Goal: Information Seeking & Learning: Learn about a topic

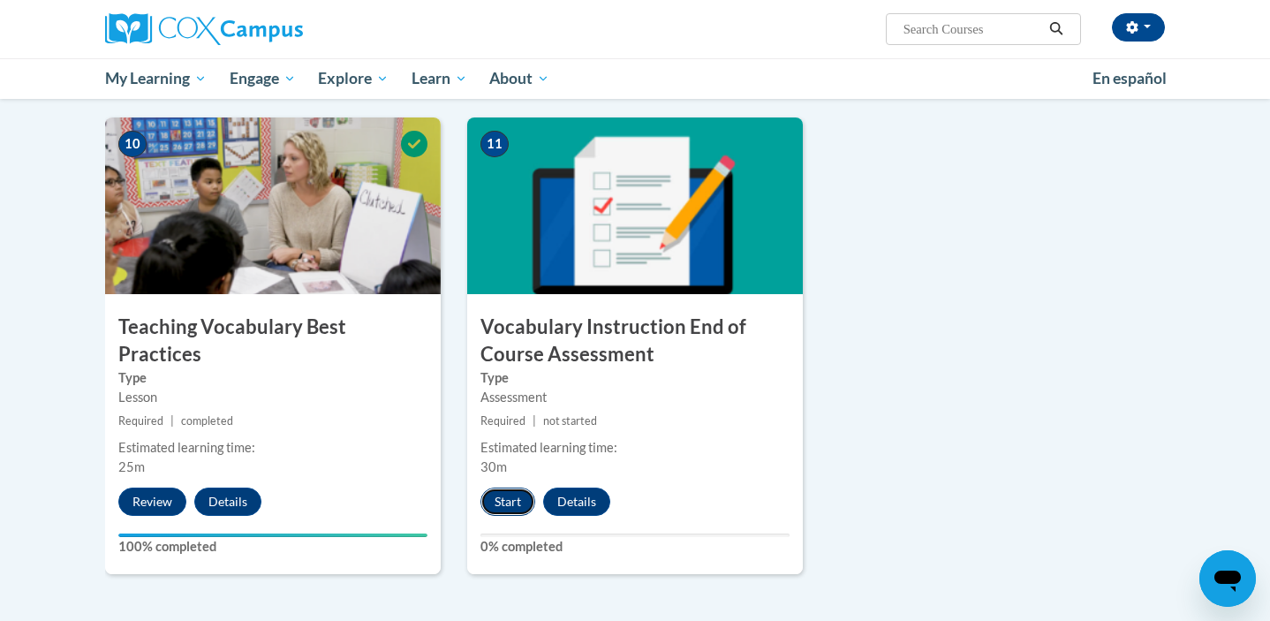
click at [501, 494] on button "Start" at bounding box center [507, 501] width 55 height 28
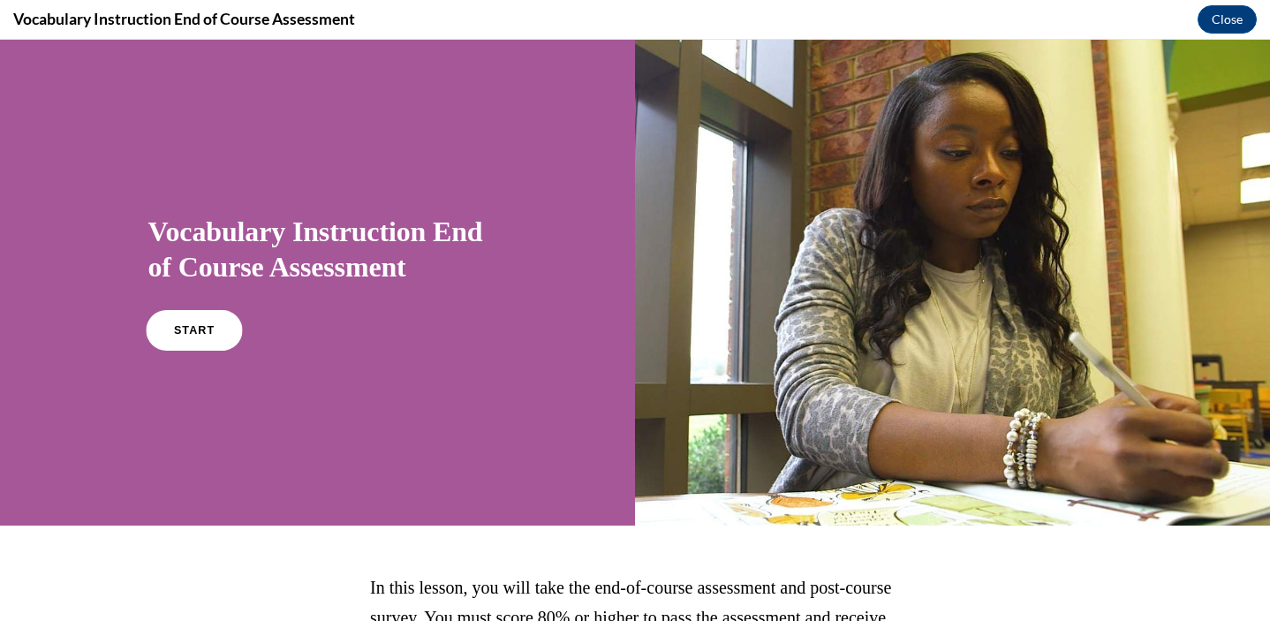
click at [207, 340] on link "START" at bounding box center [194, 330] width 96 height 41
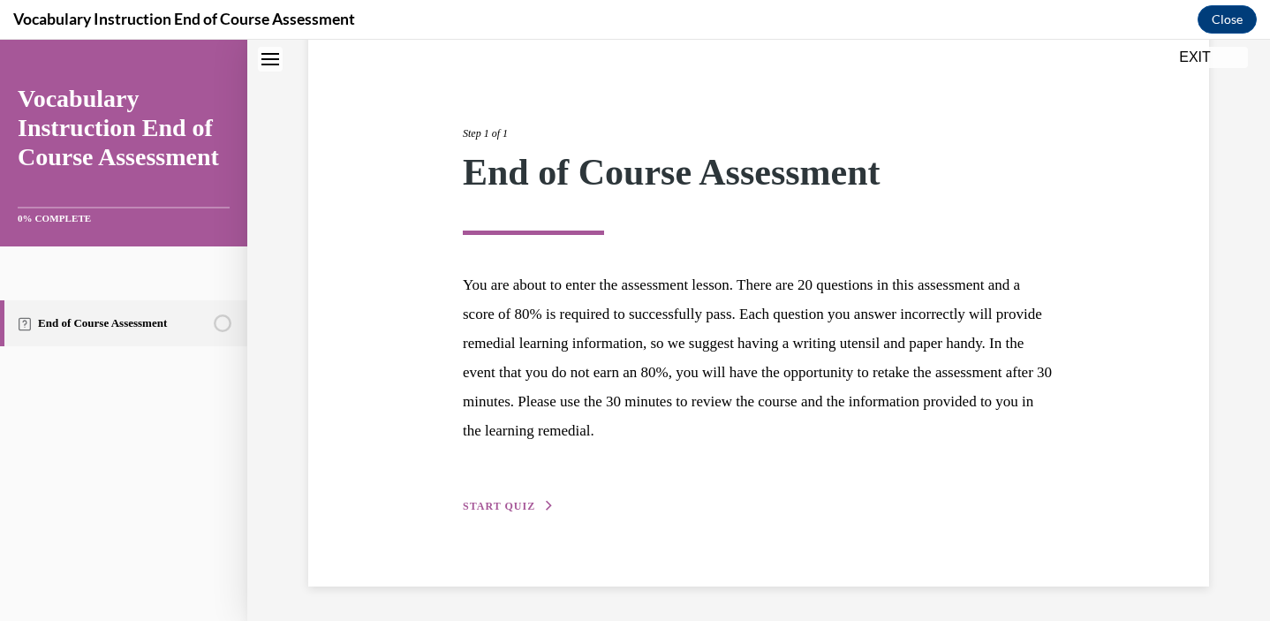
scroll to position [161, 0]
click at [502, 509] on span "START QUIZ" at bounding box center [499, 506] width 72 height 12
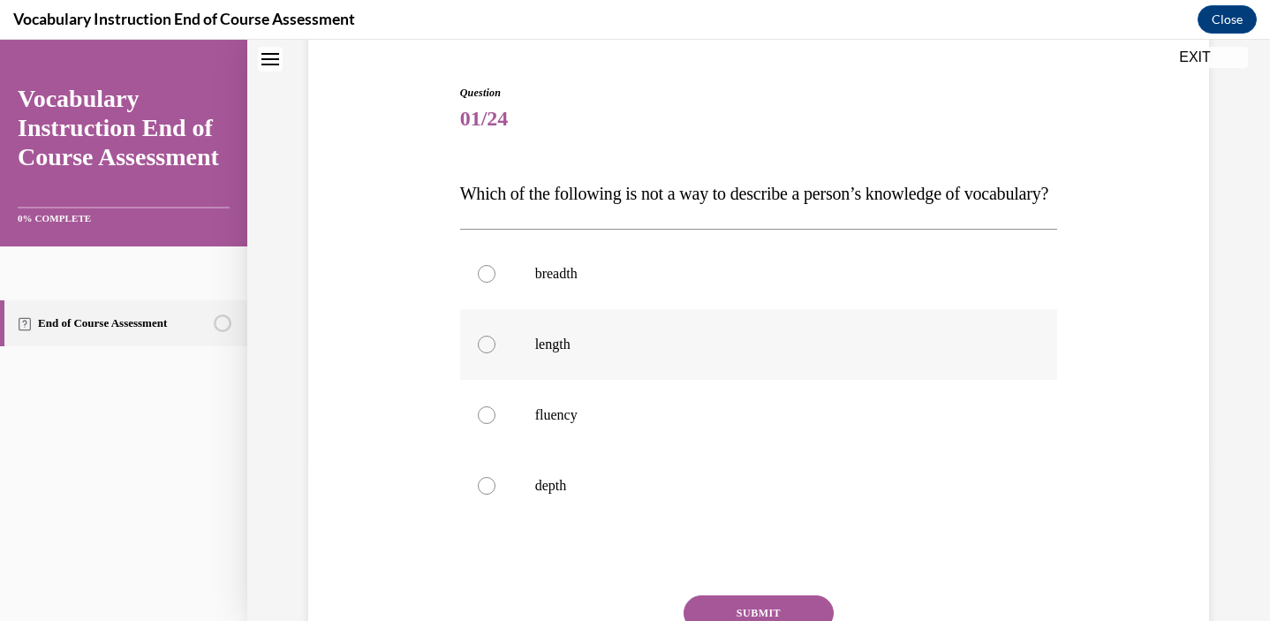
drag, startPoint x: 481, startPoint y: 377, endPoint x: 497, endPoint y: 383, distance: 17.1
click at [482, 353] on div at bounding box center [487, 345] width 18 height 18
click at [482, 353] on input "length" at bounding box center [487, 345] width 18 height 18
radio input "true"
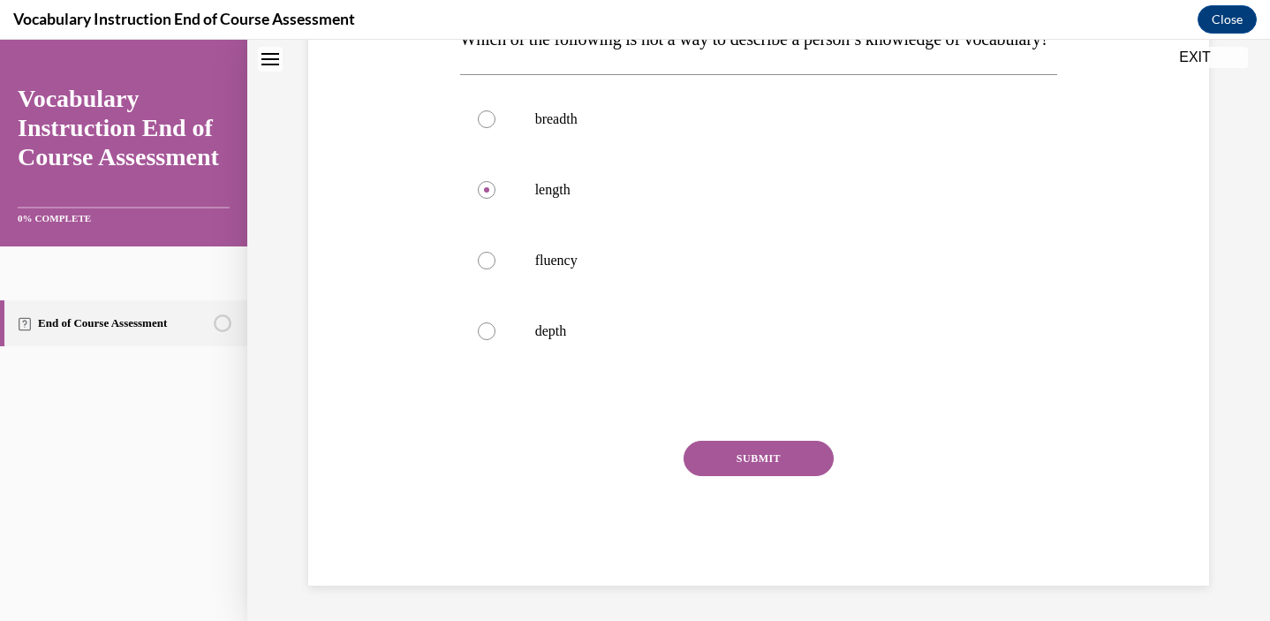
click at [713, 464] on button "SUBMIT" at bounding box center [758, 458] width 150 height 35
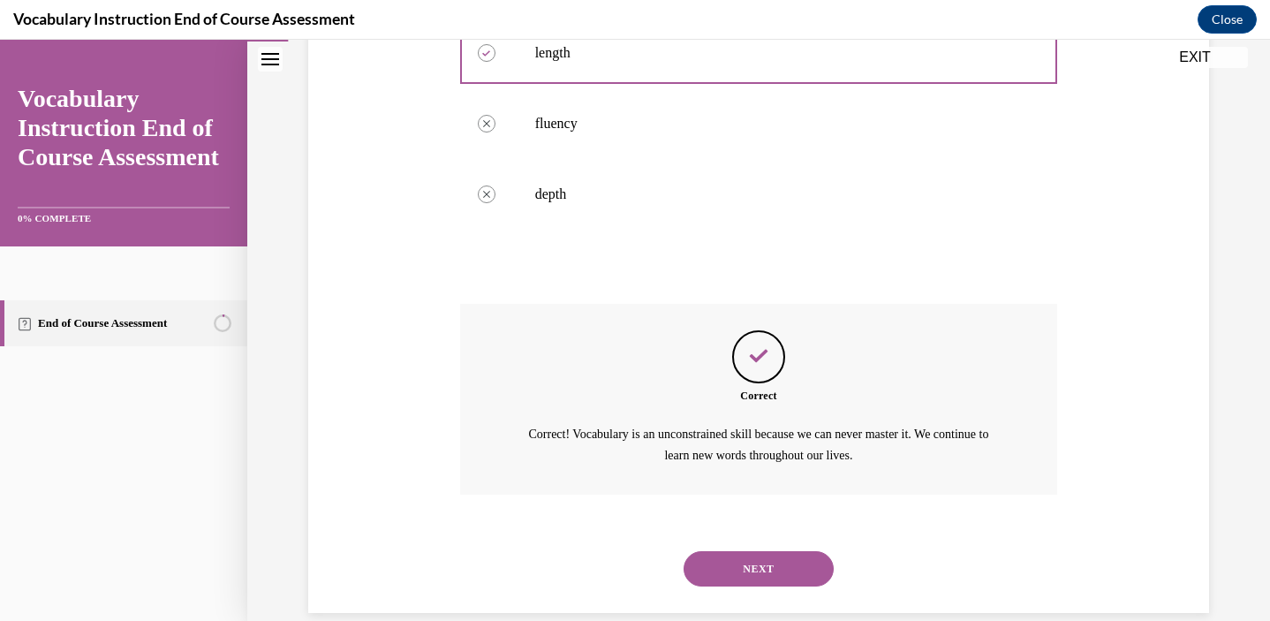
scroll to position [514, 0]
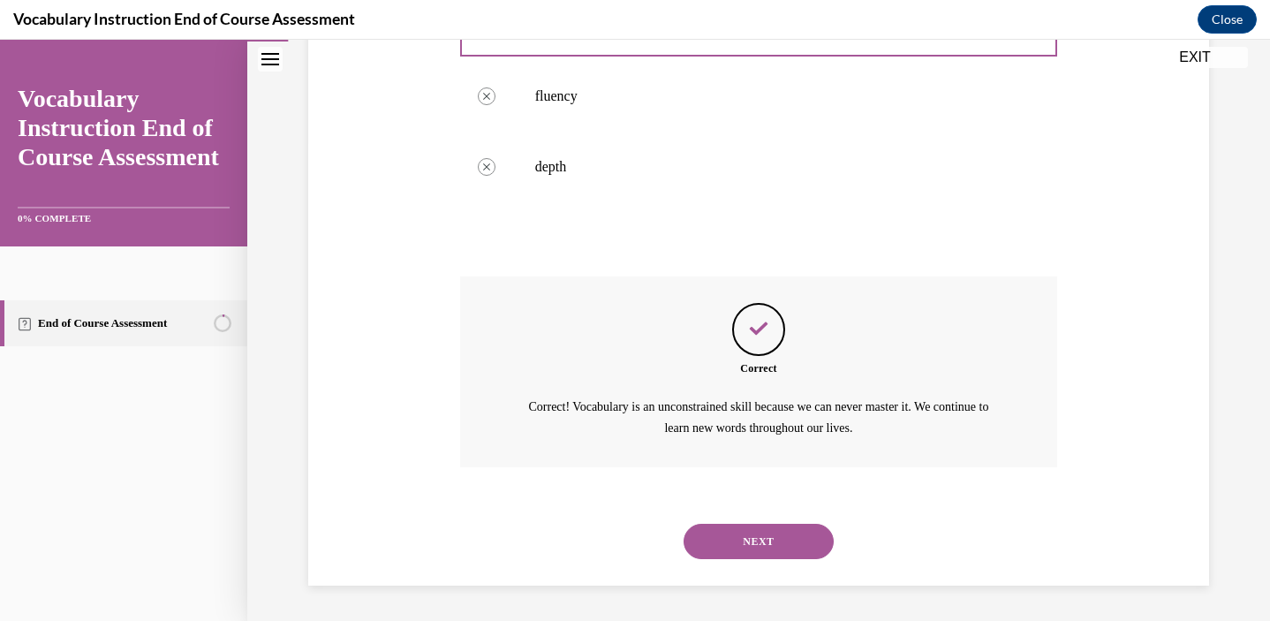
click at [737, 533] on button "NEXT" at bounding box center [758, 541] width 150 height 35
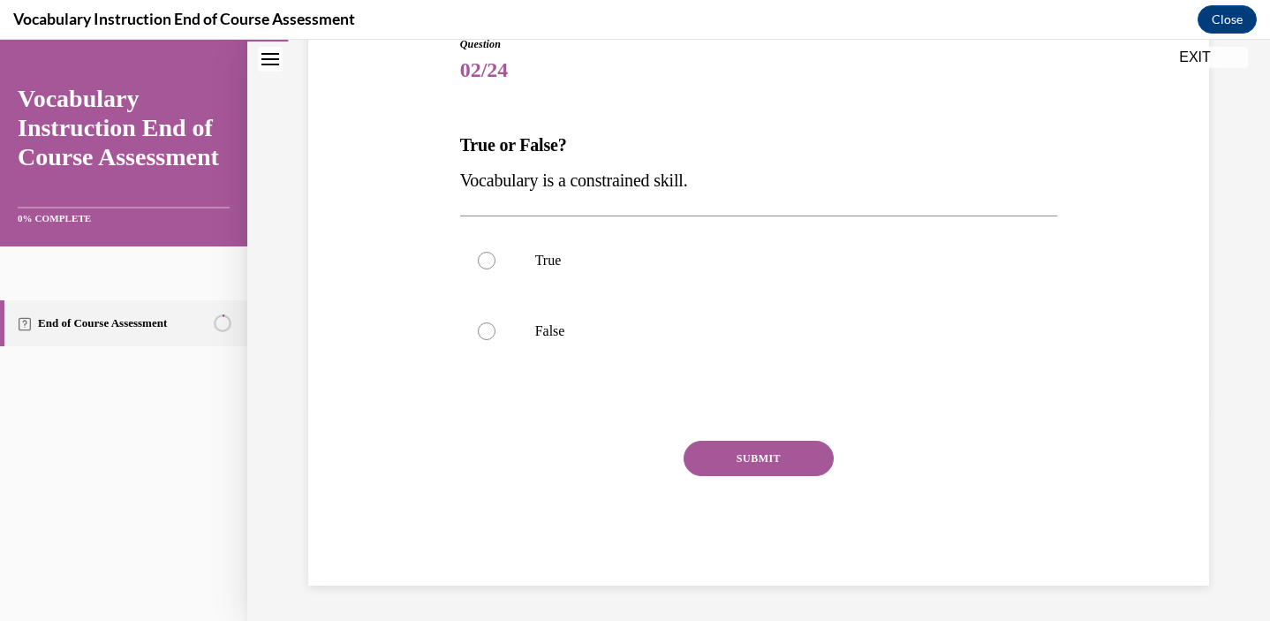
scroll to position [196, 0]
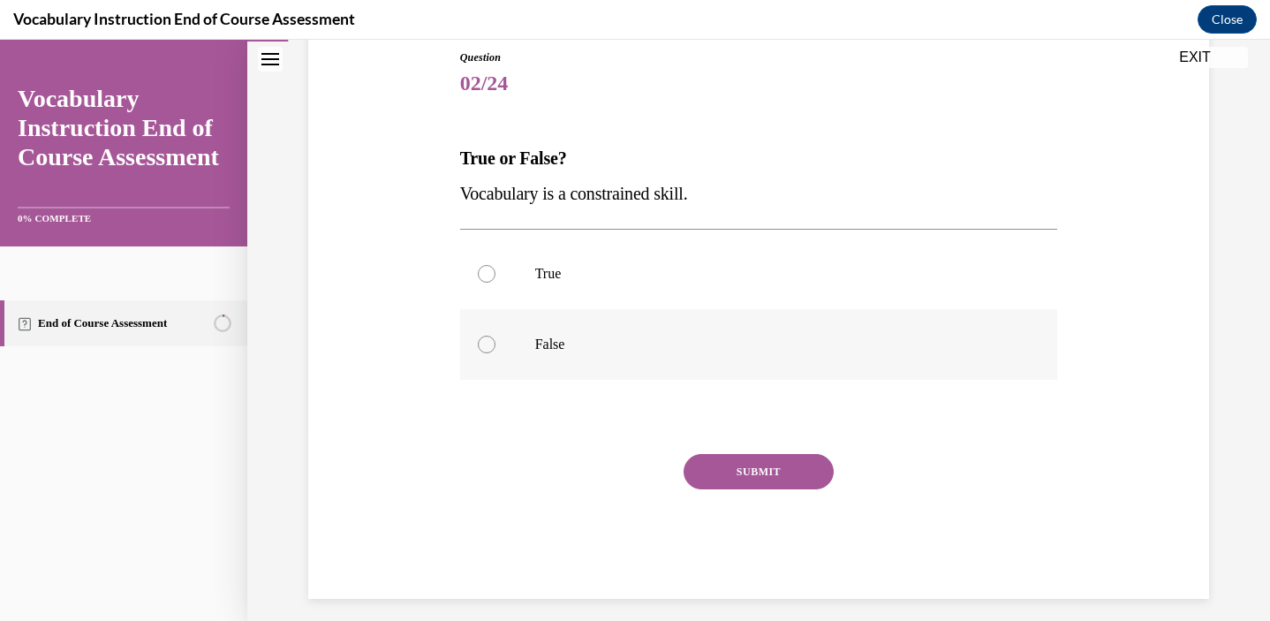
click at [542, 338] on p "False" at bounding box center [774, 345] width 479 height 18
click at [495, 338] on input "False" at bounding box center [487, 345] width 18 height 18
radio input "true"
click at [747, 480] on button "SUBMIT" at bounding box center [758, 471] width 150 height 35
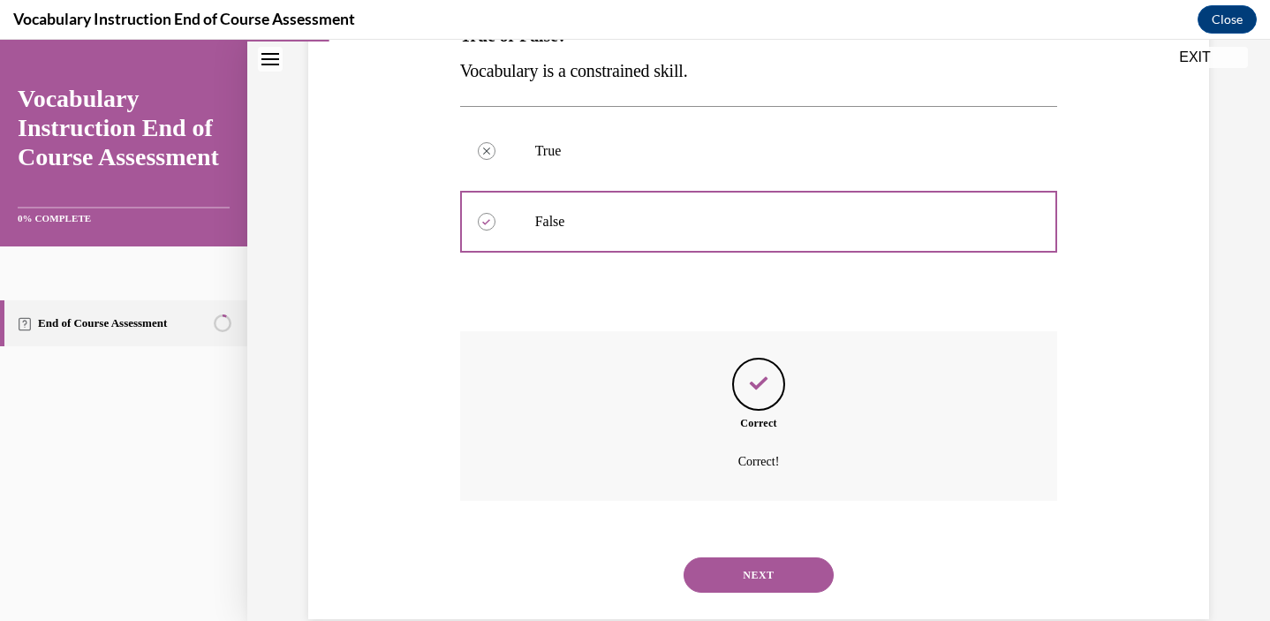
scroll to position [352, 0]
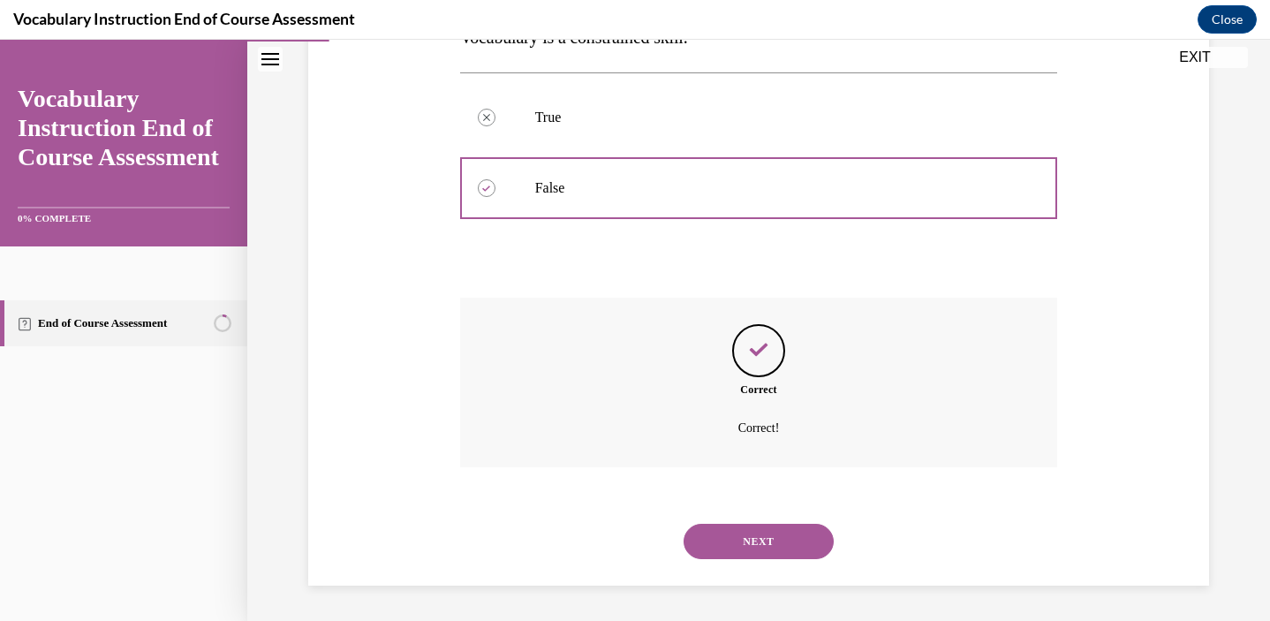
click at [728, 549] on button "NEXT" at bounding box center [758, 541] width 150 height 35
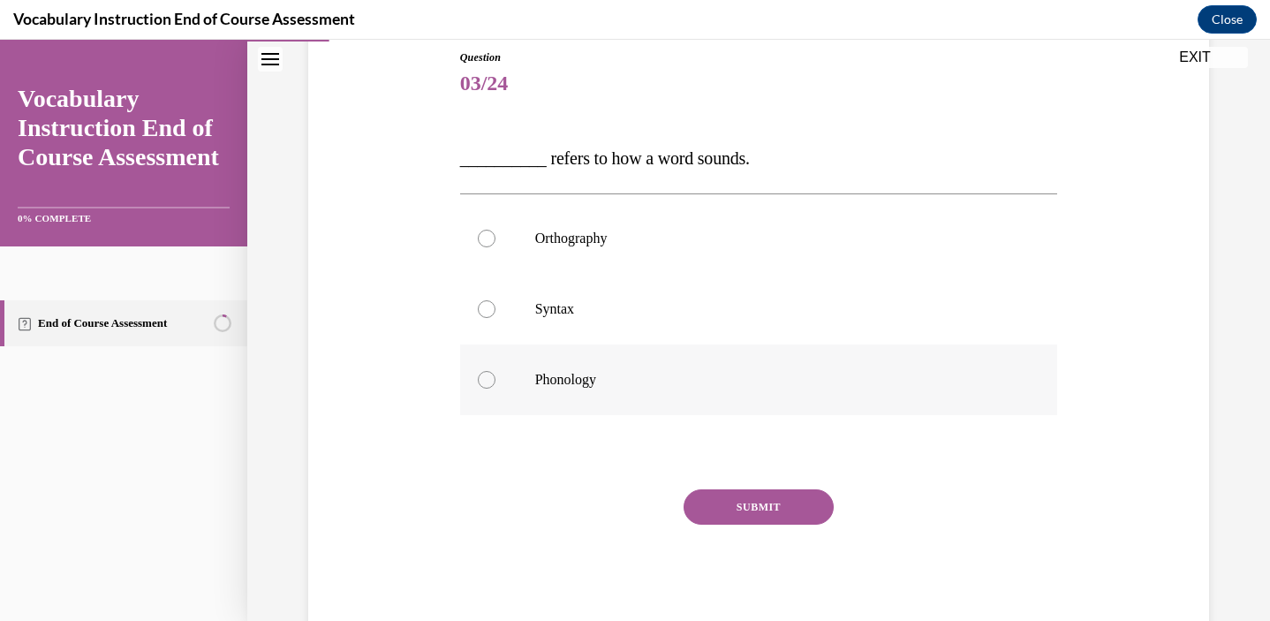
click at [600, 379] on p "Phonology" at bounding box center [774, 380] width 479 height 18
click at [495, 379] on input "Phonology" at bounding box center [487, 380] width 18 height 18
radio input "true"
click at [711, 511] on button "SUBMIT" at bounding box center [758, 506] width 150 height 35
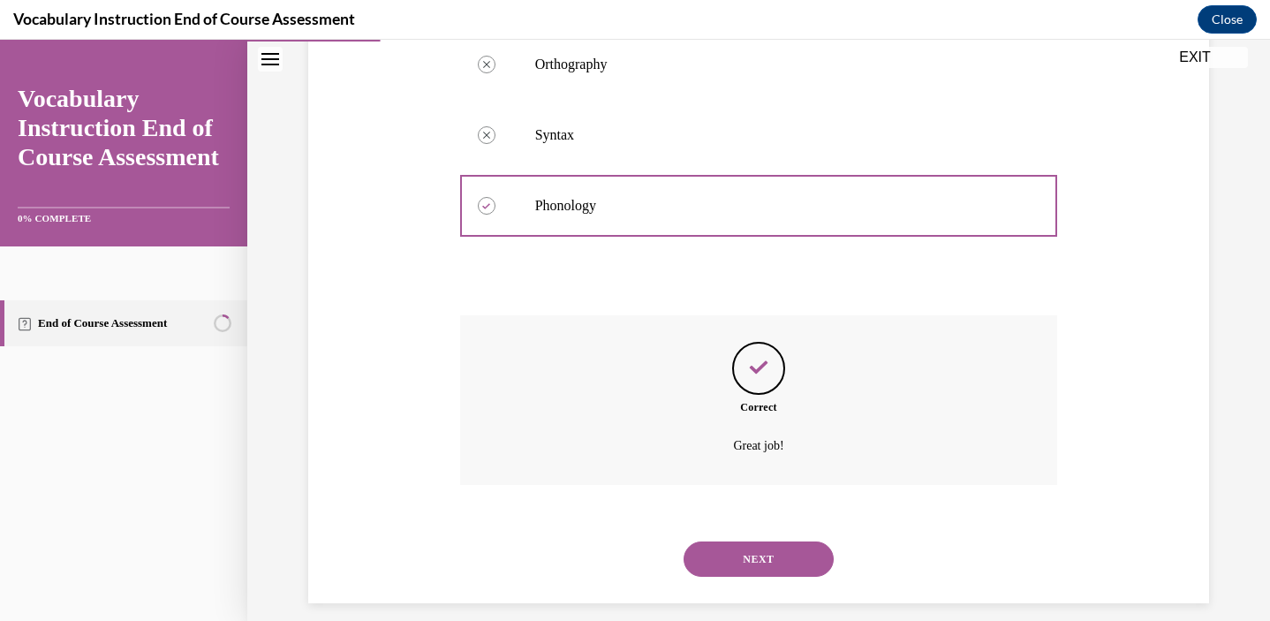
scroll to position [365, 0]
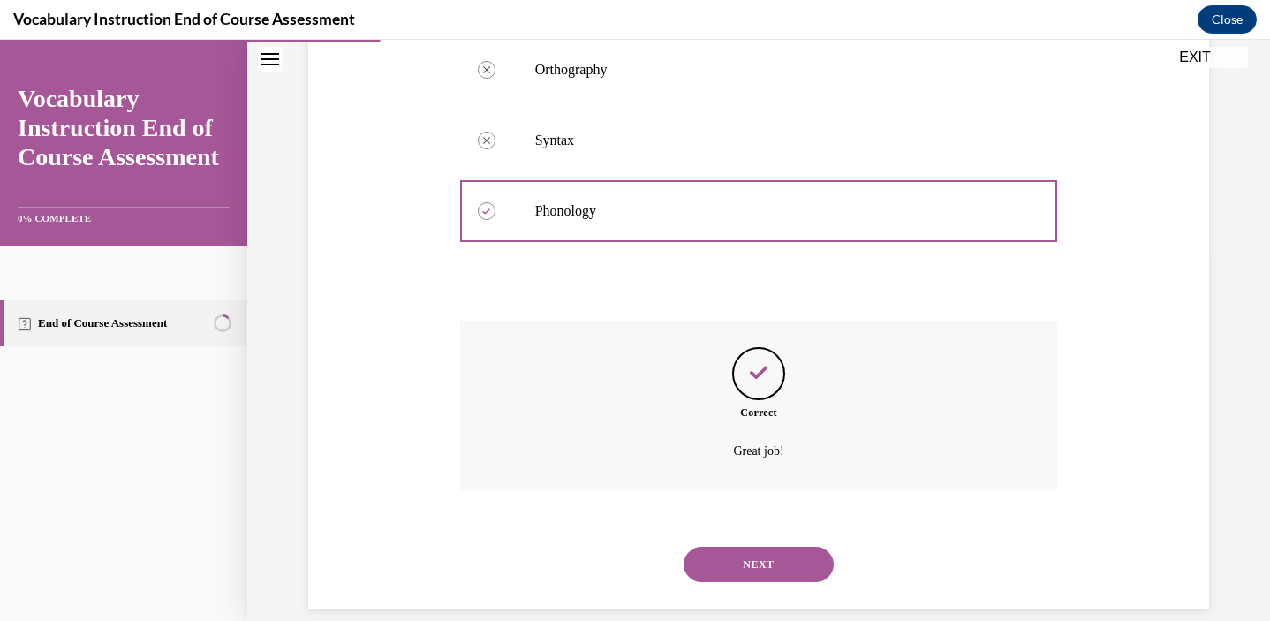
click at [721, 556] on button "NEXT" at bounding box center [758, 564] width 150 height 35
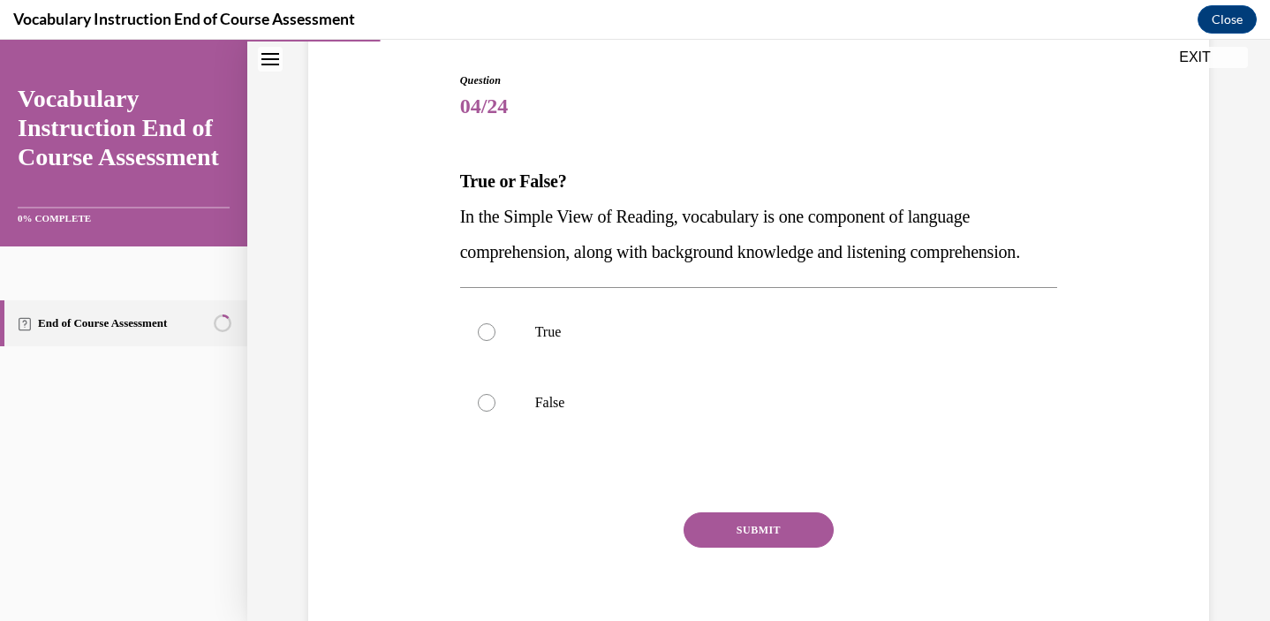
scroll to position [176, 0]
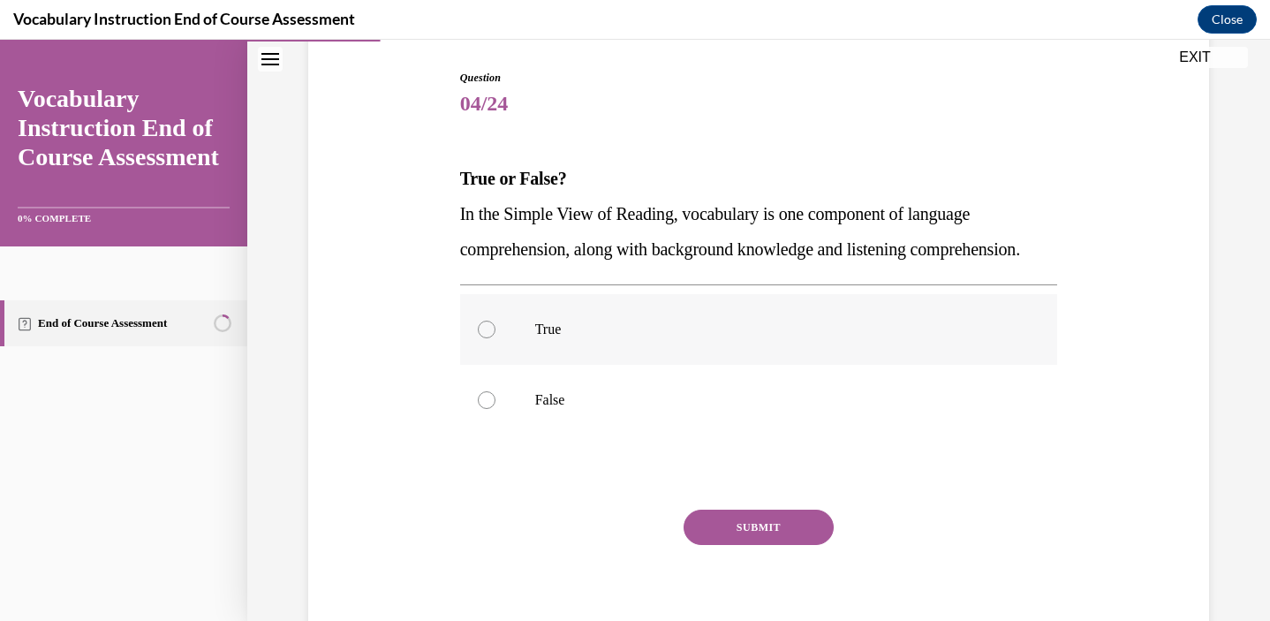
click at [602, 338] on p "True" at bounding box center [774, 330] width 479 height 18
click at [495, 338] on input "True" at bounding box center [487, 330] width 18 height 18
radio input "true"
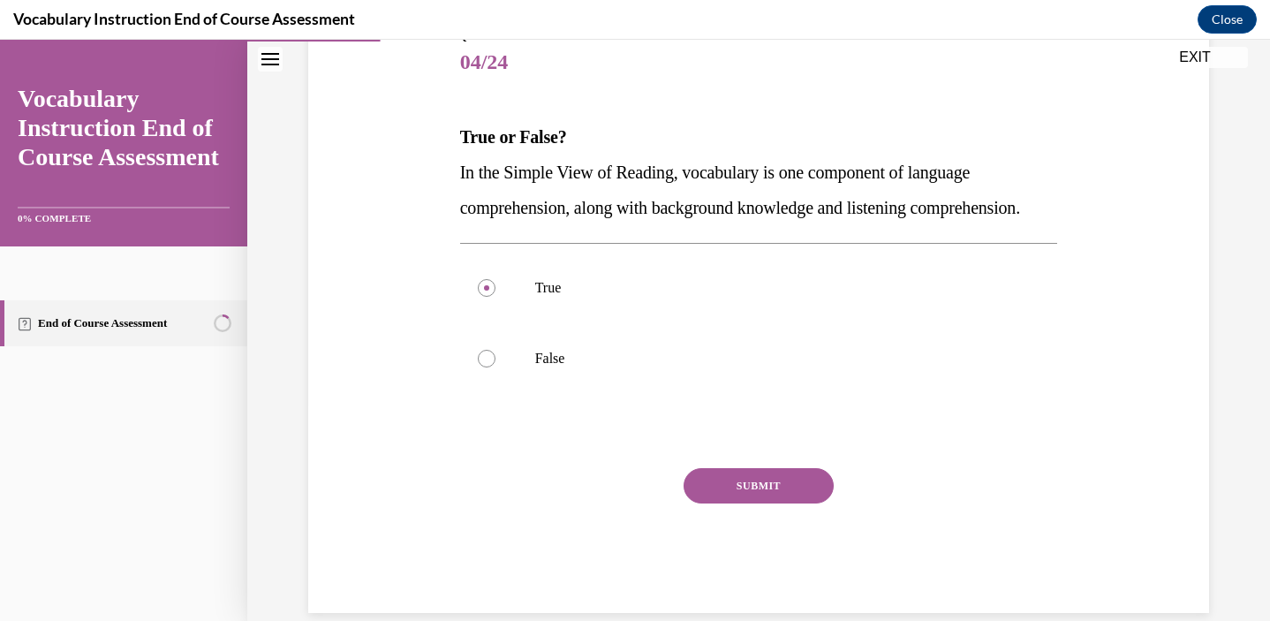
scroll to position [222, 0]
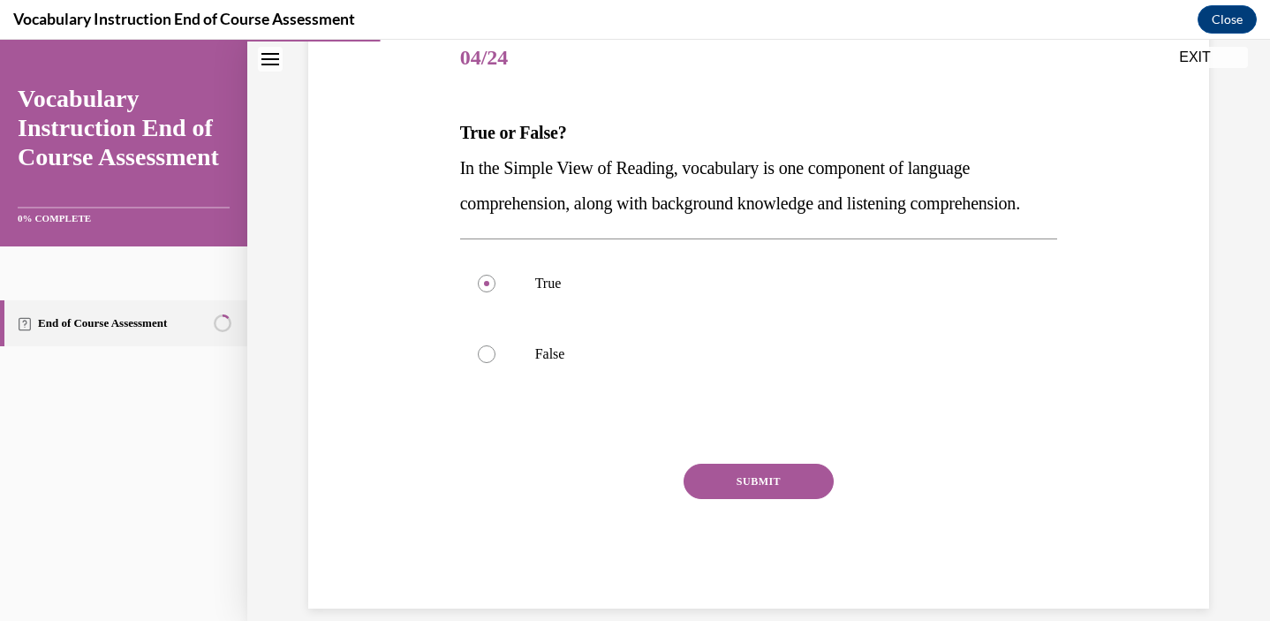
click at [702, 499] on button "SUBMIT" at bounding box center [758, 481] width 150 height 35
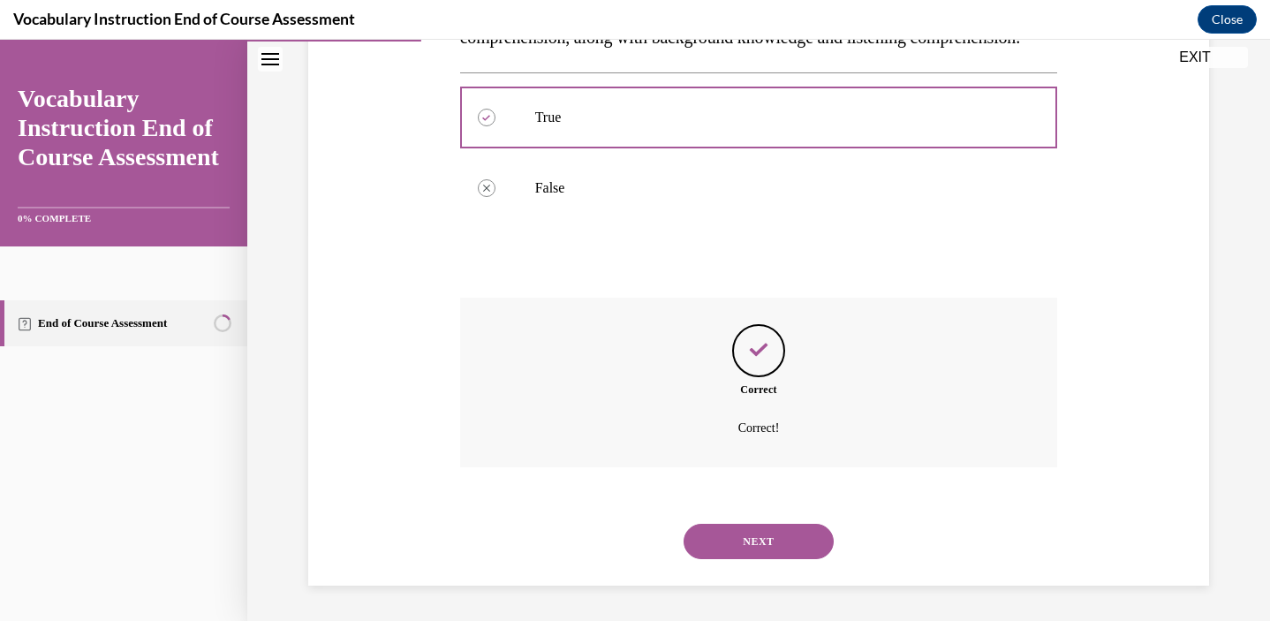
scroll to position [423, 0]
click at [722, 537] on button "NEXT" at bounding box center [758, 541] width 150 height 35
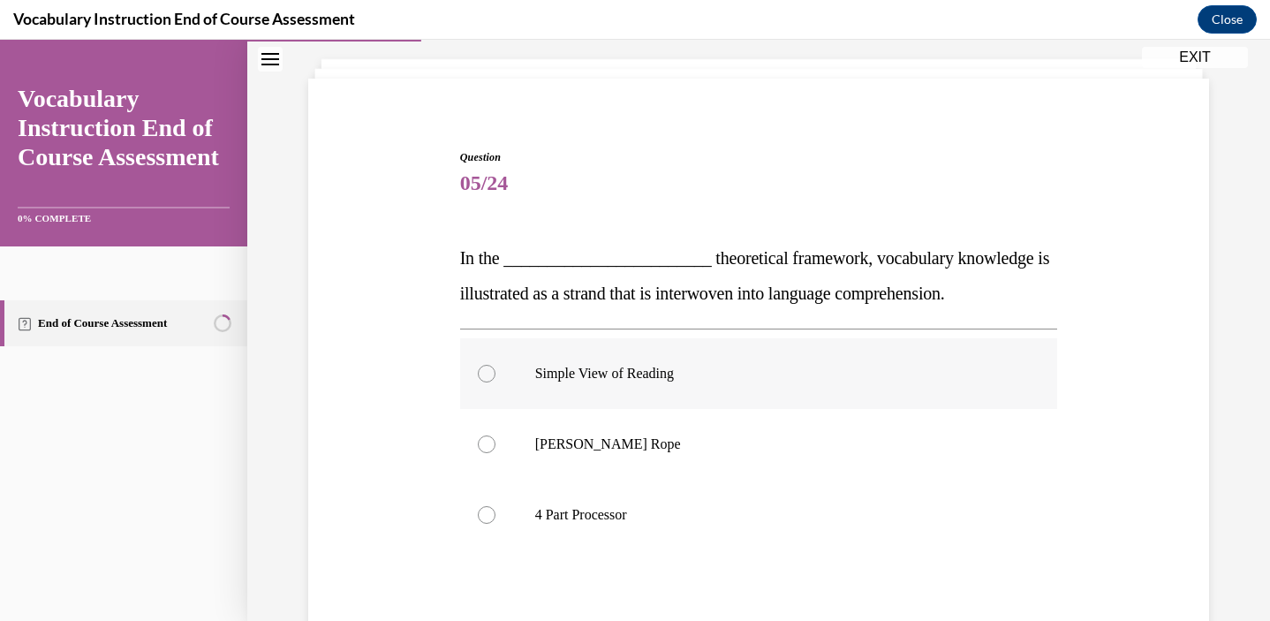
scroll to position [114, 0]
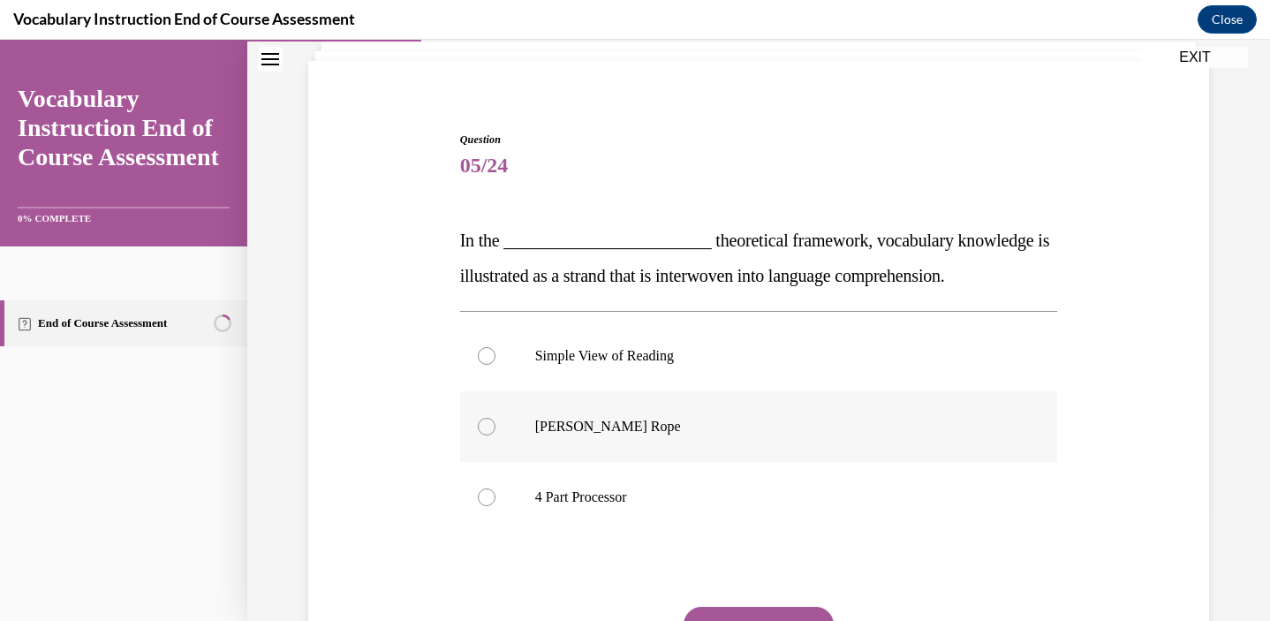
click at [577, 423] on p "Scarborough's Rope" at bounding box center [774, 427] width 479 height 18
click at [495, 423] on input "Scarborough's Rope" at bounding box center [487, 427] width 18 height 18
radio input "true"
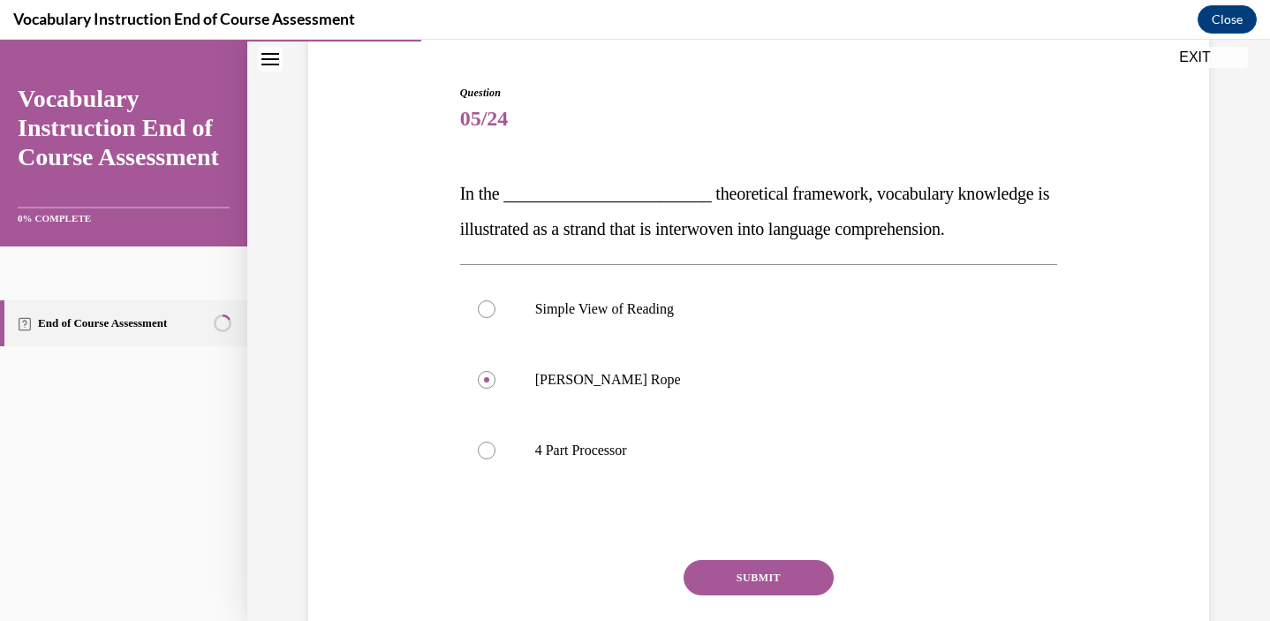
scroll to position [166, 0]
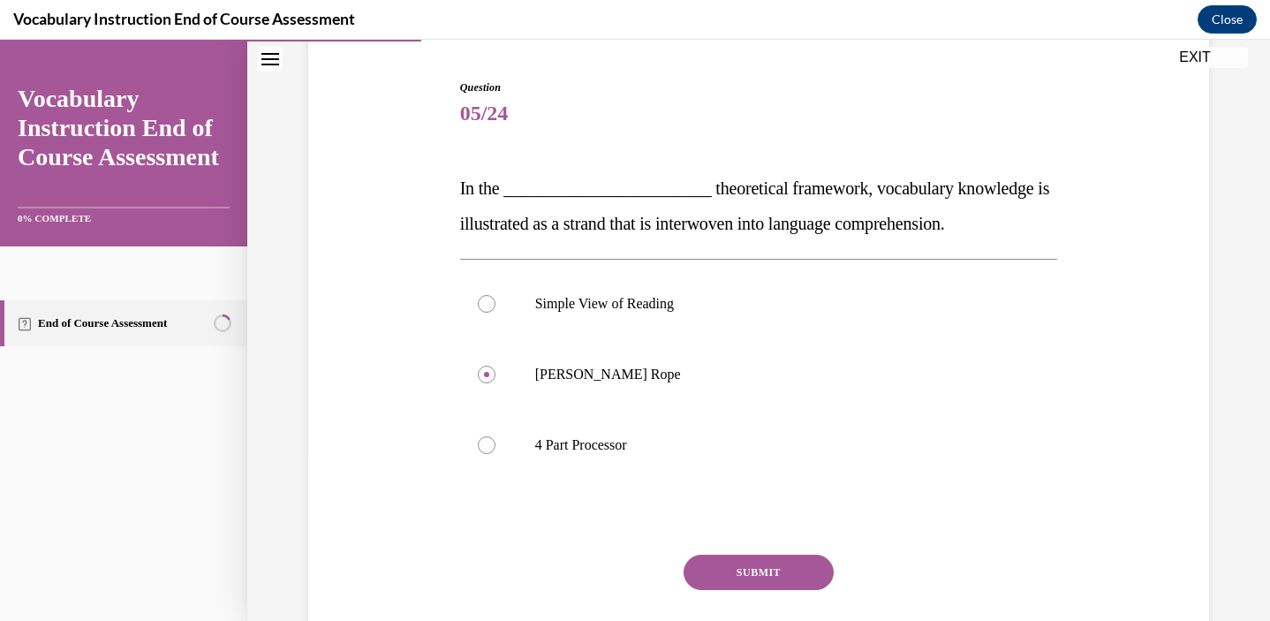
click at [722, 571] on button "SUBMIT" at bounding box center [758, 572] width 150 height 35
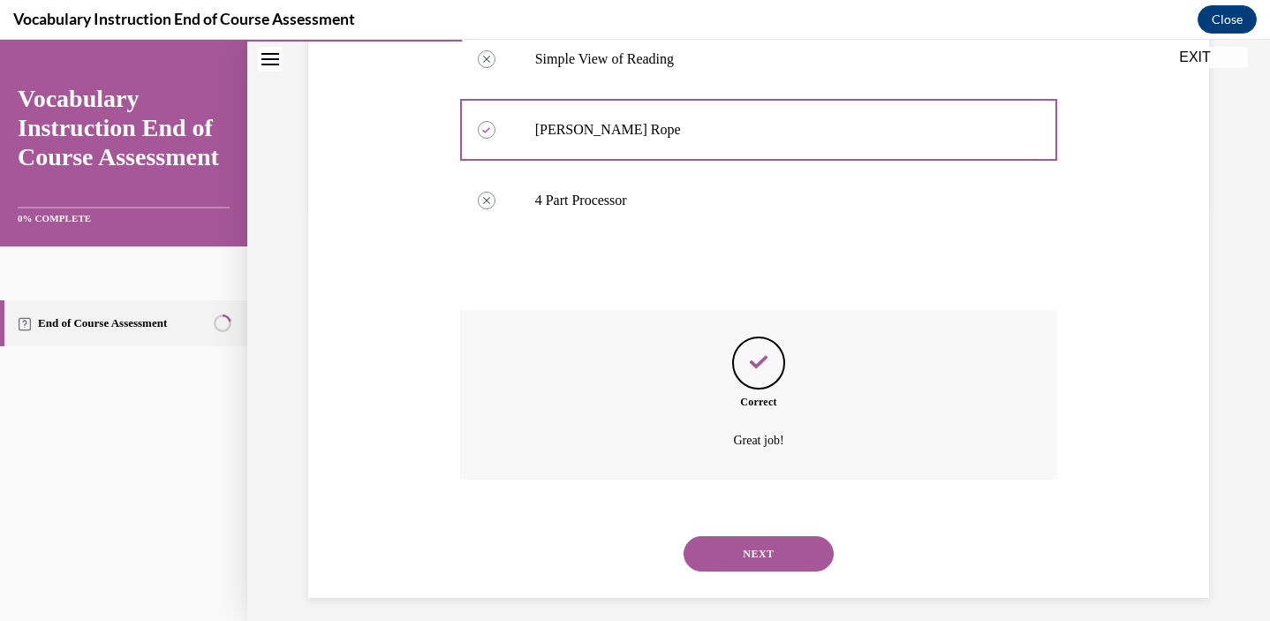
scroll to position [423, 0]
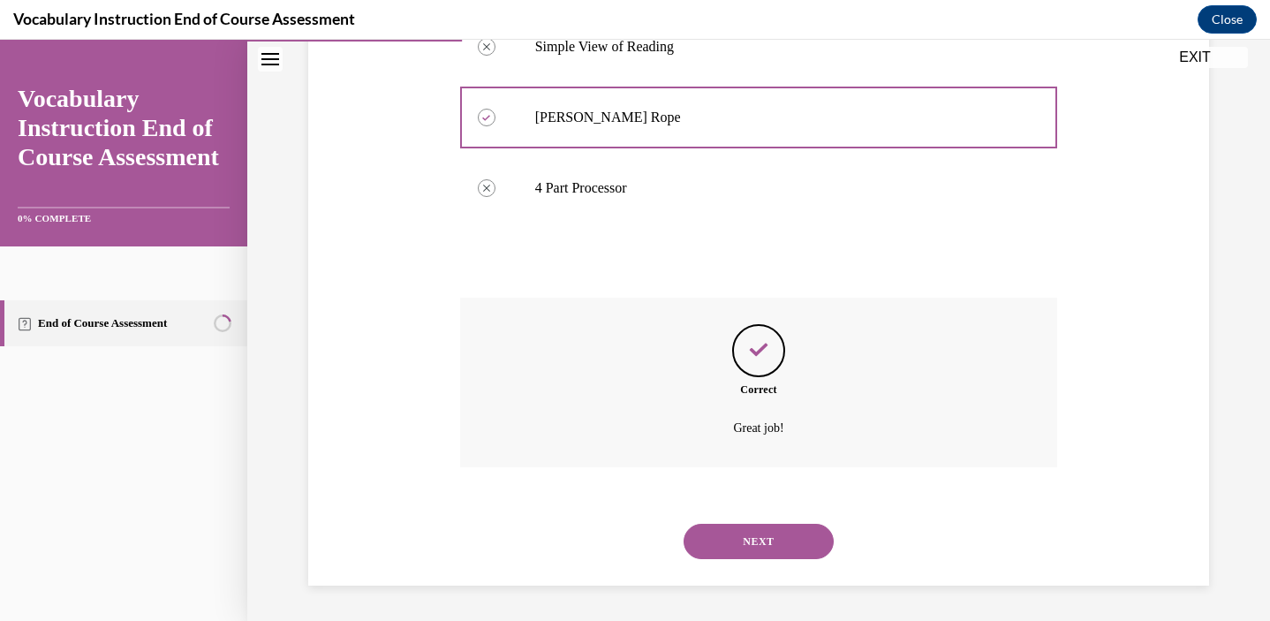
click at [741, 536] on button "NEXT" at bounding box center [758, 541] width 150 height 35
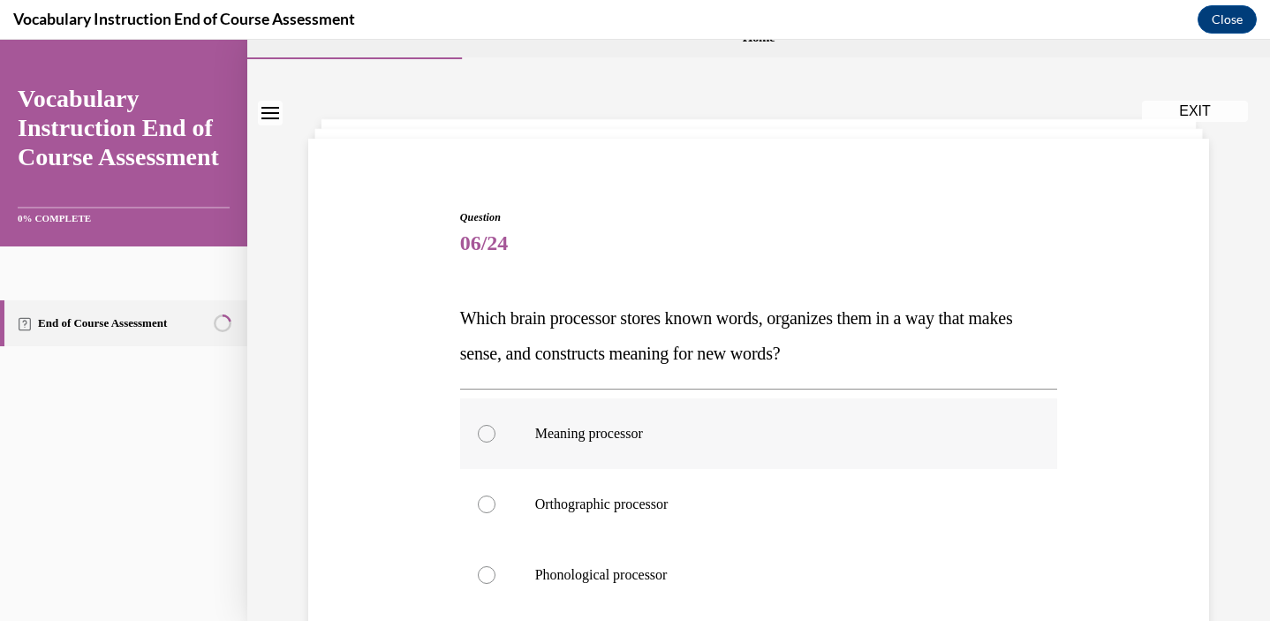
scroll to position [46, 0]
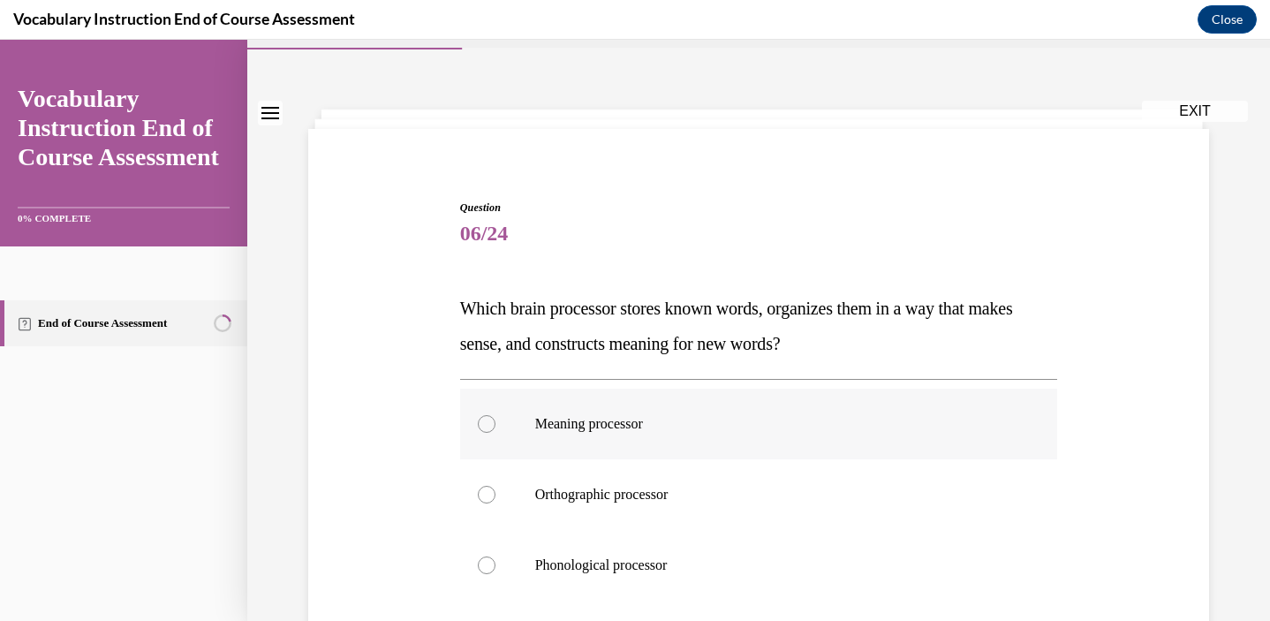
click at [649, 456] on label "Meaning processor" at bounding box center [759, 424] width 598 height 71
click at [495, 433] on input "Meaning processor" at bounding box center [487, 424] width 18 height 18
radio input "true"
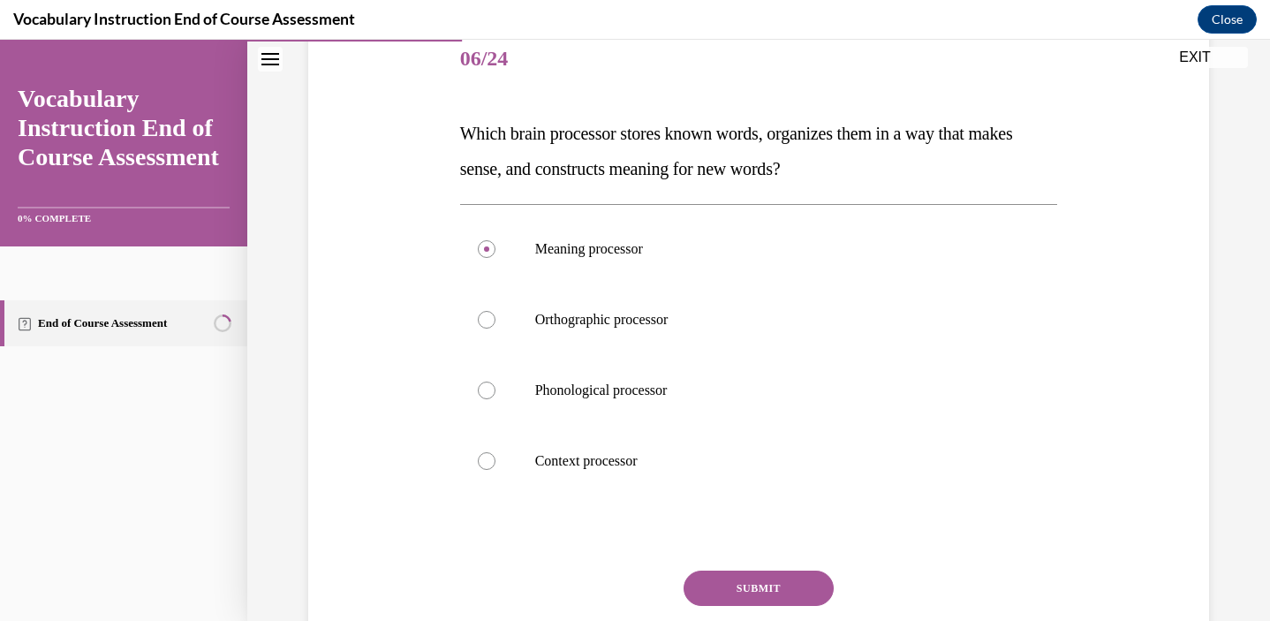
click at [703, 577] on button "SUBMIT" at bounding box center [758, 587] width 150 height 35
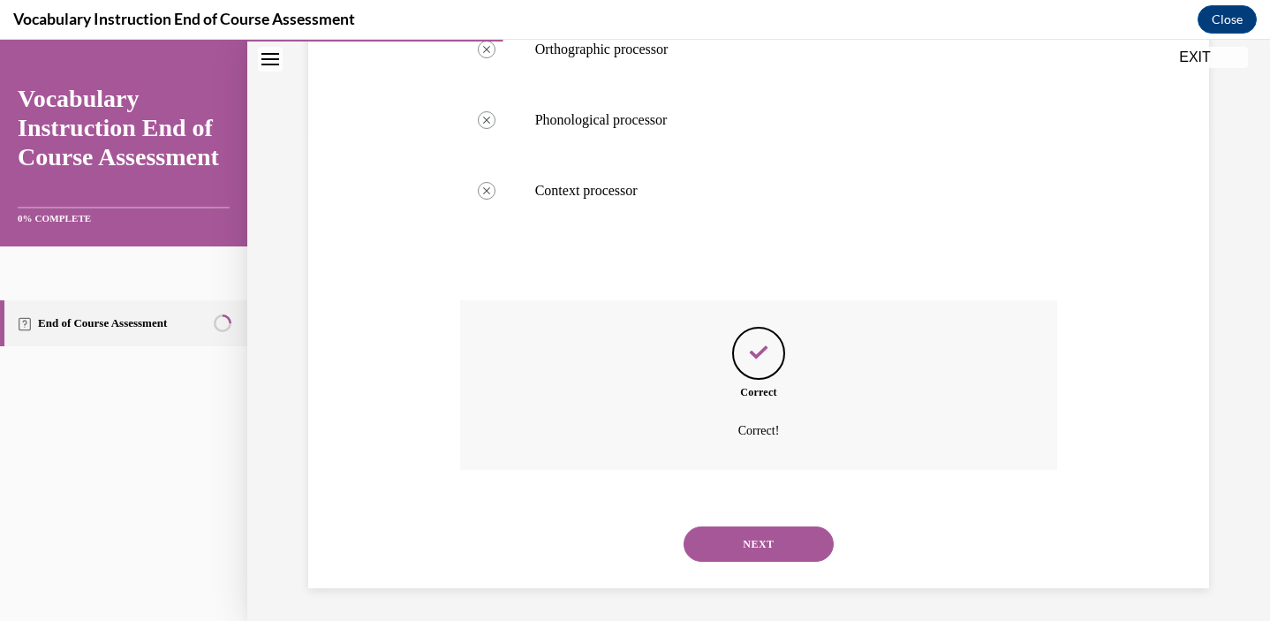
scroll to position [494, 0]
click at [711, 529] on button "NEXT" at bounding box center [758, 541] width 150 height 35
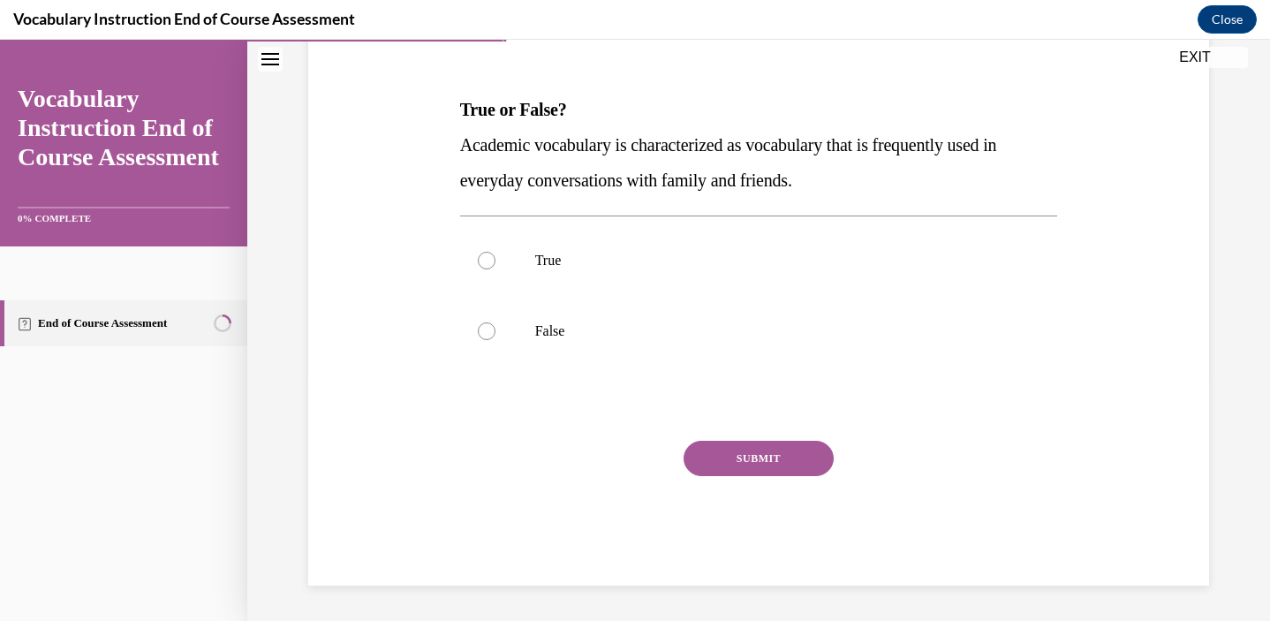
scroll to position [196, 0]
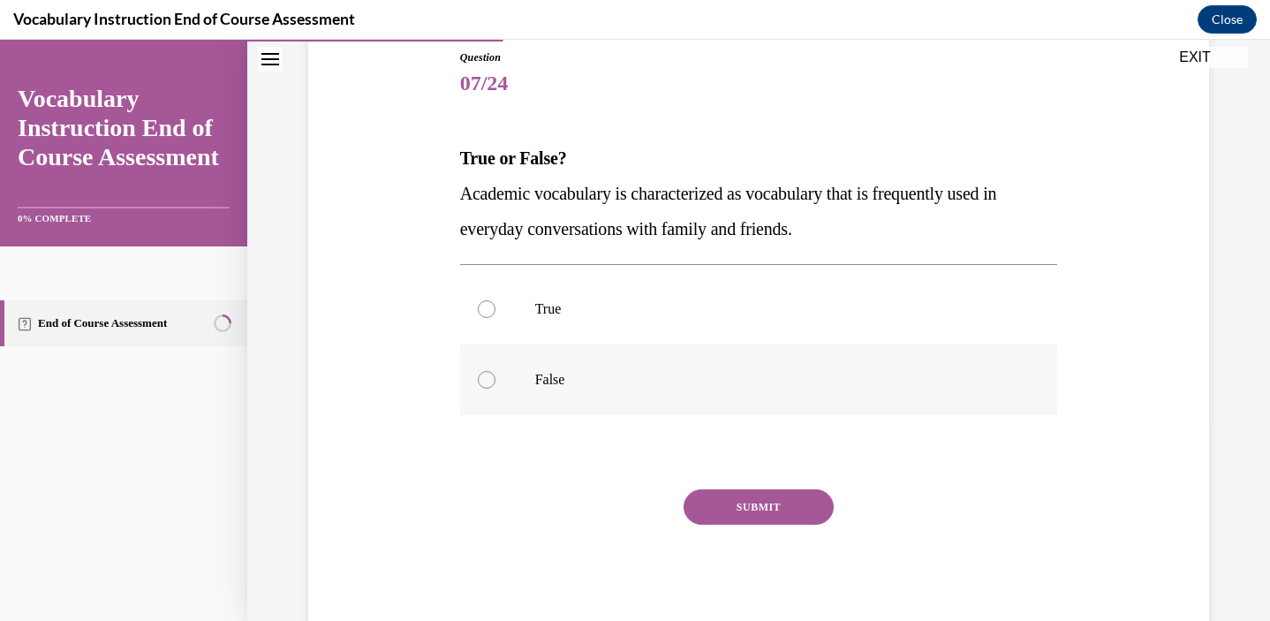
click at [612, 374] on p "False" at bounding box center [774, 380] width 479 height 18
click at [495, 374] on input "False" at bounding box center [487, 380] width 18 height 18
radio input "true"
click at [713, 509] on button "SUBMIT" at bounding box center [758, 506] width 150 height 35
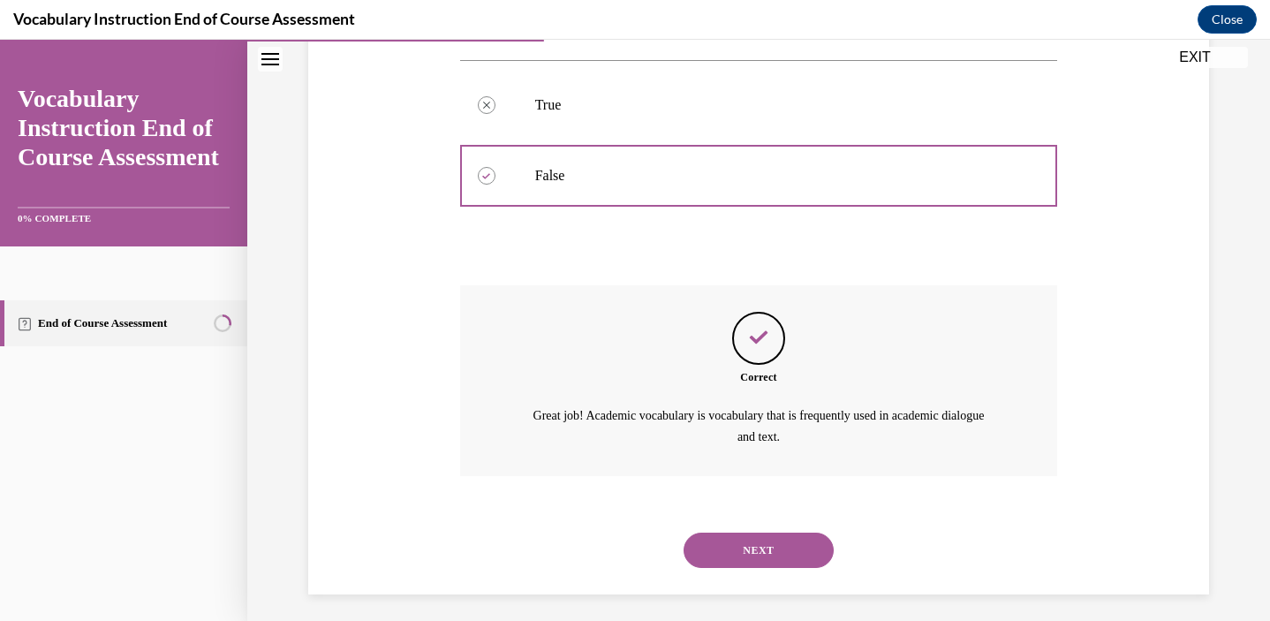
scroll to position [408, 0]
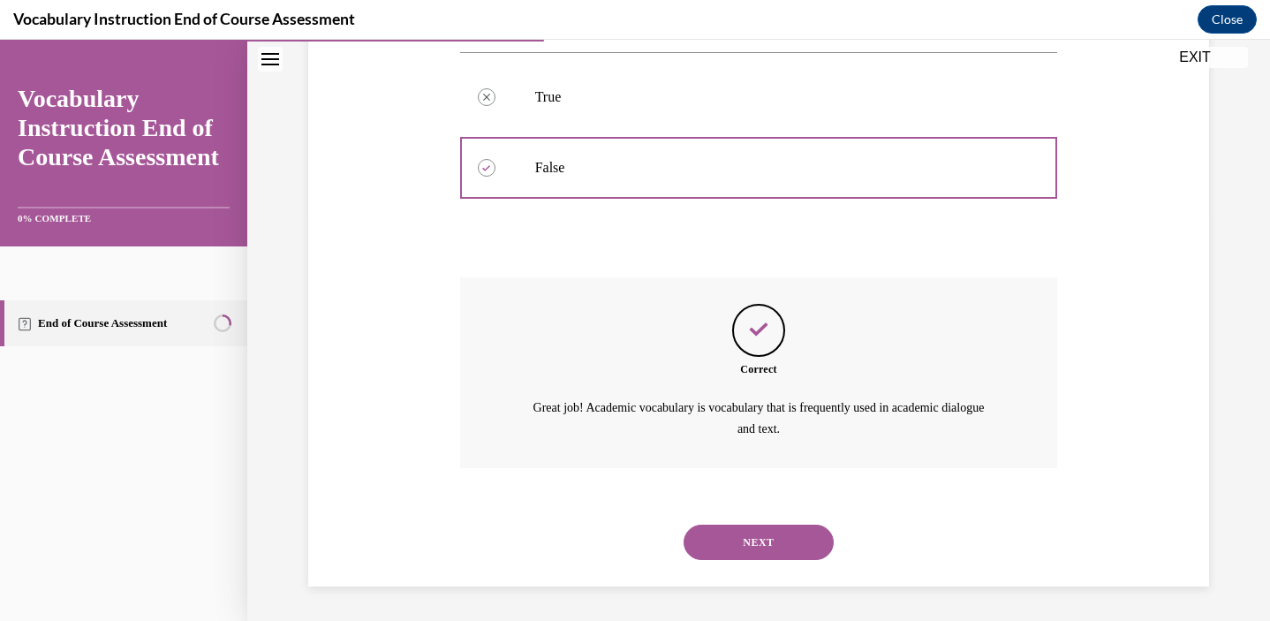
click at [717, 536] on button "NEXT" at bounding box center [758, 541] width 150 height 35
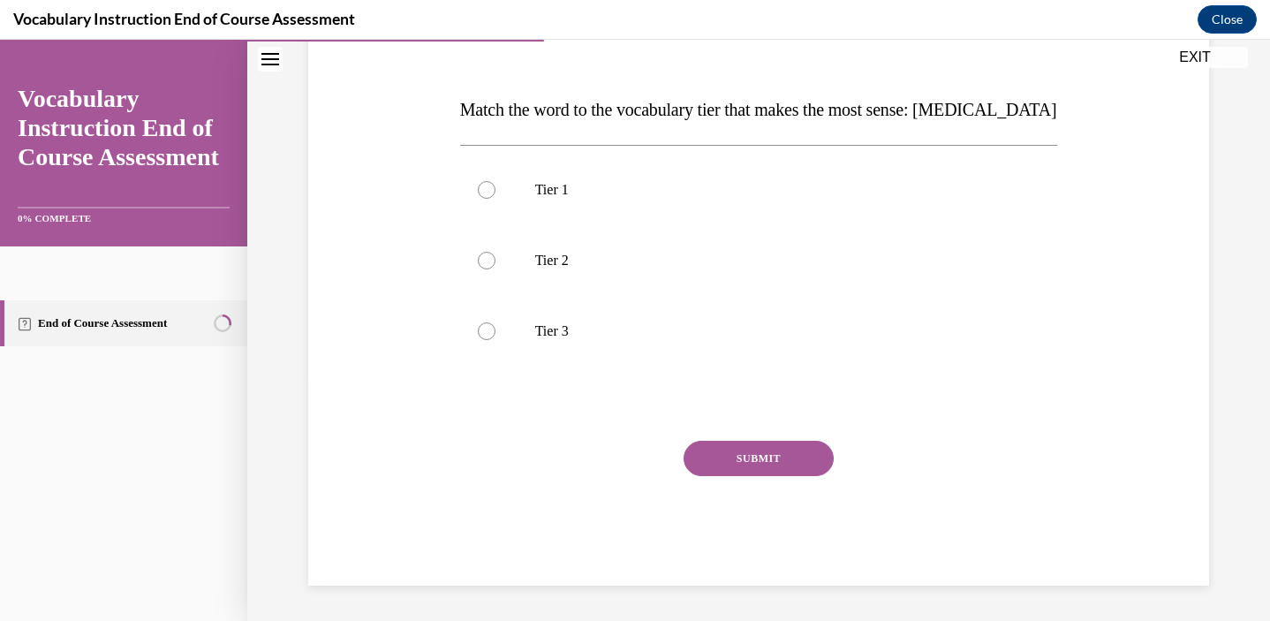
scroll to position [196, 0]
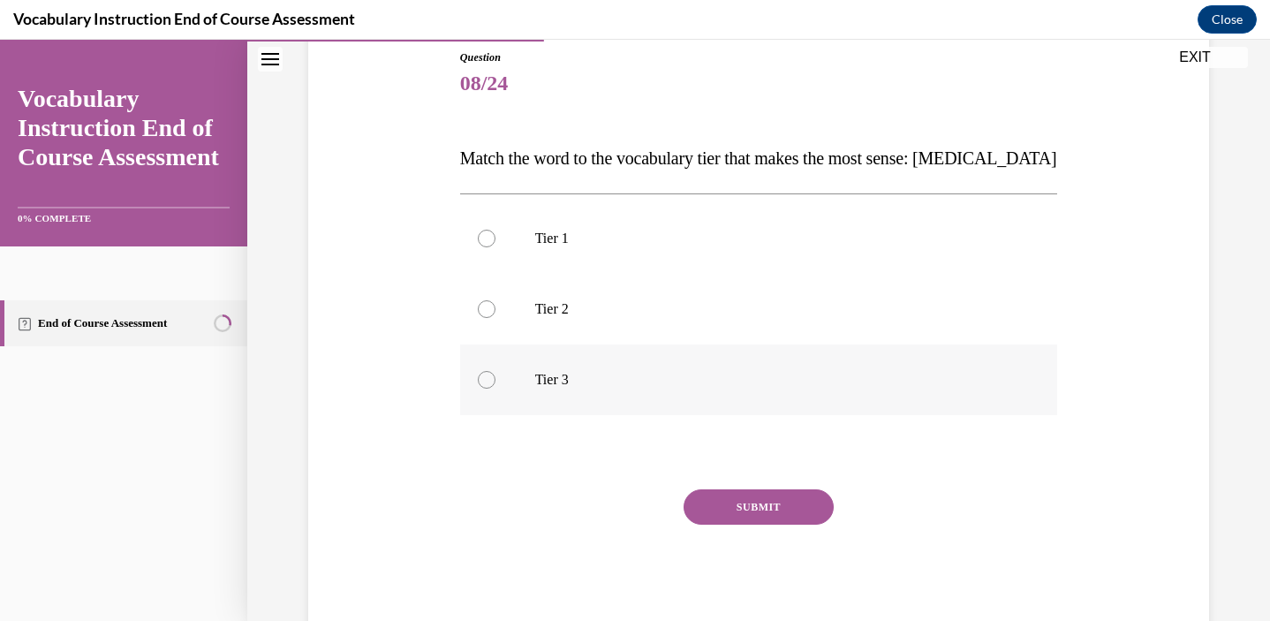
click at [557, 376] on p "Tier 3" at bounding box center [774, 380] width 479 height 18
click at [495, 376] on input "Tier 3" at bounding box center [487, 380] width 18 height 18
radio input "true"
click at [734, 500] on button "SUBMIT" at bounding box center [758, 506] width 150 height 35
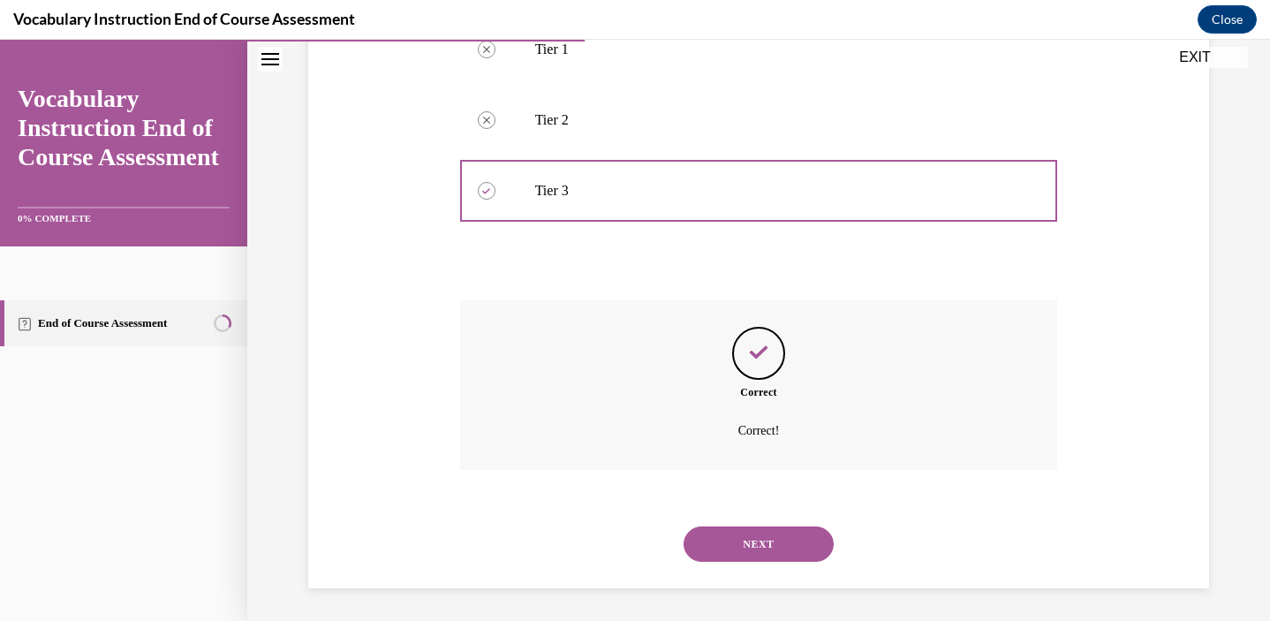
scroll to position [388, 0]
click at [755, 547] on button "NEXT" at bounding box center [758, 541] width 150 height 35
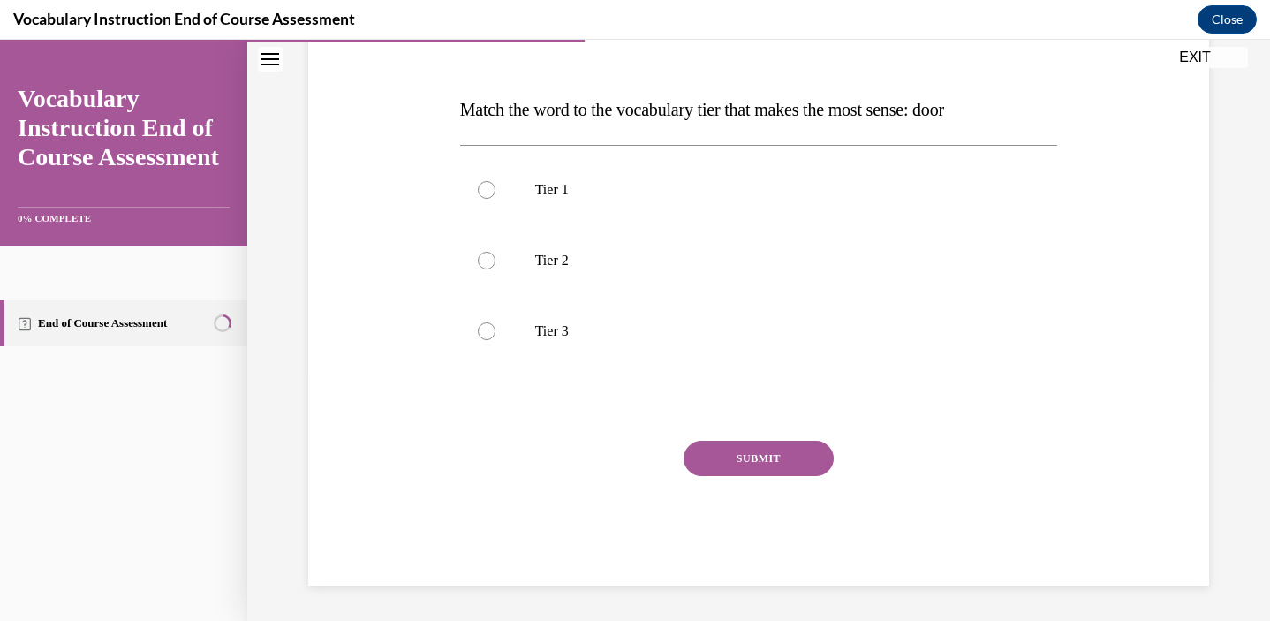
scroll to position [196, 0]
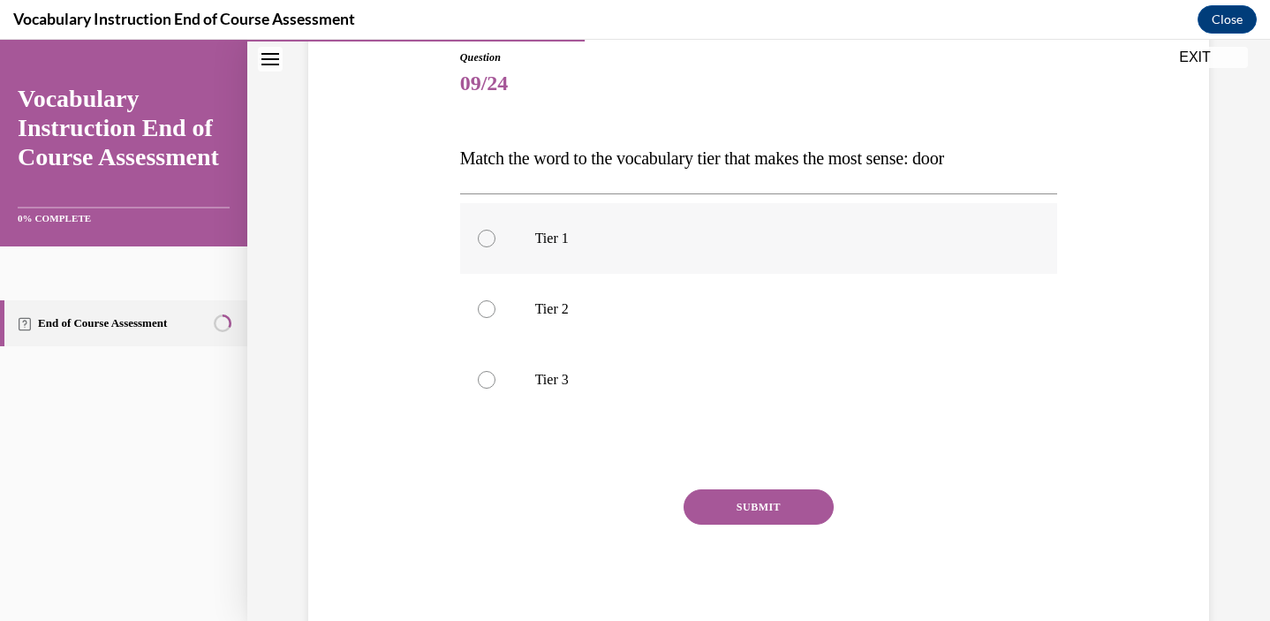
click at [562, 238] on p "Tier 1" at bounding box center [774, 239] width 479 height 18
click at [495, 238] on input "Tier 1" at bounding box center [487, 239] width 18 height 18
radio input "true"
click at [718, 499] on button "SUBMIT" at bounding box center [758, 506] width 150 height 35
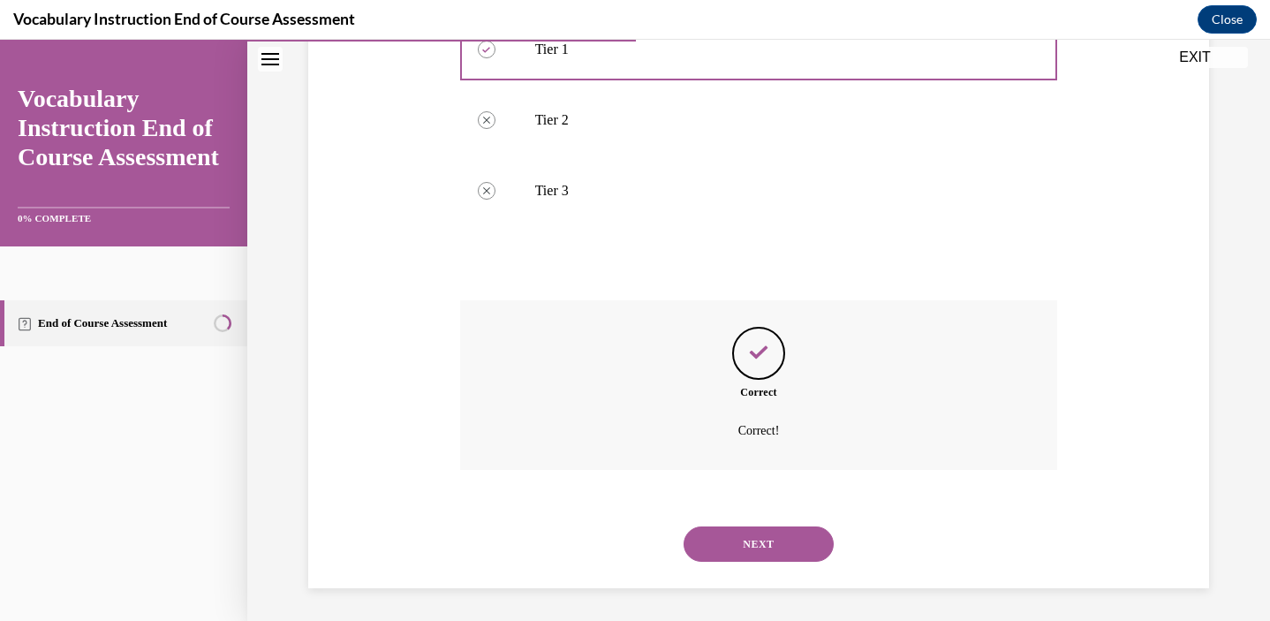
scroll to position [388, 0]
click at [731, 550] on button "NEXT" at bounding box center [758, 541] width 150 height 35
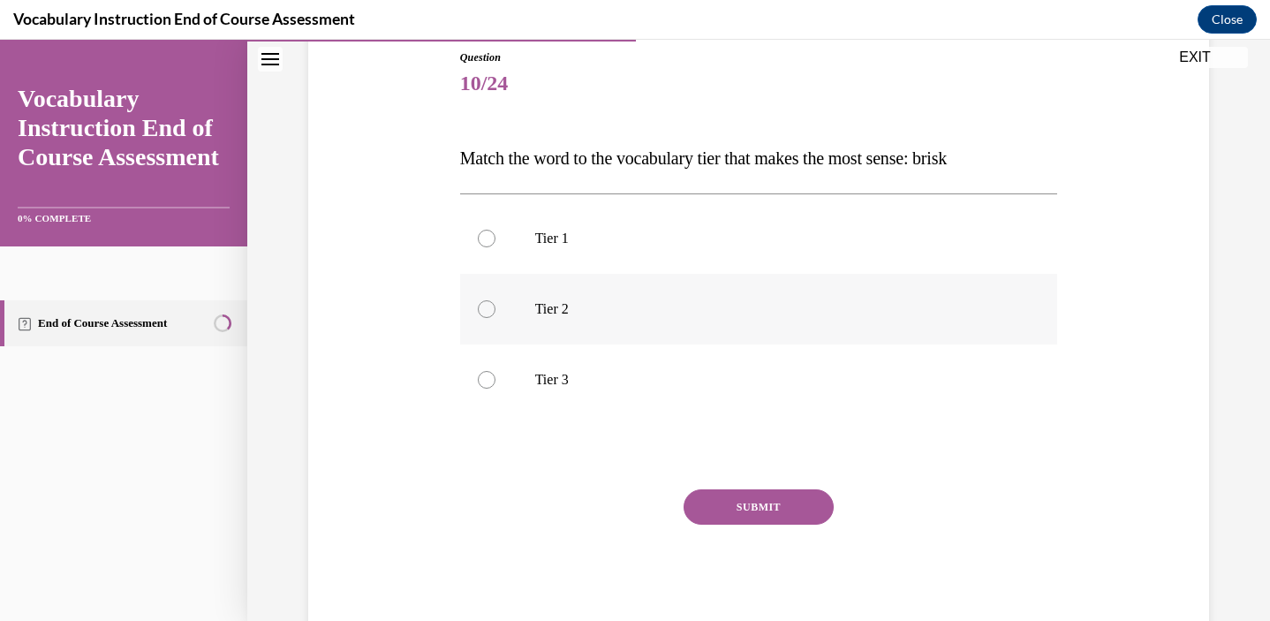
click at [589, 321] on label "Tier 2" at bounding box center [759, 309] width 598 height 71
click at [495, 318] on input "Tier 2" at bounding box center [487, 309] width 18 height 18
radio input "true"
click at [735, 505] on button "SUBMIT" at bounding box center [758, 506] width 150 height 35
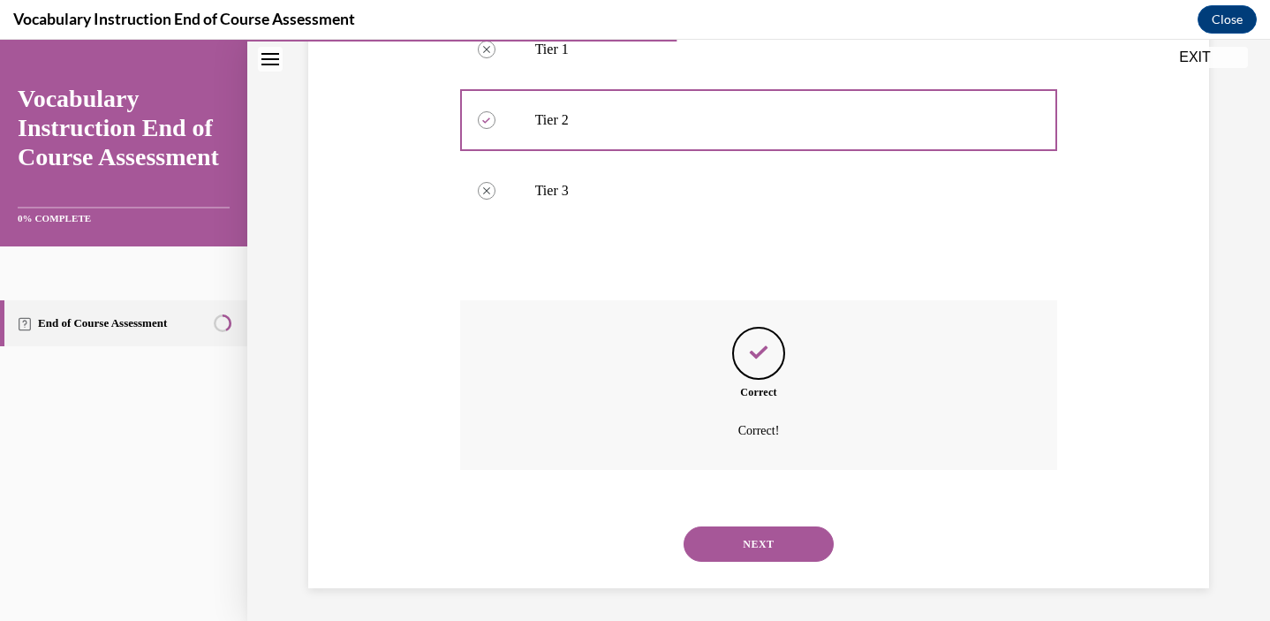
scroll to position [388, 0]
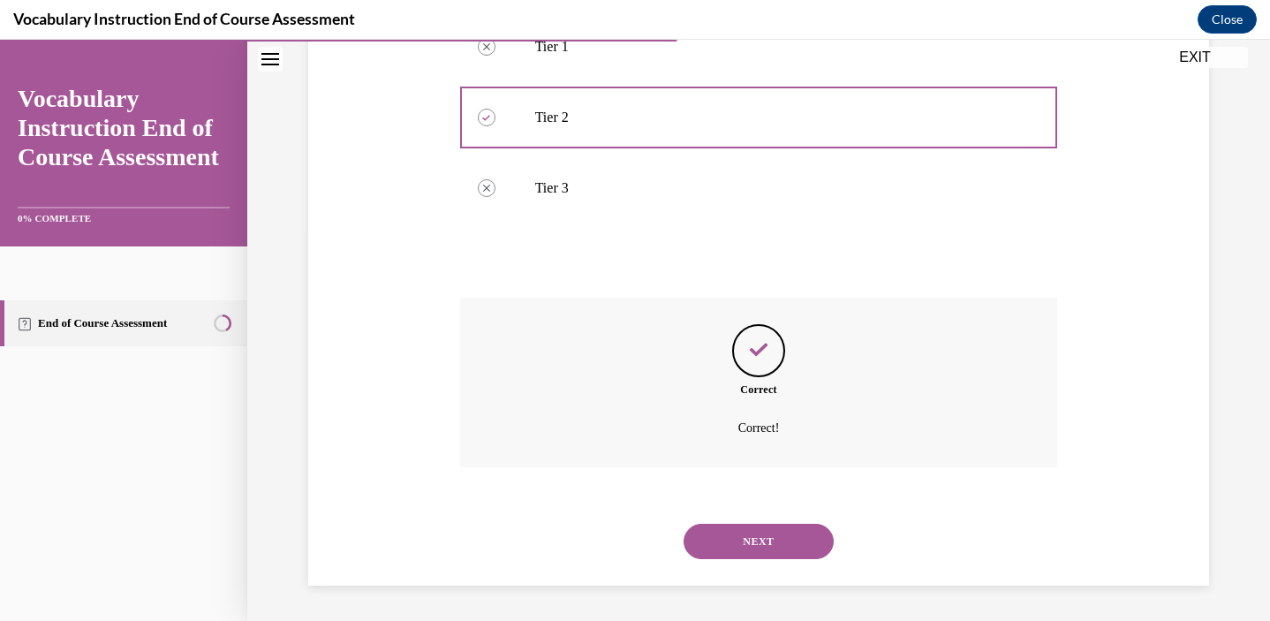
click at [710, 544] on button "NEXT" at bounding box center [758, 541] width 150 height 35
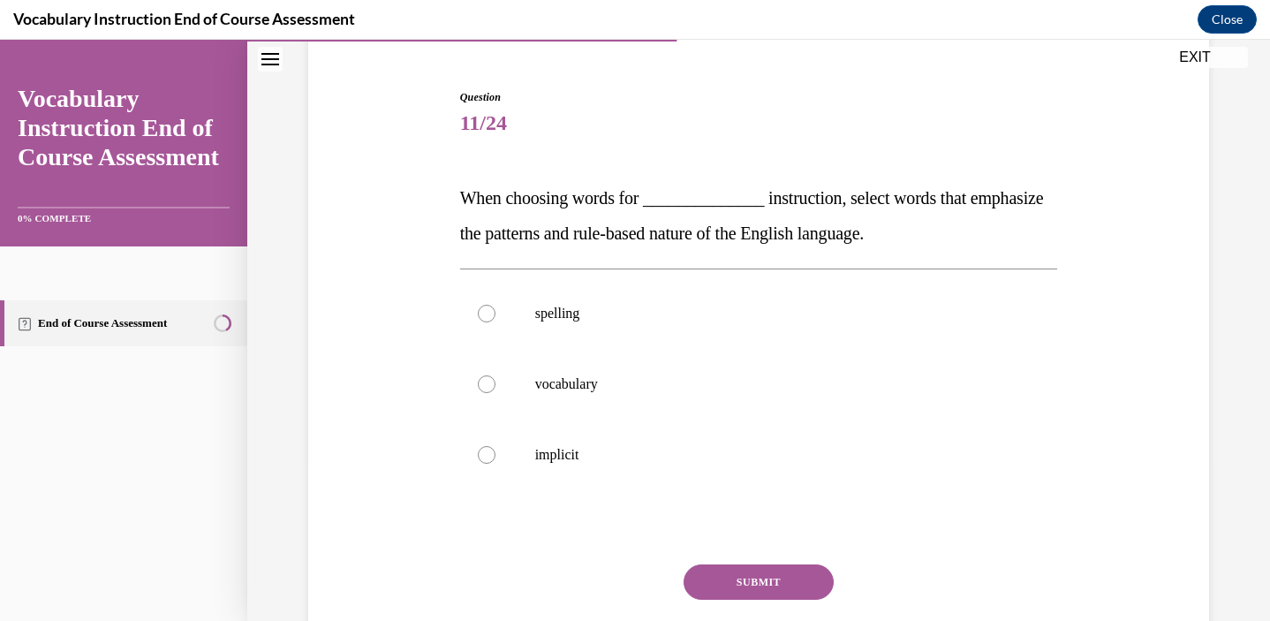
scroll to position [158, 0]
click at [571, 453] on p "implicit" at bounding box center [774, 453] width 479 height 18
click at [495, 453] on input "implicit" at bounding box center [487, 453] width 18 height 18
radio input "true"
click at [697, 578] on button "SUBMIT" at bounding box center [758, 579] width 150 height 35
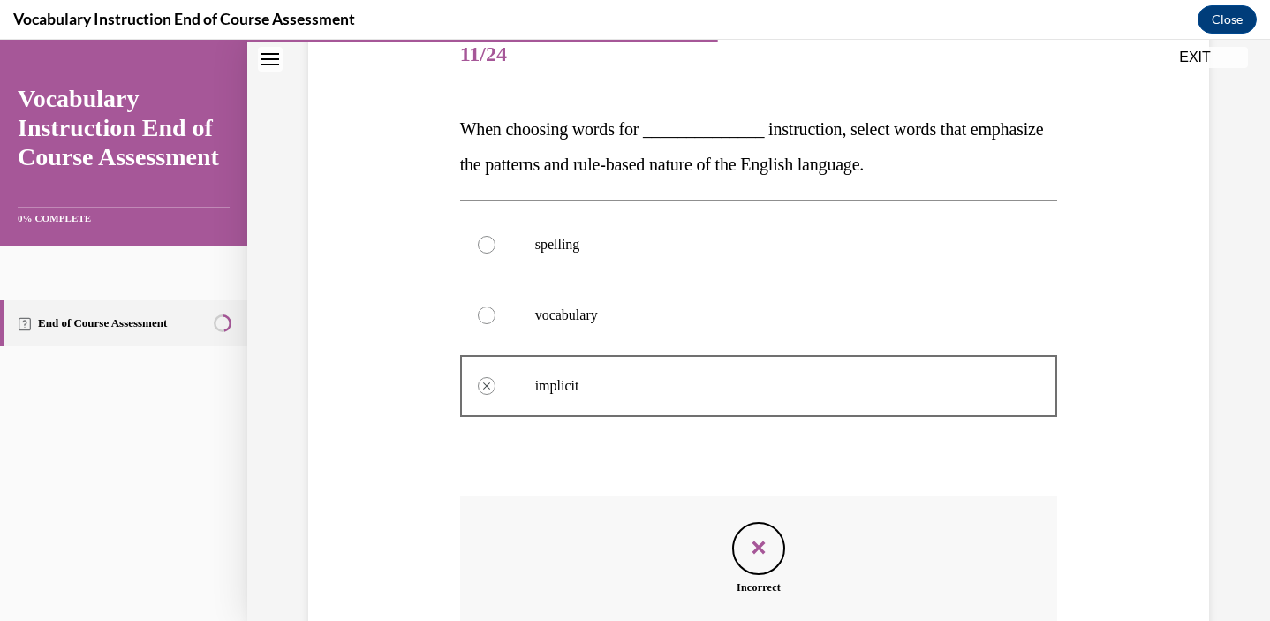
scroll to position [221, 0]
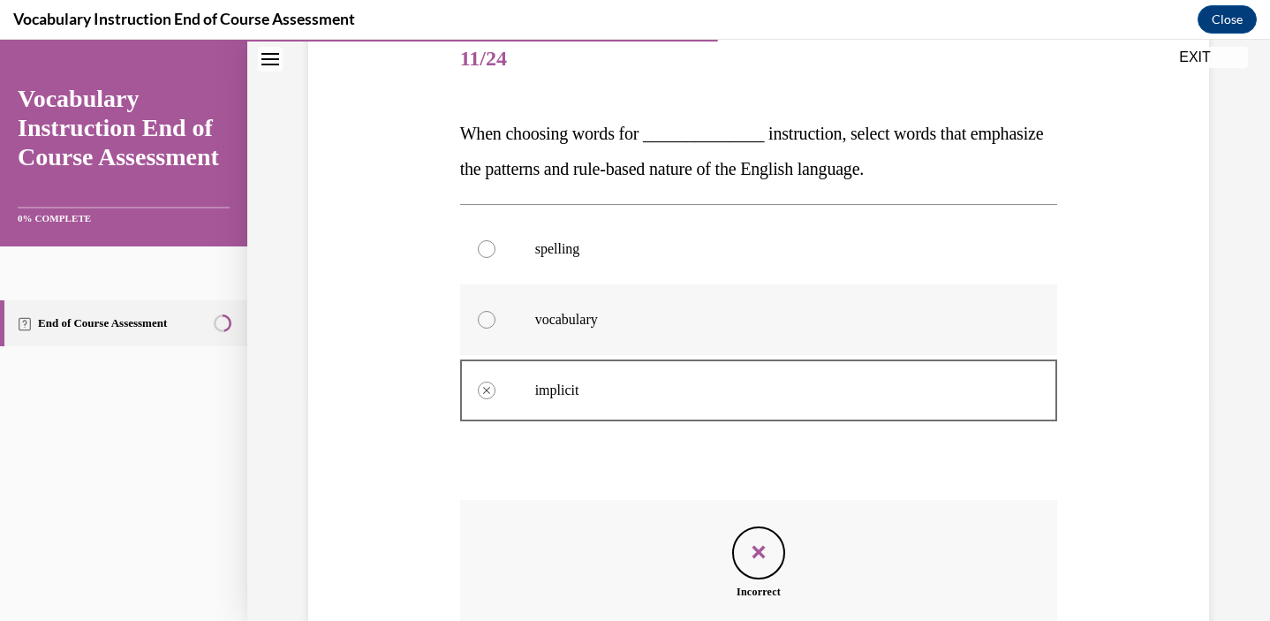
click at [491, 321] on div at bounding box center [487, 320] width 18 height 18
click at [488, 248] on div at bounding box center [487, 249] width 18 height 18
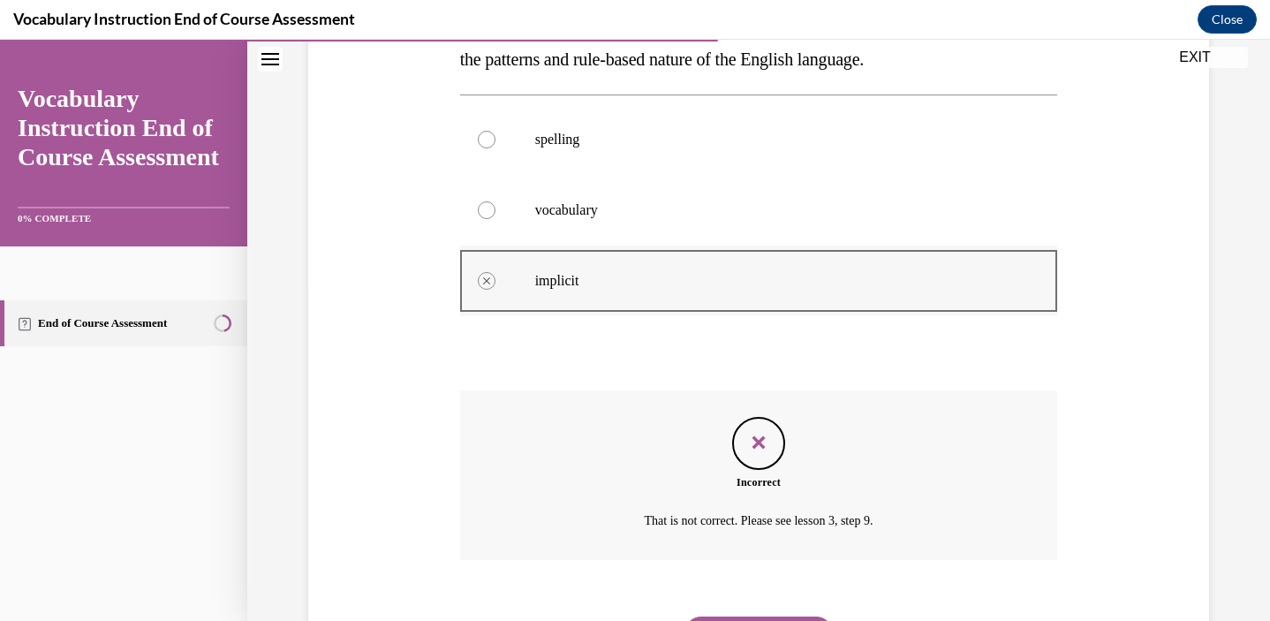
scroll to position [337, 0]
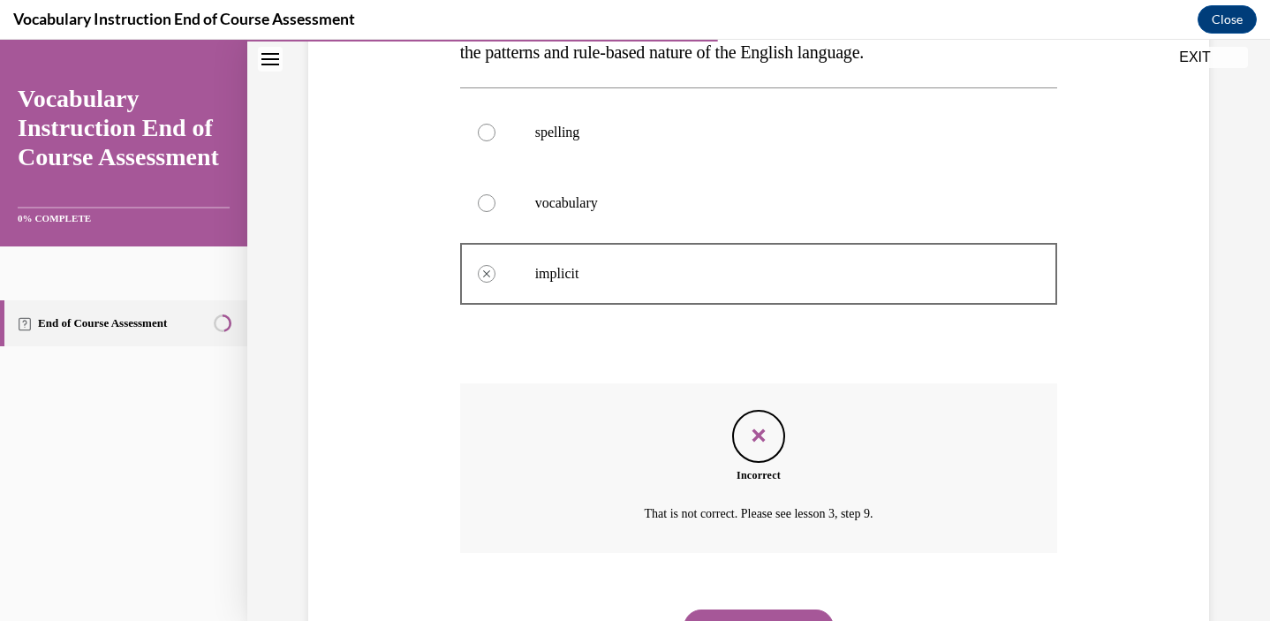
click at [758, 436] on icon "Feedback" at bounding box center [758, 435] width 26 height 26
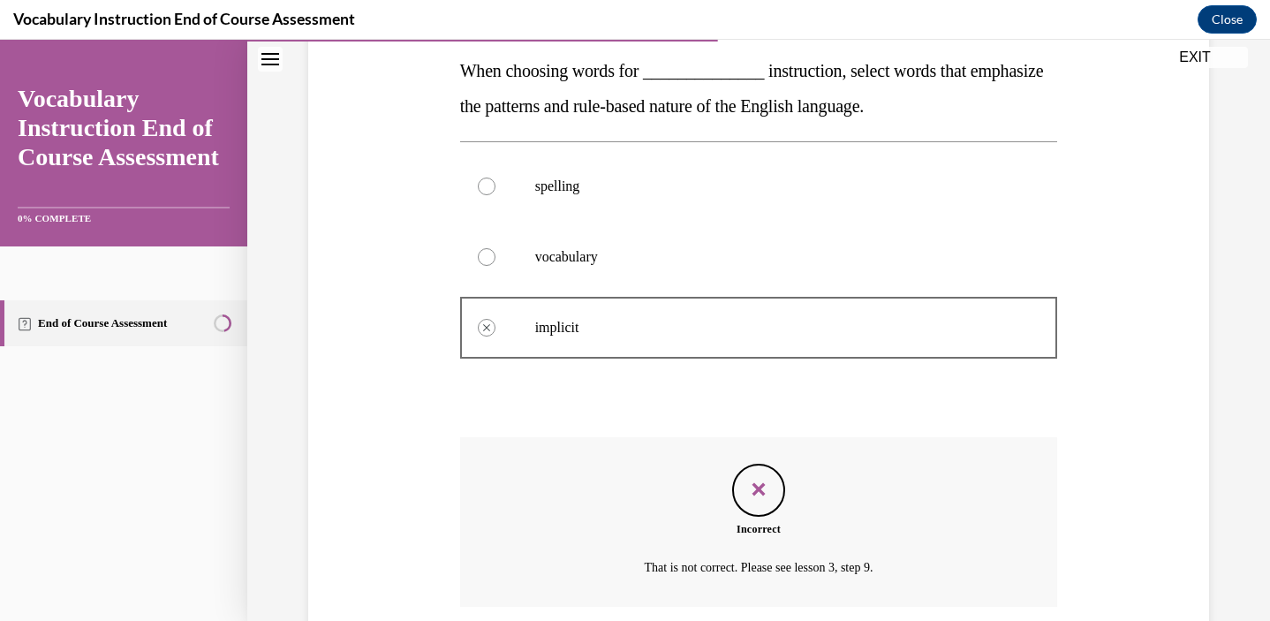
scroll to position [423, 0]
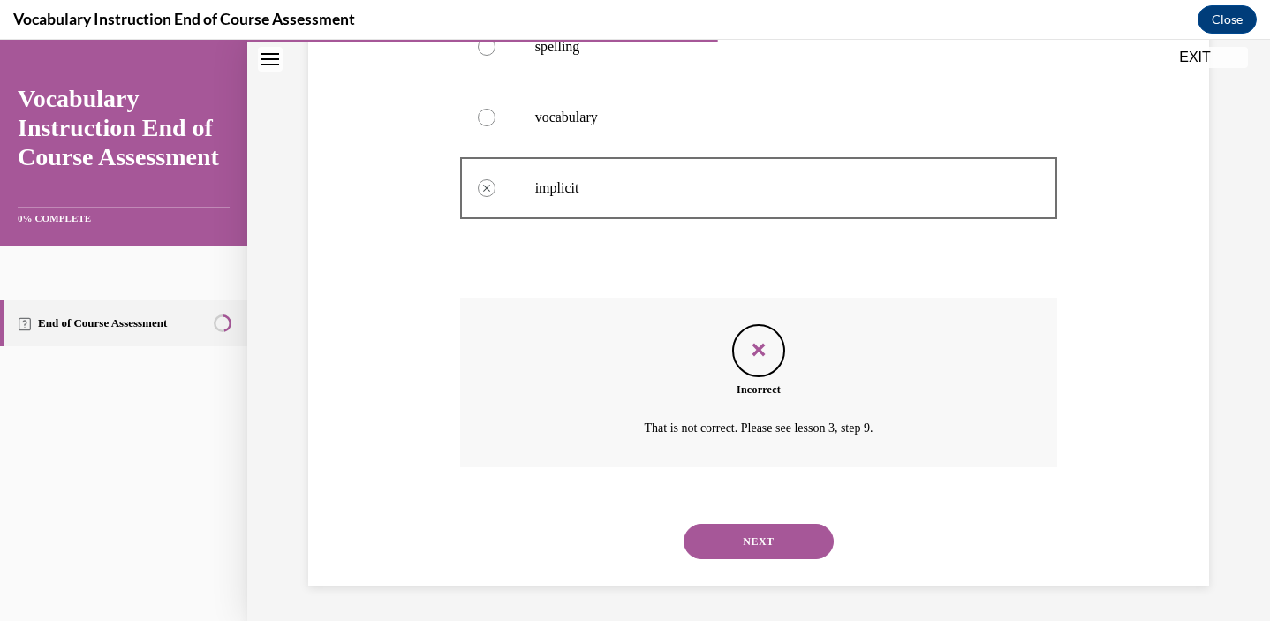
click at [729, 539] on button "NEXT" at bounding box center [758, 541] width 150 height 35
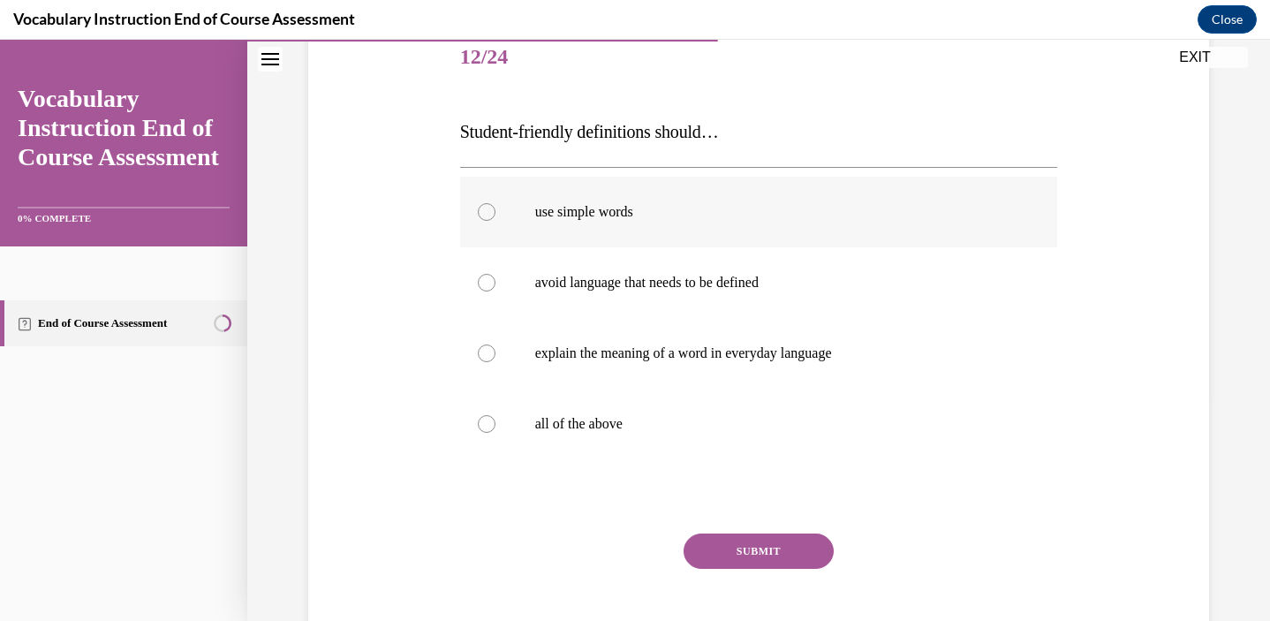
scroll to position [227, 0]
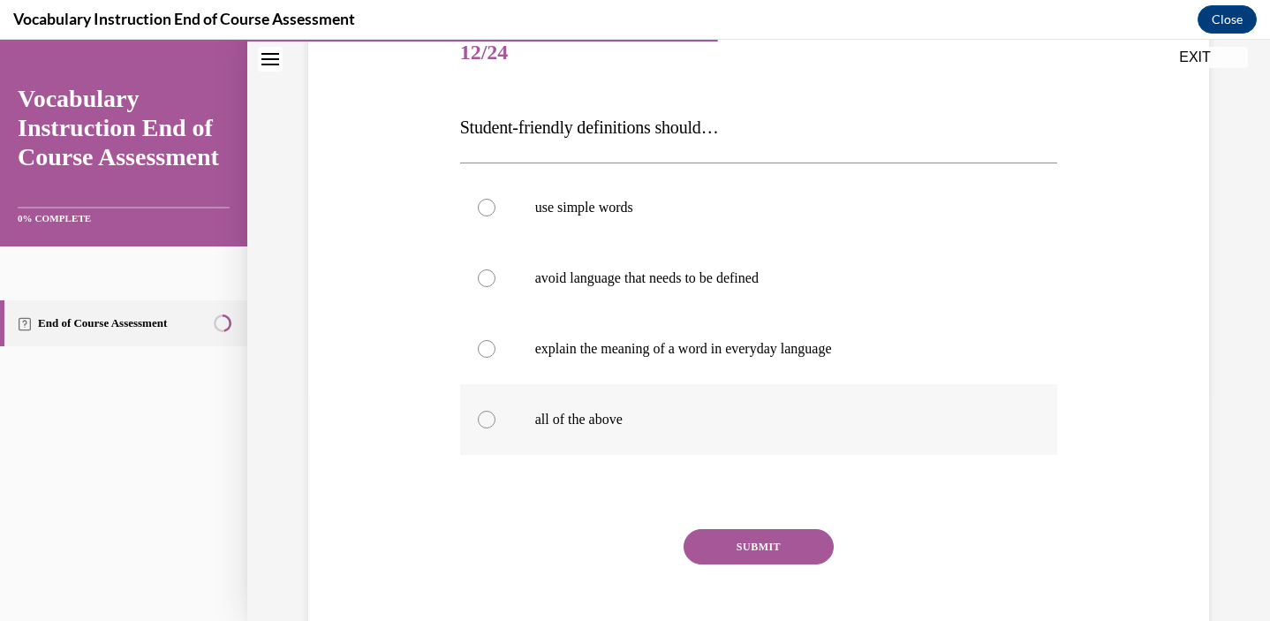
click at [598, 428] on label "all of the above" at bounding box center [759, 419] width 598 height 71
click at [495, 428] on input "all of the above" at bounding box center [487, 420] width 18 height 18
radio input "true"
click at [721, 554] on button "SUBMIT" at bounding box center [758, 546] width 150 height 35
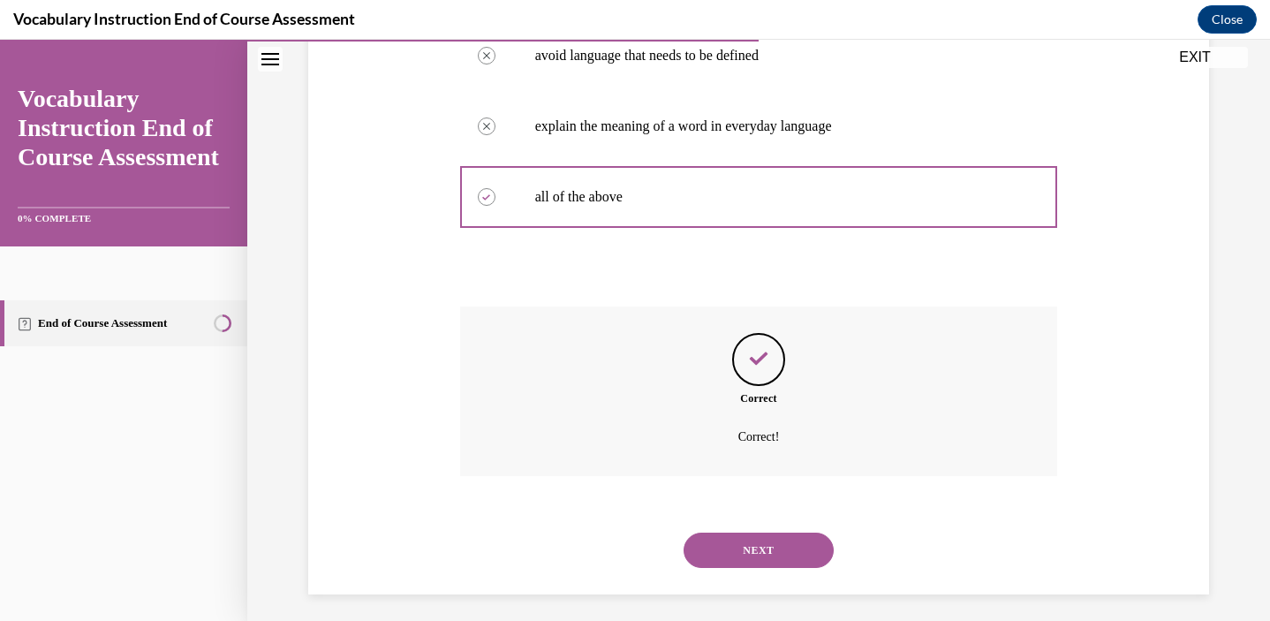
scroll to position [458, 0]
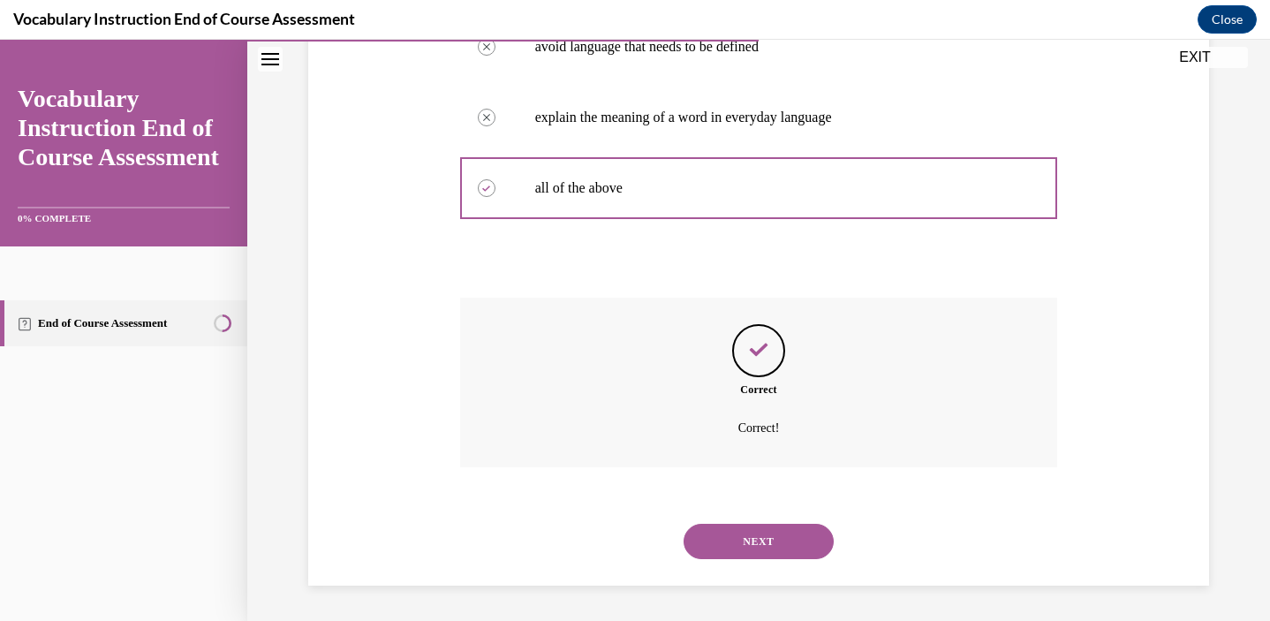
click at [727, 540] on button "NEXT" at bounding box center [758, 541] width 150 height 35
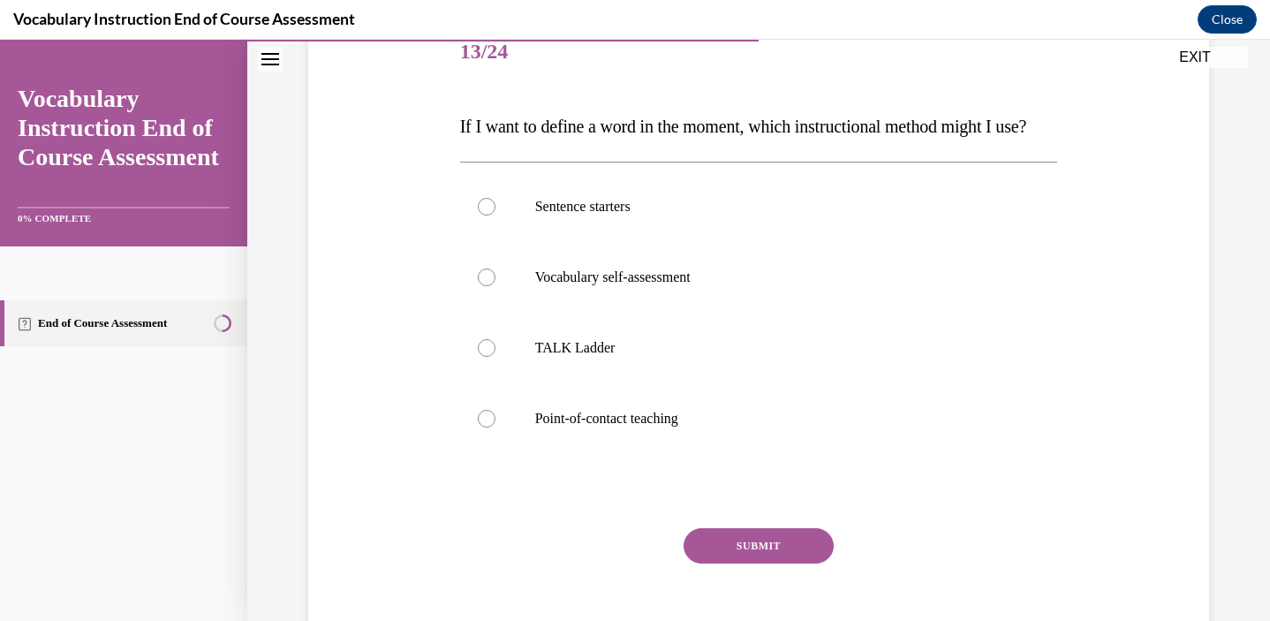
scroll to position [223, 0]
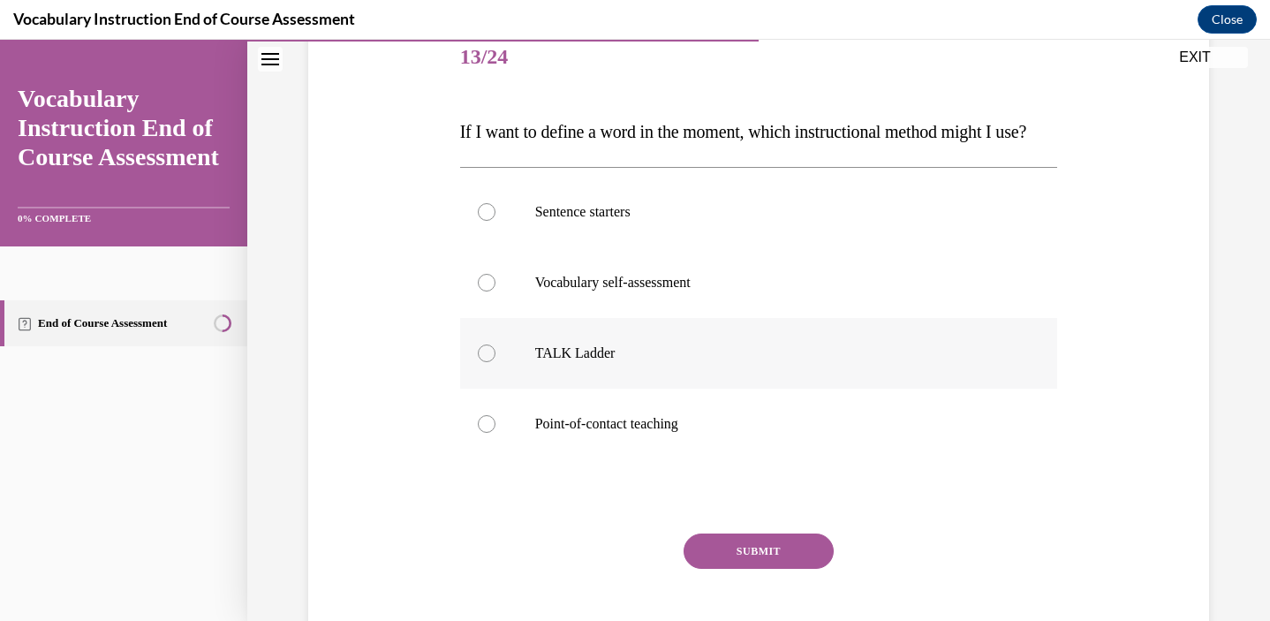
click at [553, 362] on p "TALK Ladder" at bounding box center [774, 353] width 479 height 18
click at [495, 362] on input "TALK Ladder" at bounding box center [487, 353] width 18 height 18
radio input "true"
click at [703, 569] on button "SUBMIT" at bounding box center [758, 550] width 150 height 35
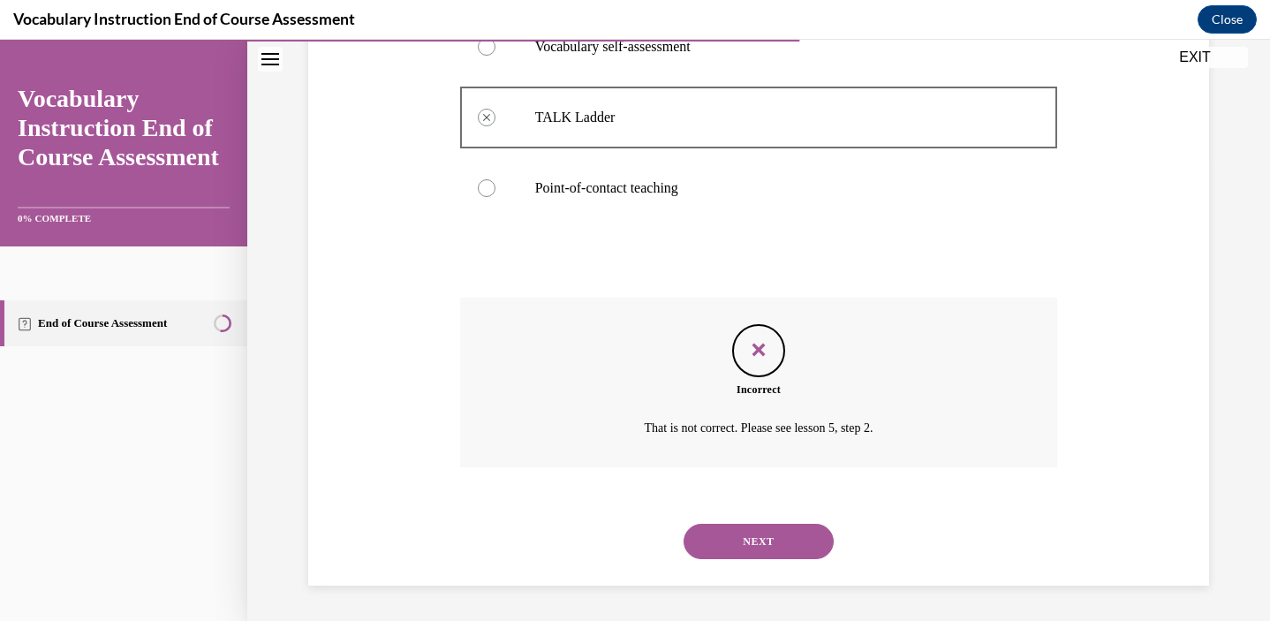
scroll to position [494, 0]
click at [717, 531] on button "NEXT" at bounding box center [758, 541] width 150 height 35
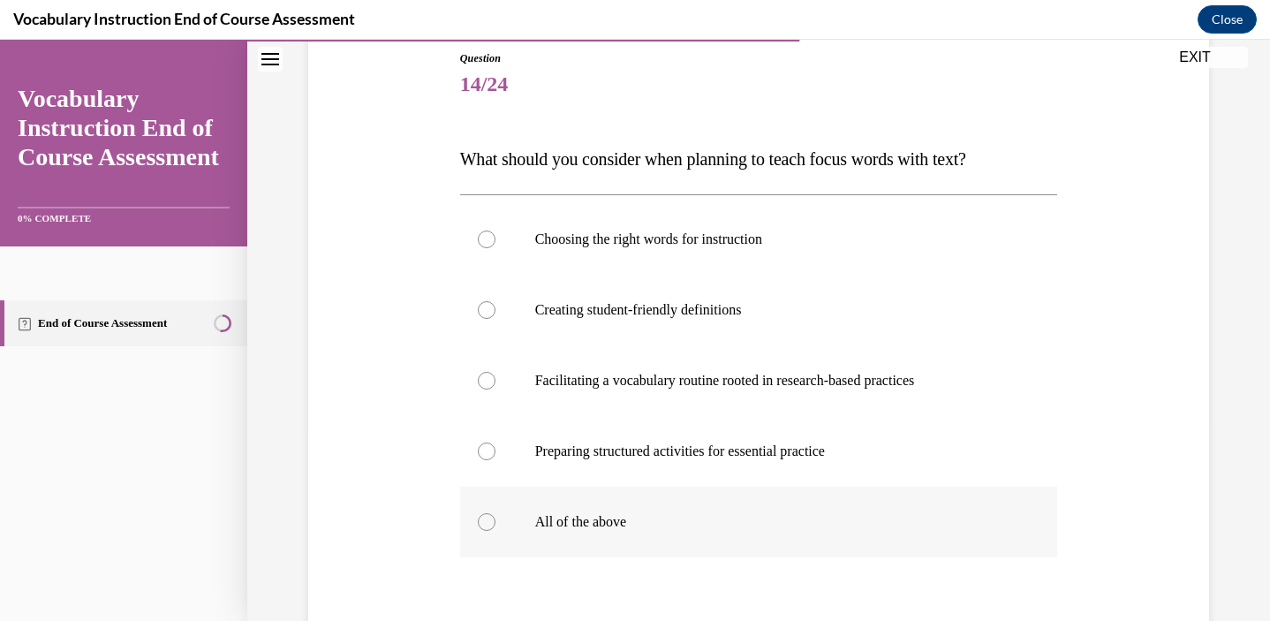
scroll to position [206, 0]
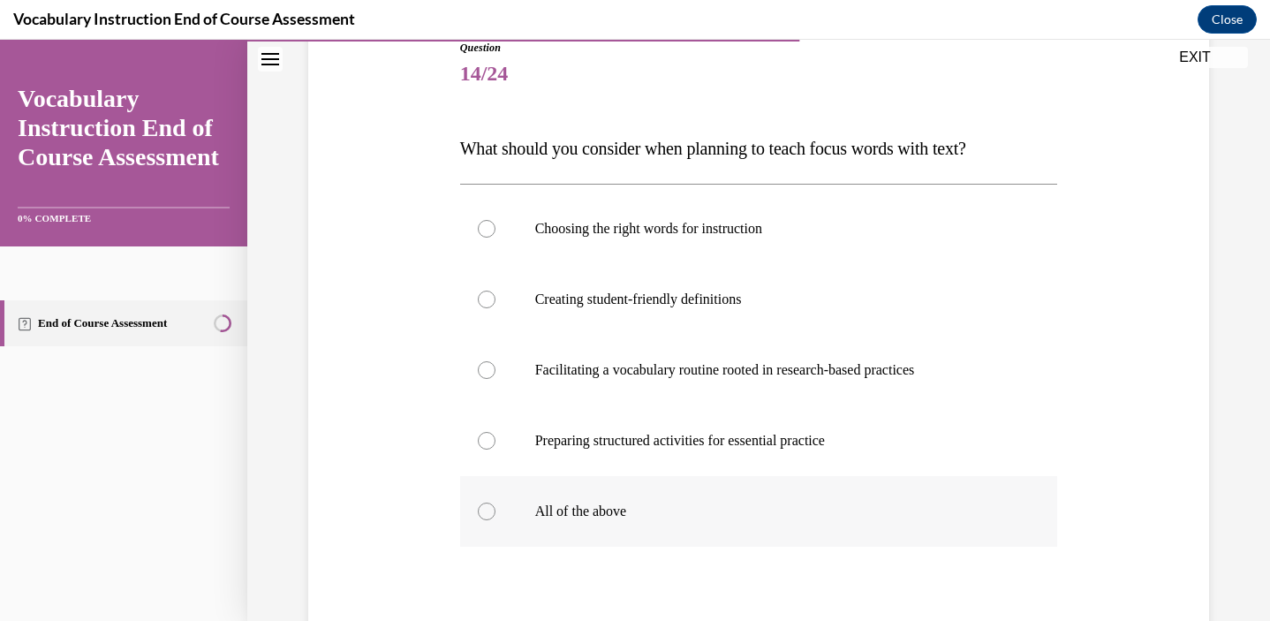
click at [589, 500] on label "All of the above" at bounding box center [759, 511] width 598 height 71
click at [495, 502] on input "All of the above" at bounding box center [487, 511] width 18 height 18
radio input "true"
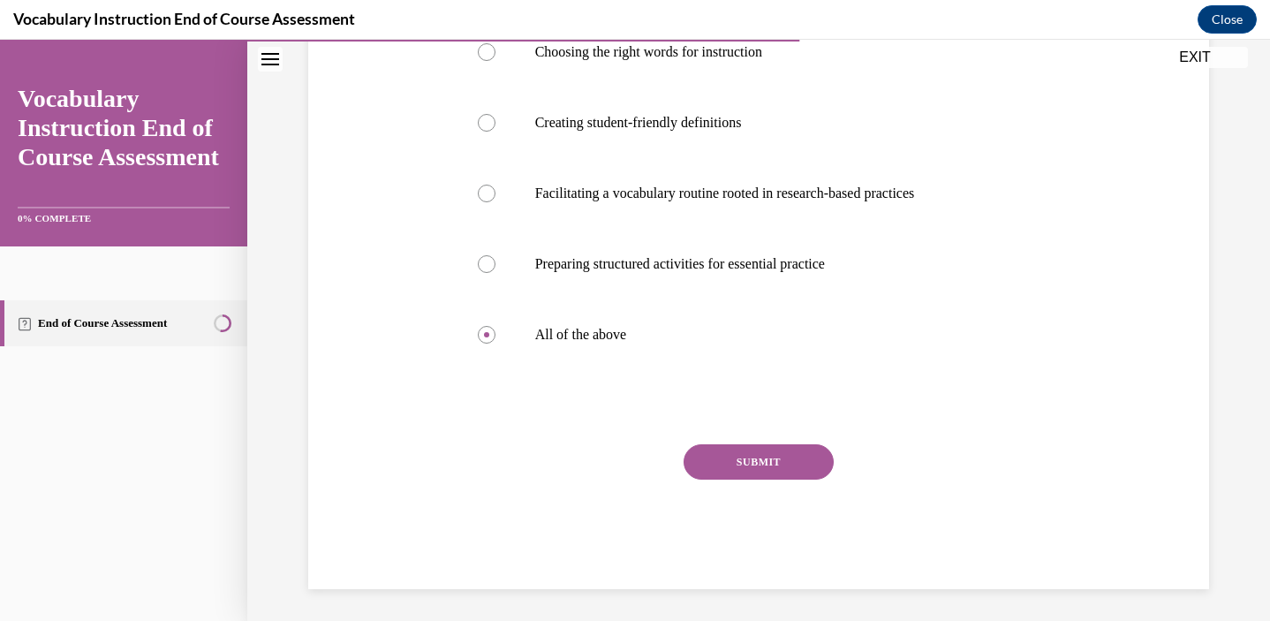
click at [702, 473] on button "SUBMIT" at bounding box center [758, 461] width 150 height 35
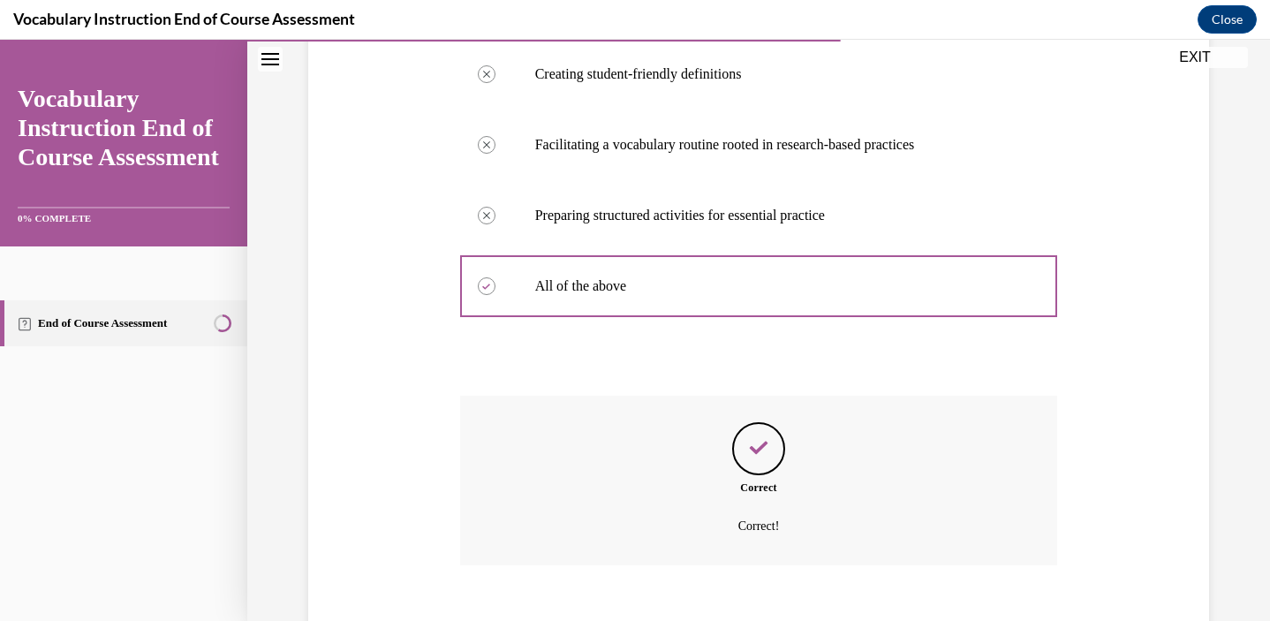
scroll to position [529, 0]
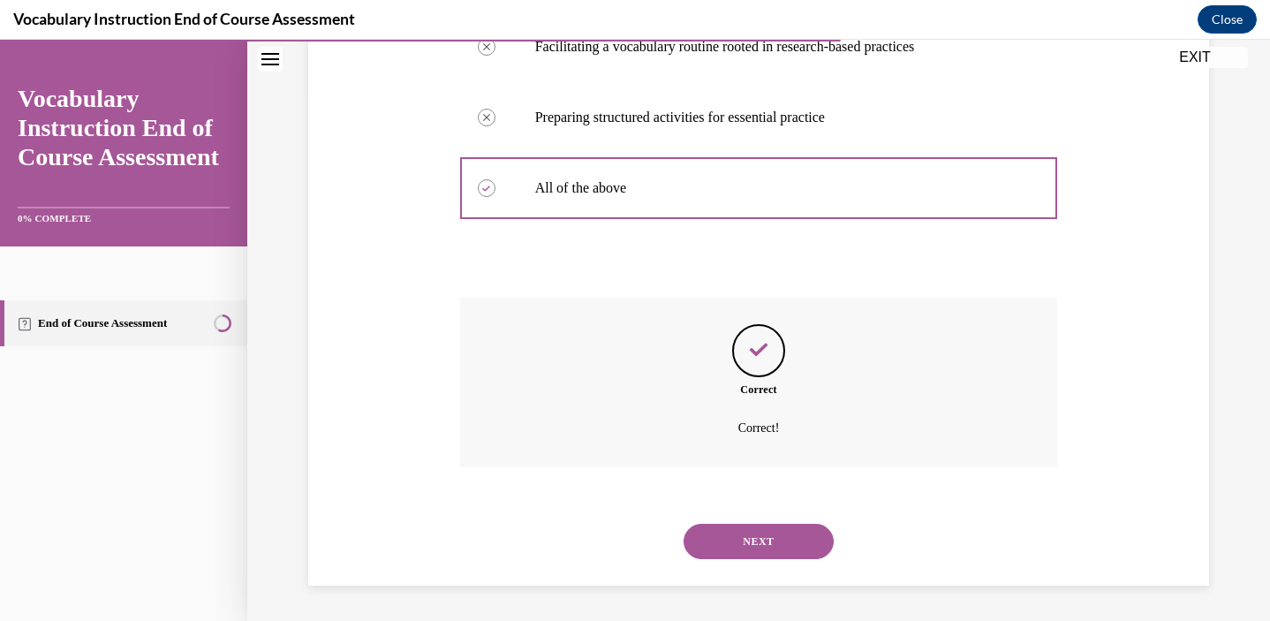
click at [718, 533] on button "NEXT" at bounding box center [758, 541] width 150 height 35
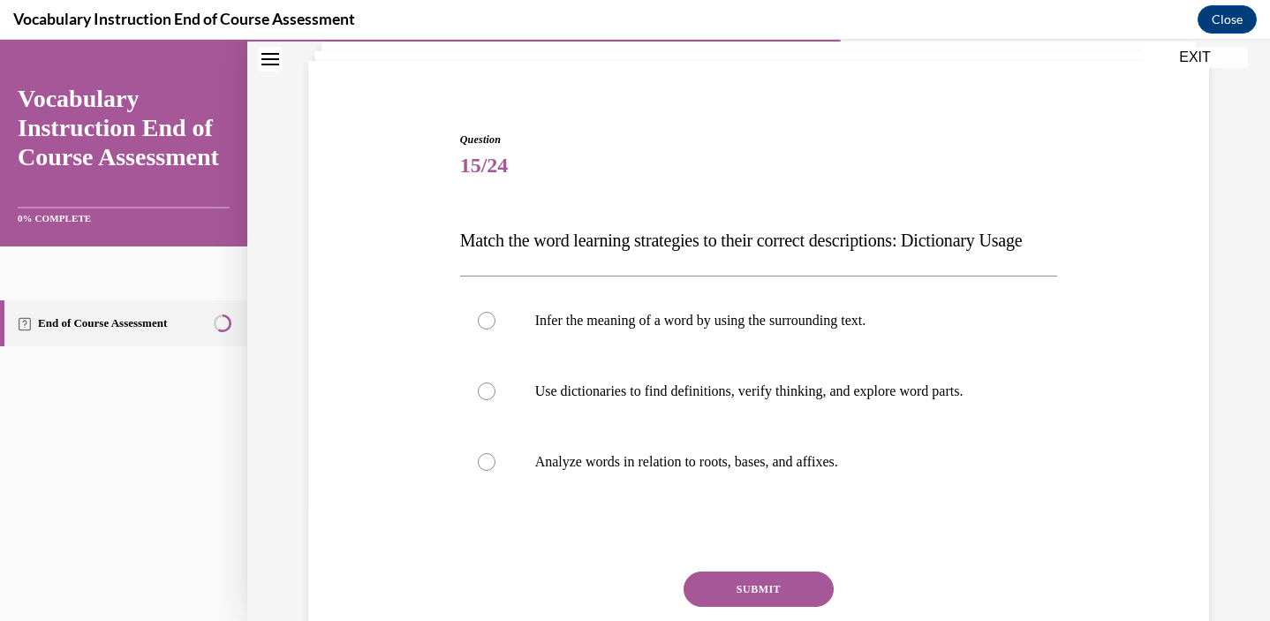
scroll to position [120, 0]
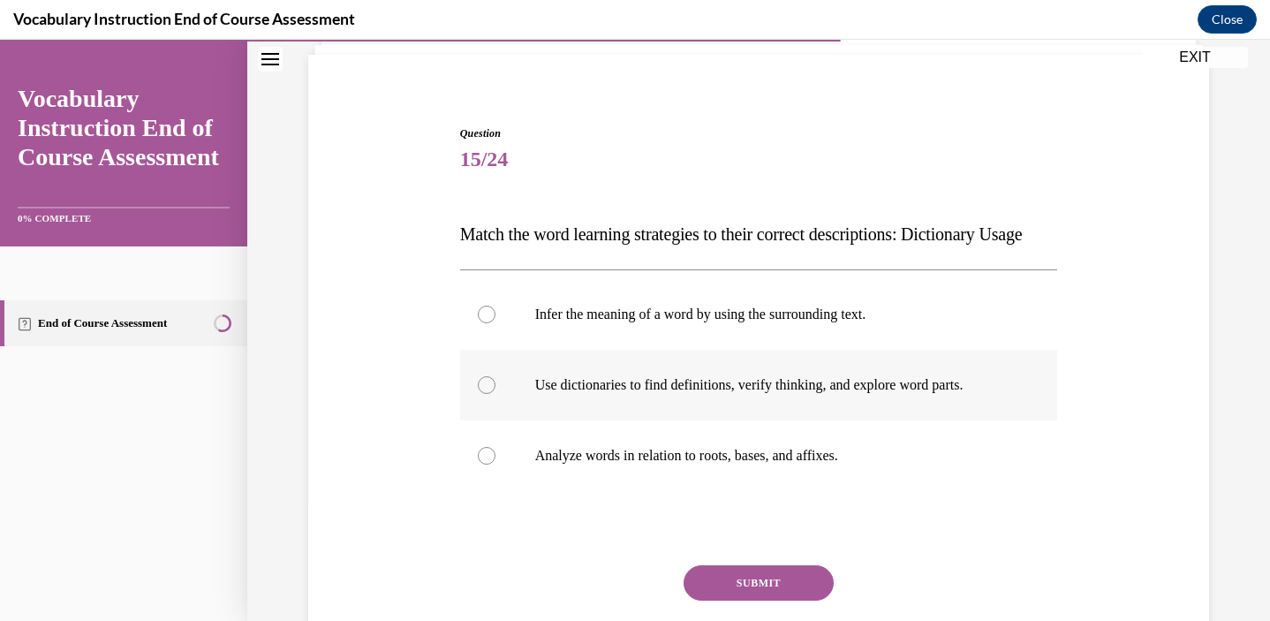
click at [719, 394] on p "Use dictionaries to find definitions, verify thinking, and explore word parts." at bounding box center [774, 385] width 479 height 18
click at [495, 394] on input "Use dictionaries to find definitions, verify thinking, and explore word parts." at bounding box center [487, 385] width 18 height 18
radio input "true"
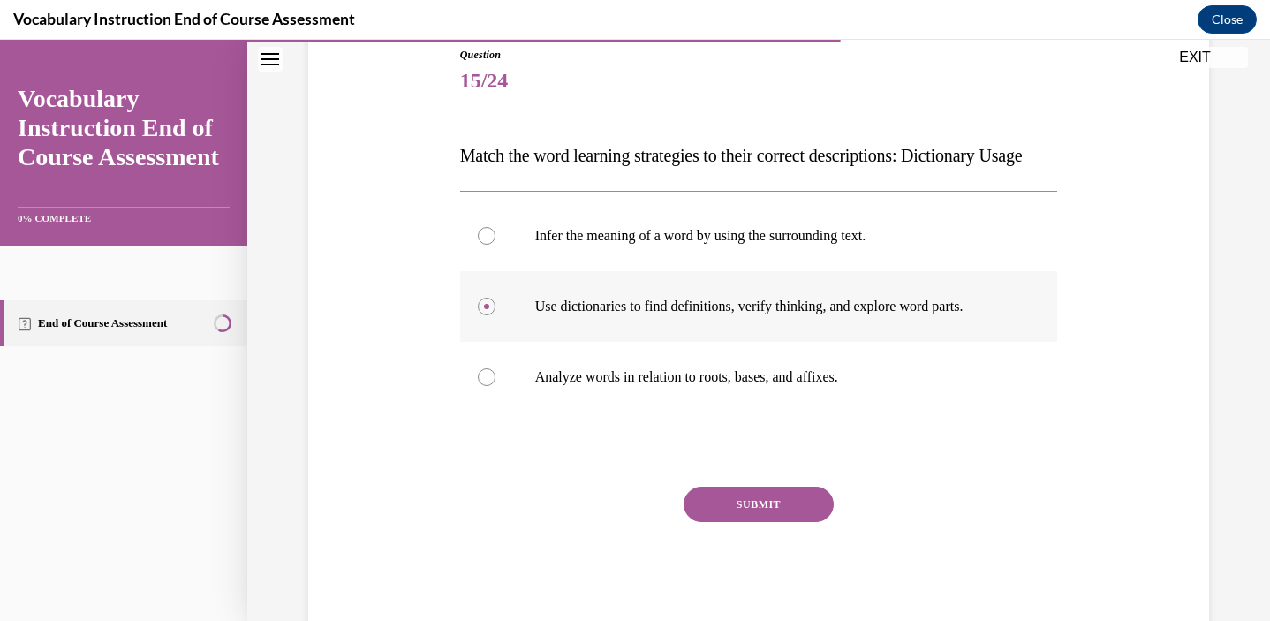
scroll to position [200, 0]
click at [750, 521] on button "SUBMIT" at bounding box center [758, 503] width 150 height 35
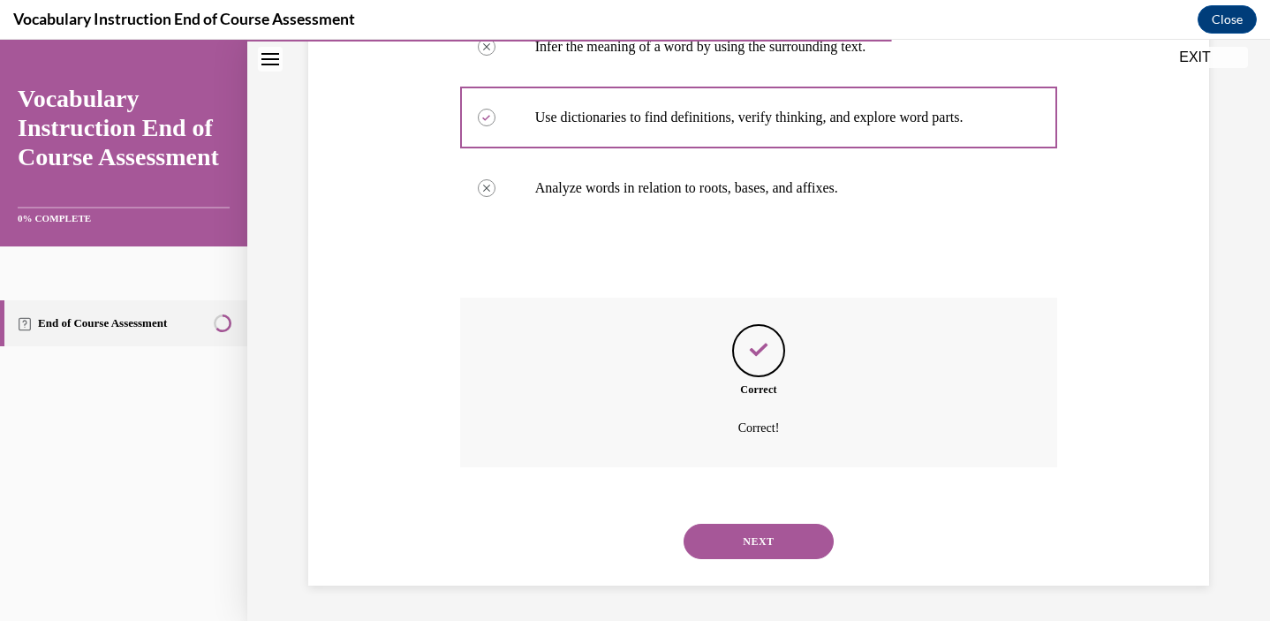
scroll to position [423, 0]
click at [719, 529] on button "NEXT" at bounding box center [758, 541] width 150 height 35
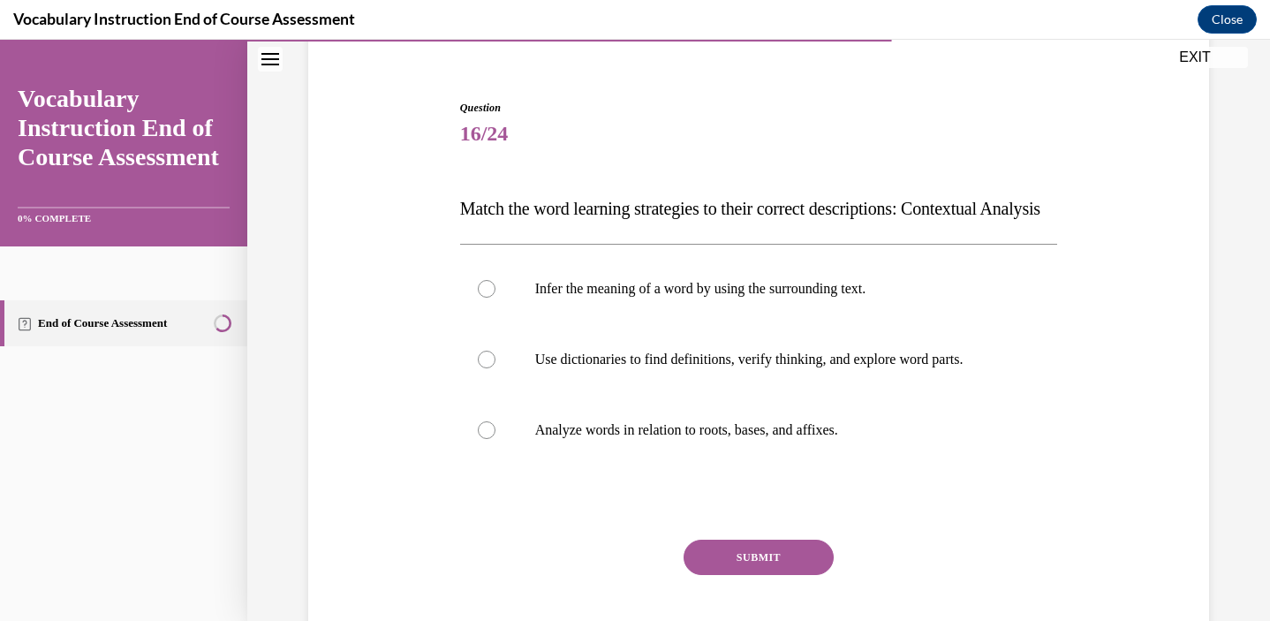
scroll to position [148, 0]
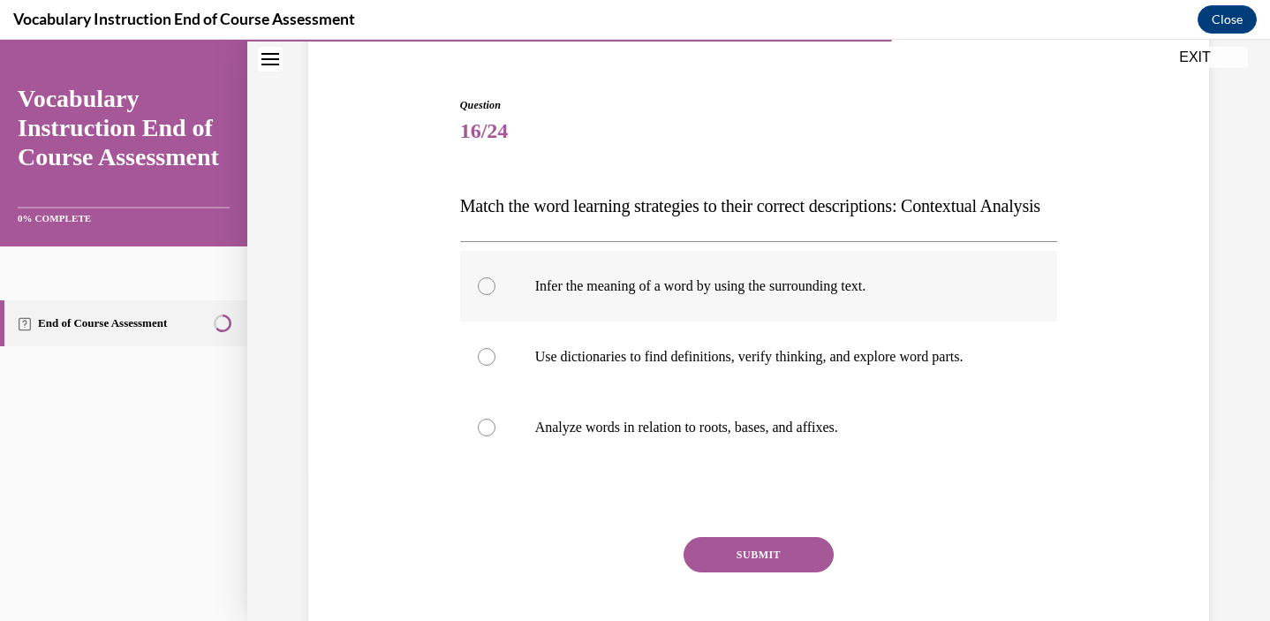
click at [629, 321] on label "Infer the meaning of a word by using the surrounding text." at bounding box center [759, 286] width 598 height 71
click at [495, 295] on input "Infer the meaning of a word by using the surrounding text." at bounding box center [487, 286] width 18 height 18
radio input "true"
click at [720, 572] on button "SUBMIT" at bounding box center [758, 554] width 150 height 35
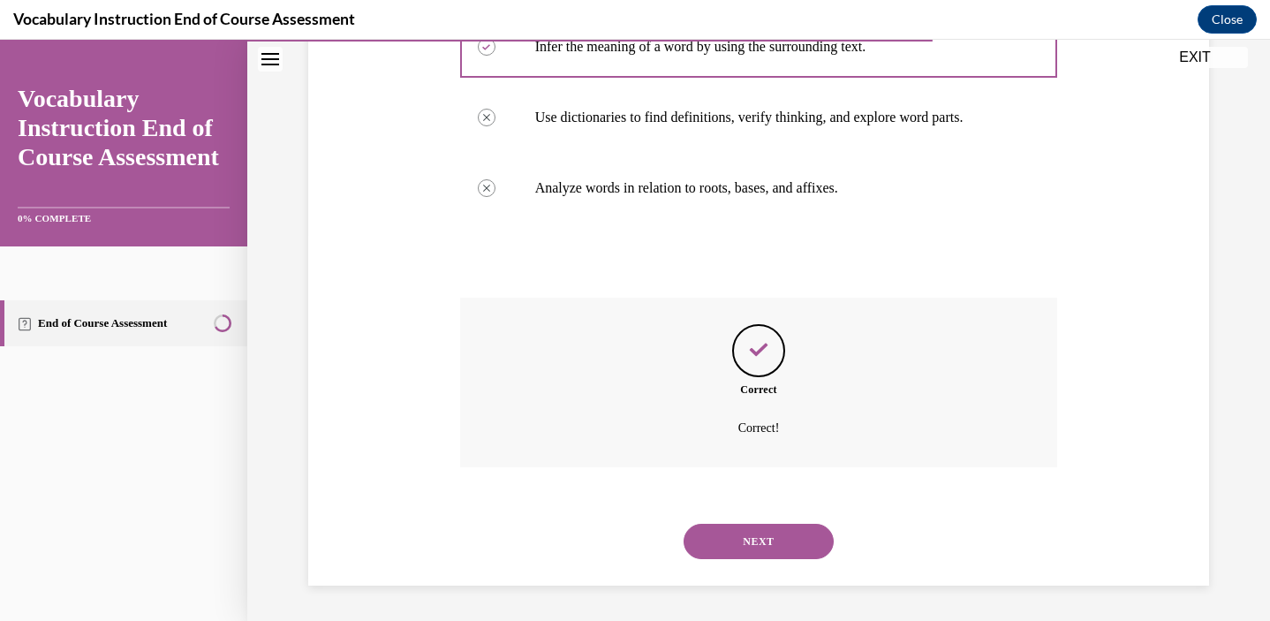
scroll to position [423, 0]
click at [740, 546] on button "NEXT" at bounding box center [758, 541] width 150 height 35
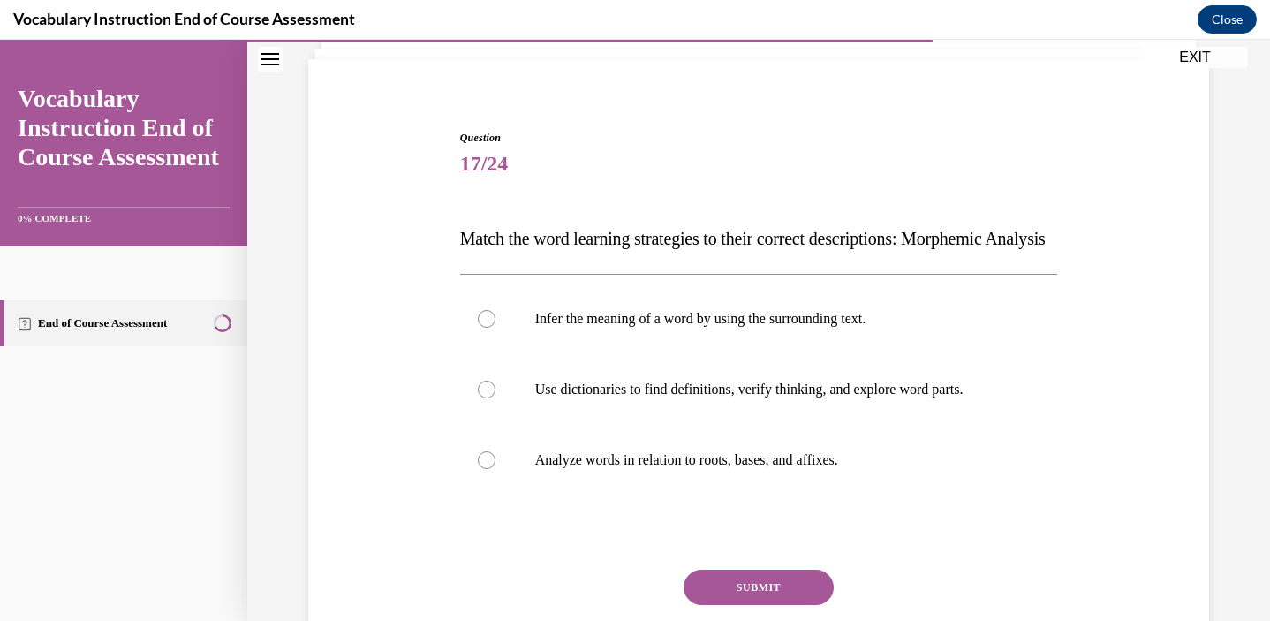
scroll to position [119, 0]
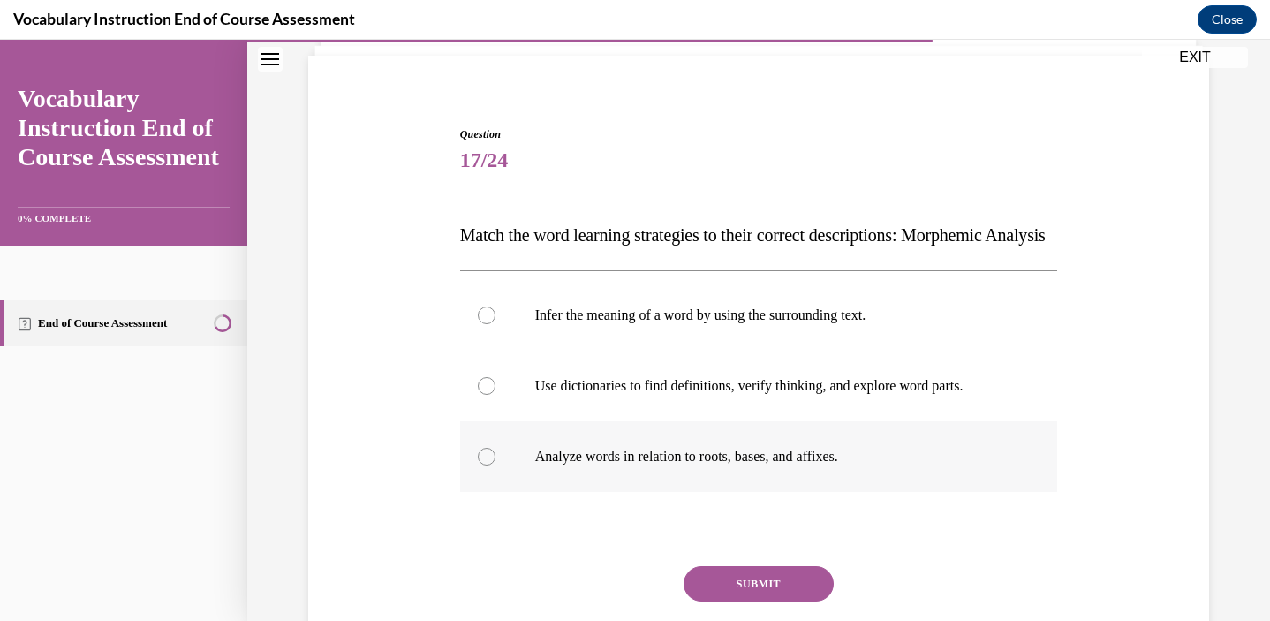
click at [622, 465] on p "Analyze words in relation to roots, bases, and affixes." at bounding box center [774, 457] width 479 height 18
click at [495, 465] on input "Analyze words in relation to roots, bases, and affixes." at bounding box center [487, 457] width 18 height 18
radio input "true"
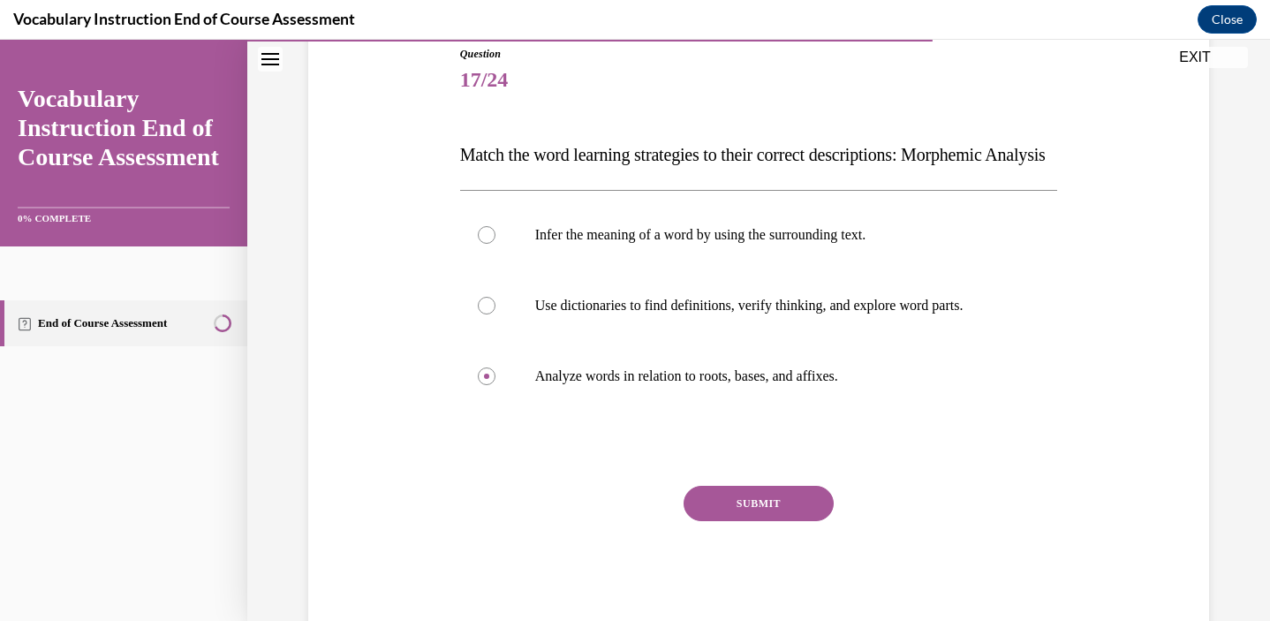
click at [715, 521] on button "SUBMIT" at bounding box center [758, 503] width 150 height 35
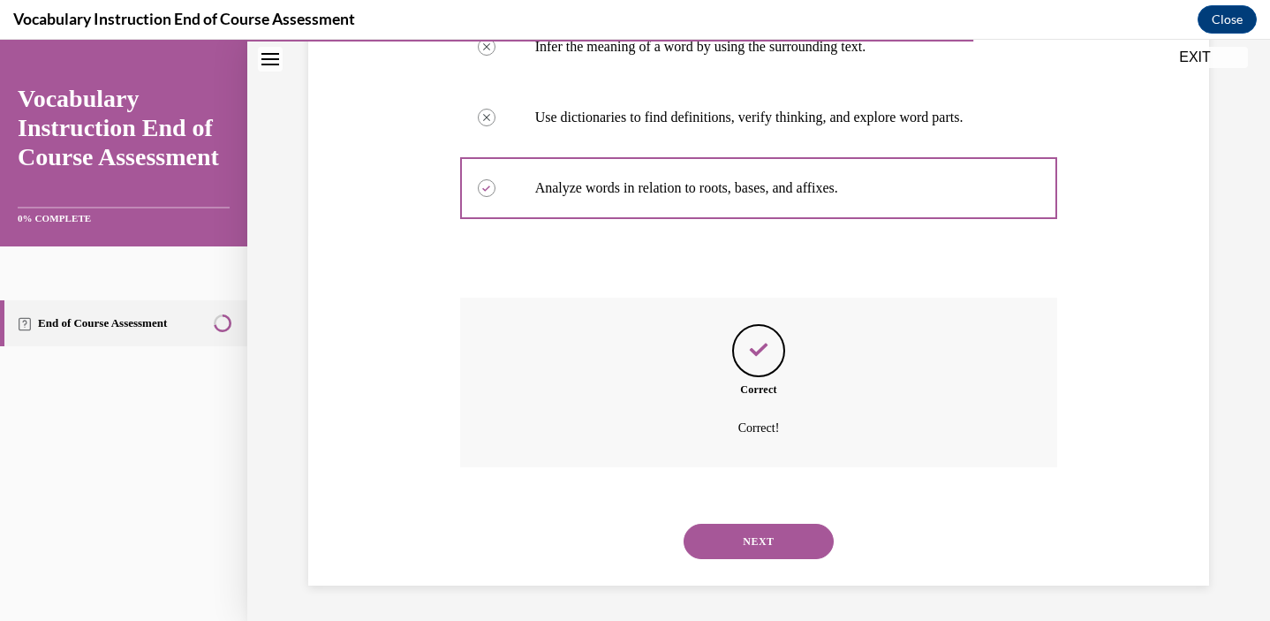
scroll to position [423, 0]
click at [725, 545] on button "NEXT" at bounding box center [758, 541] width 150 height 35
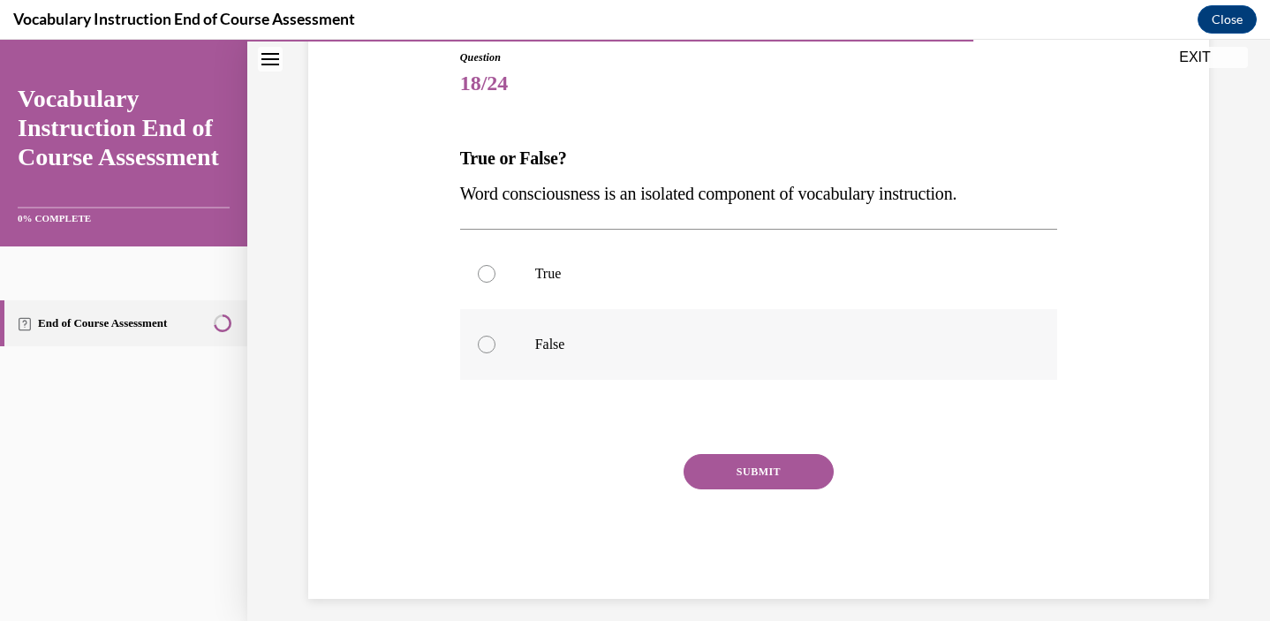
click at [597, 346] on p "False" at bounding box center [774, 345] width 479 height 18
click at [495, 346] on input "False" at bounding box center [487, 345] width 18 height 18
radio input "true"
click at [715, 476] on button "SUBMIT" at bounding box center [758, 471] width 150 height 35
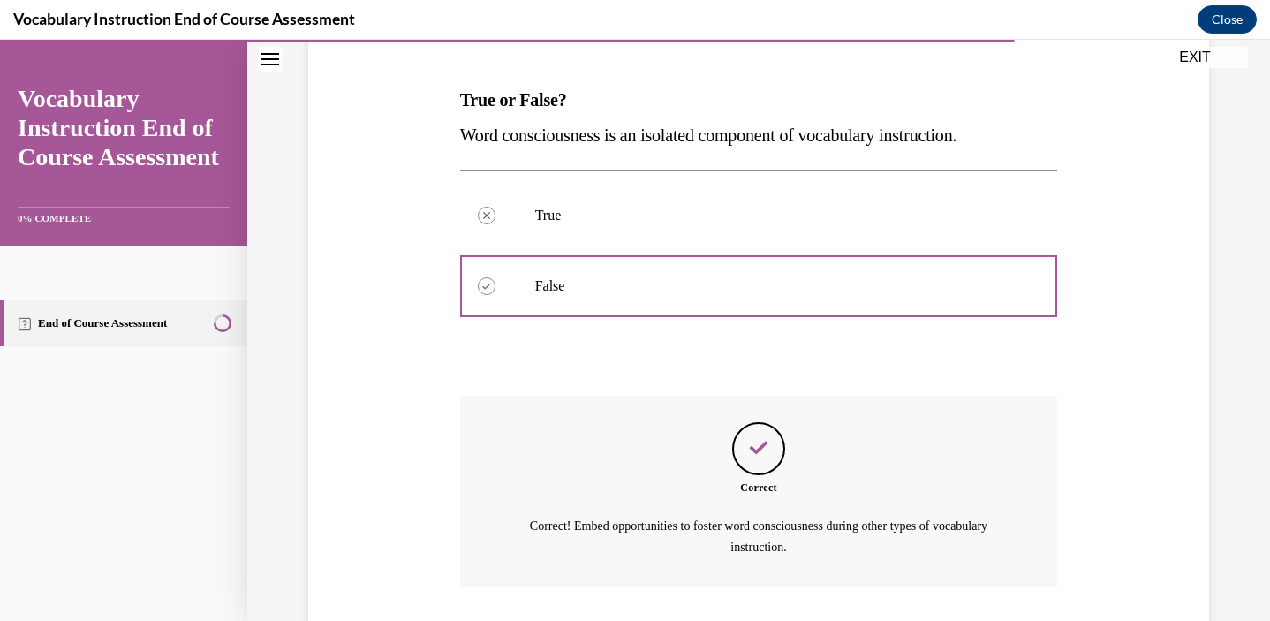
scroll to position [373, 0]
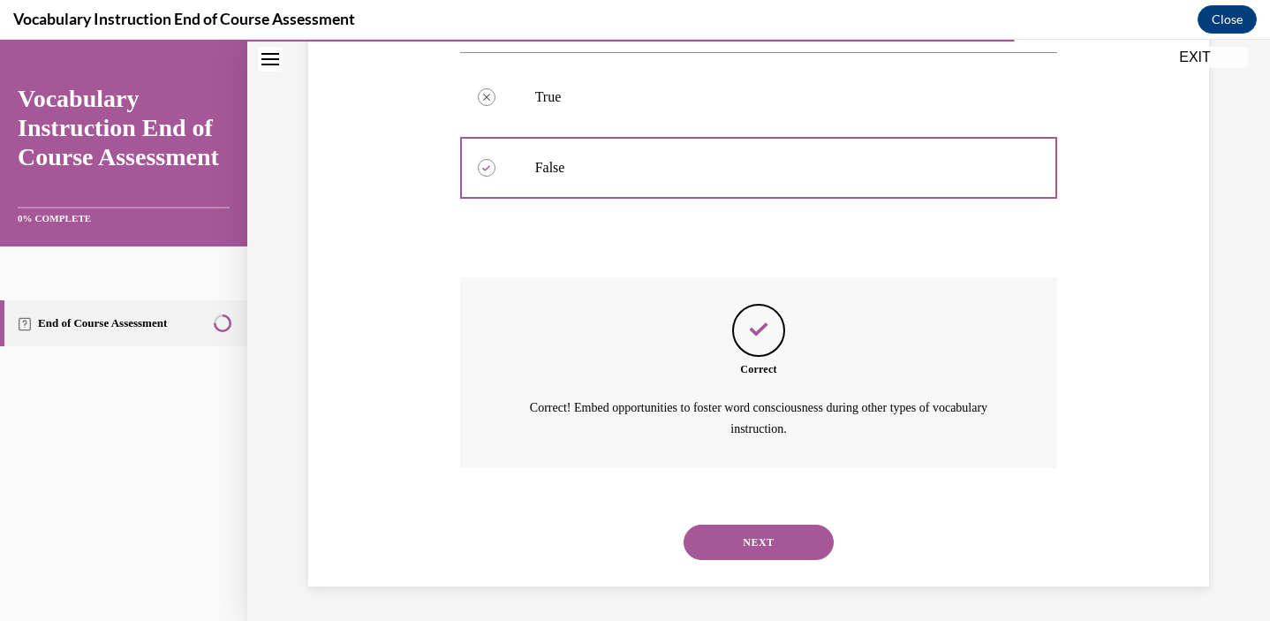
click at [715, 542] on button "NEXT" at bounding box center [758, 541] width 150 height 35
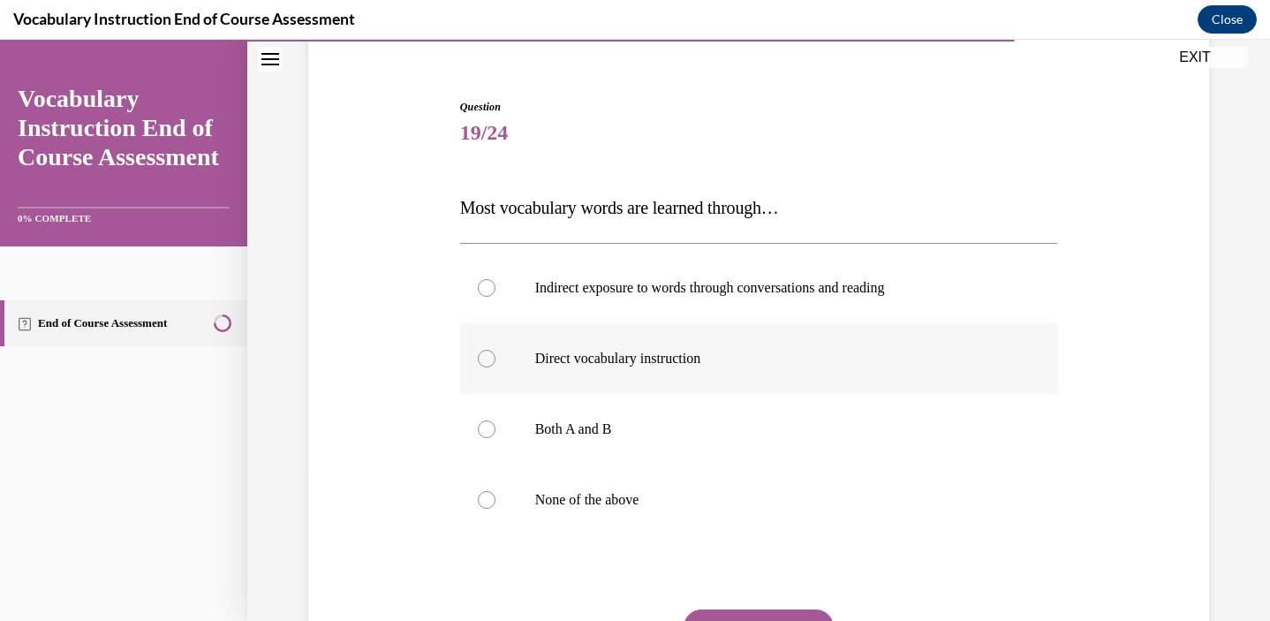
scroll to position [152, 0]
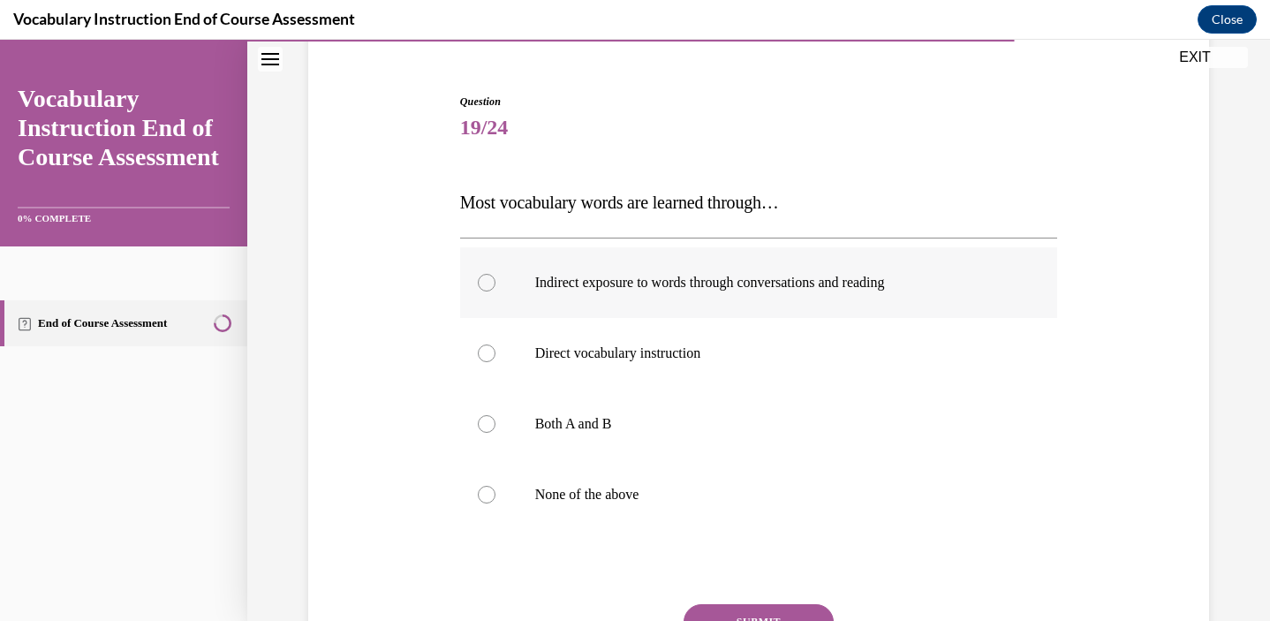
click at [616, 307] on label "Indirect exposure to words through conversations and reading" at bounding box center [759, 282] width 598 height 71
click at [495, 291] on input "Indirect exposure to words through conversations and reading" at bounding box center [487, 283] width 18 height 18
radio input "true"
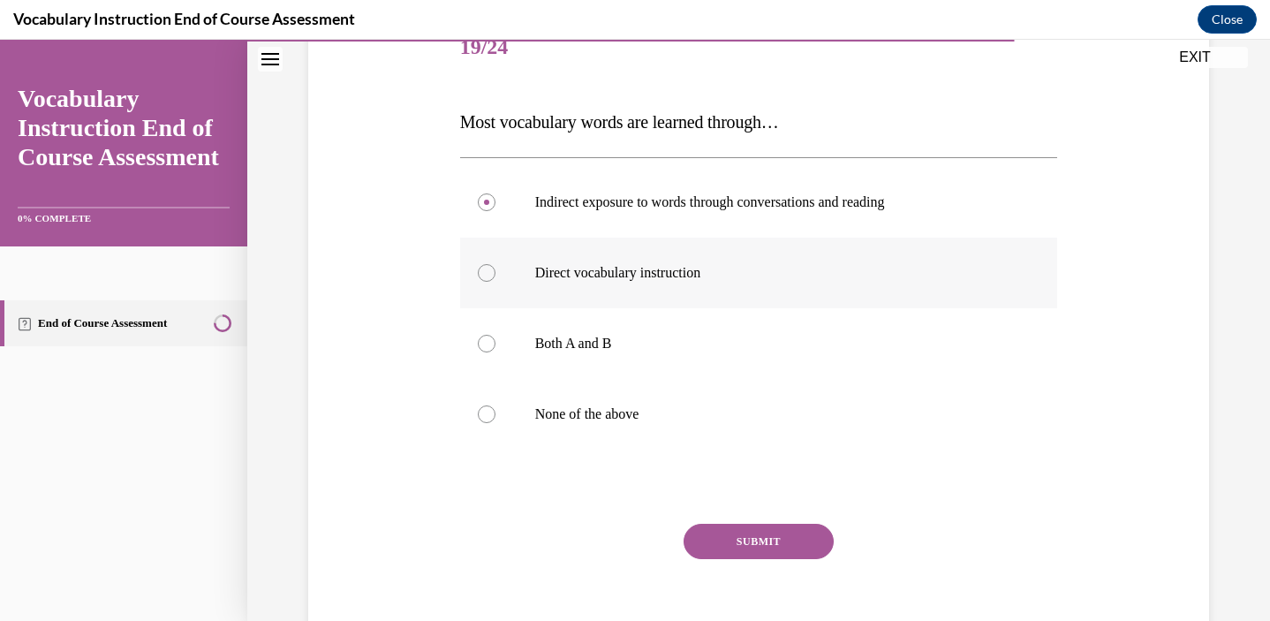
scroll to position [236, 0]
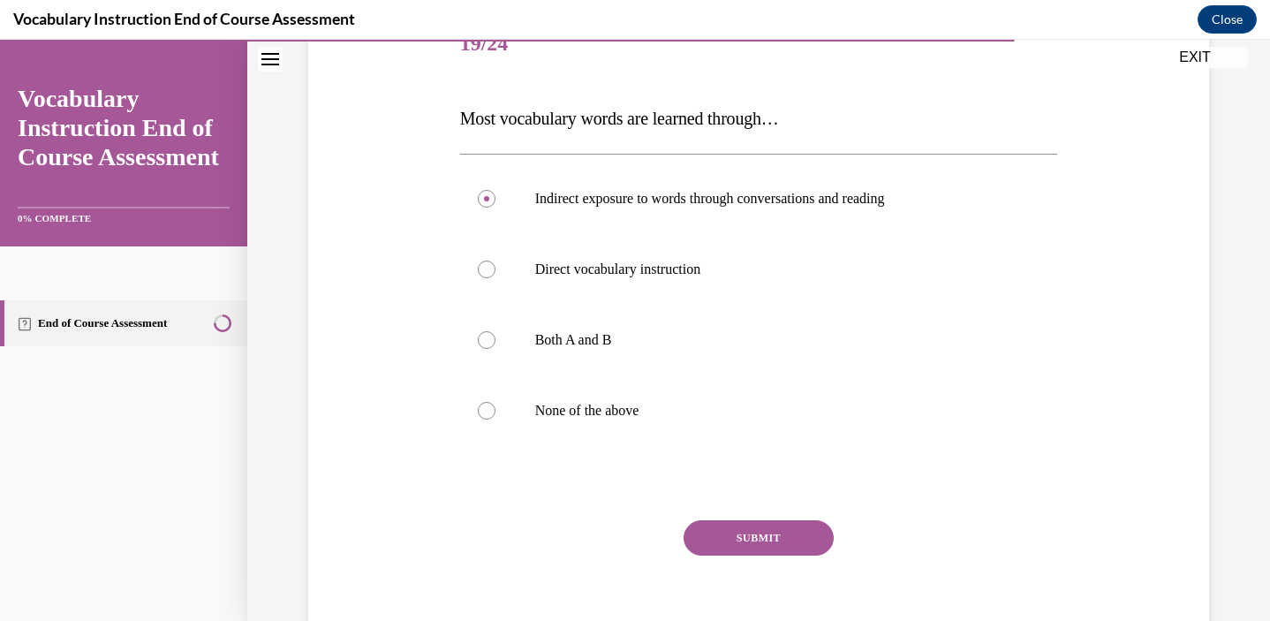
click at [714, 534] on button "SUBMIT" at bounding box center [758, 537] width 150 height 35
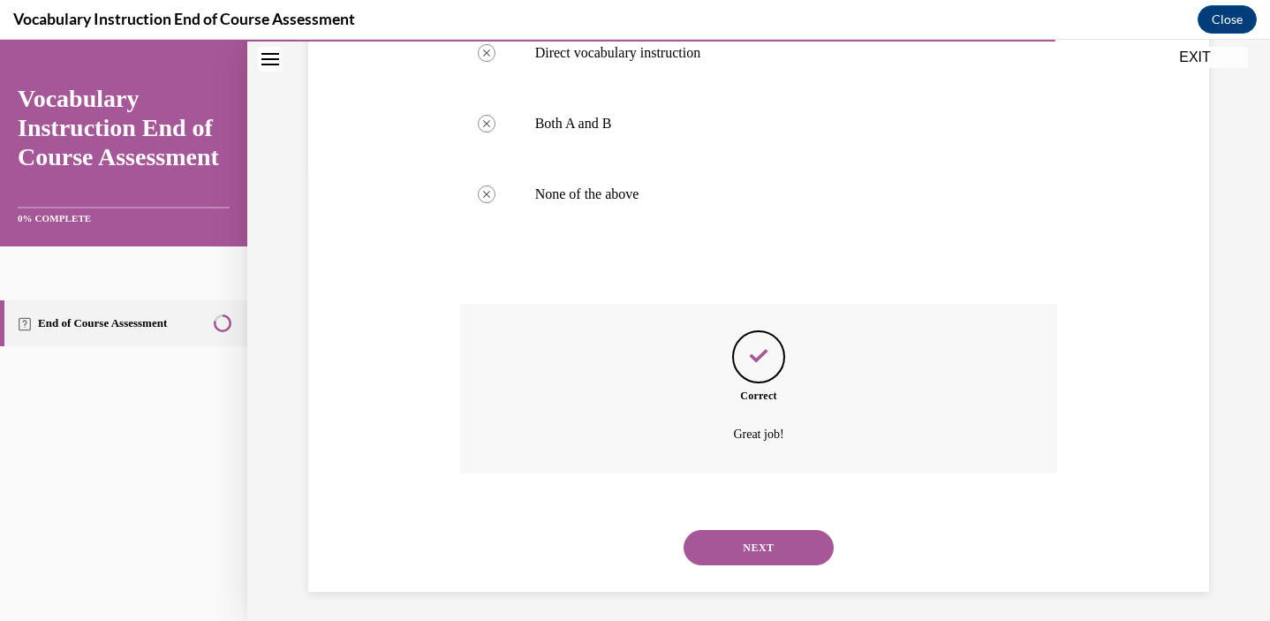
scroll to position [458, 0]
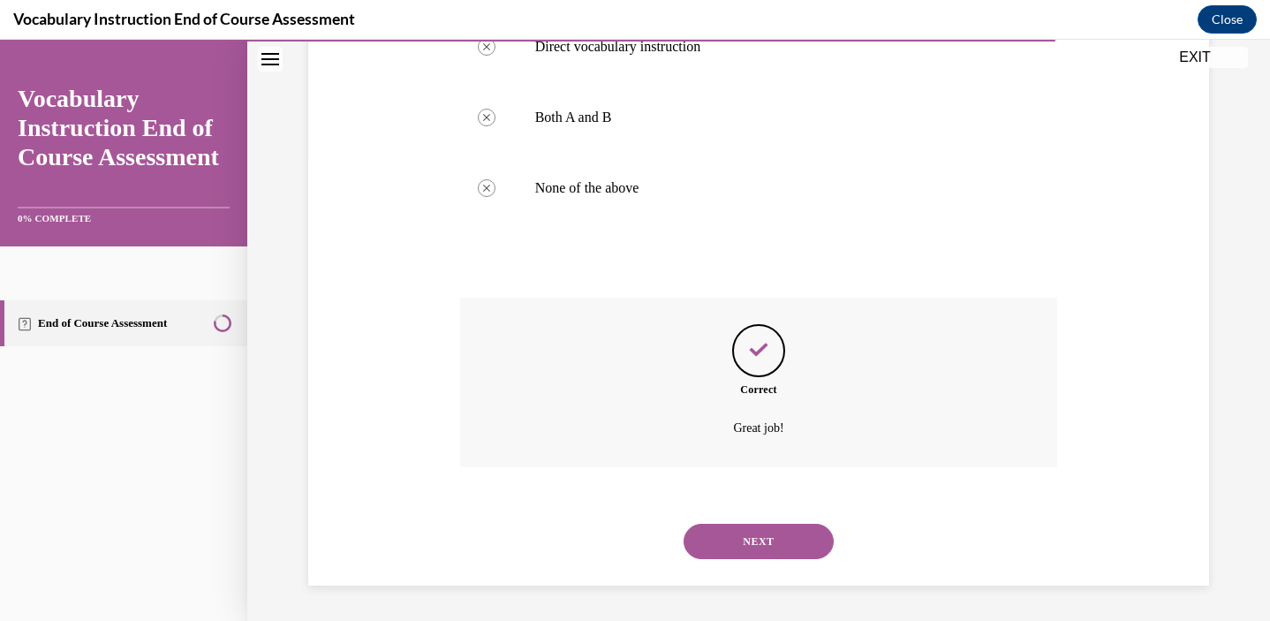
click at [722, 534] on button "NEXT" at bounding box center [758, 541] width 150 height 35
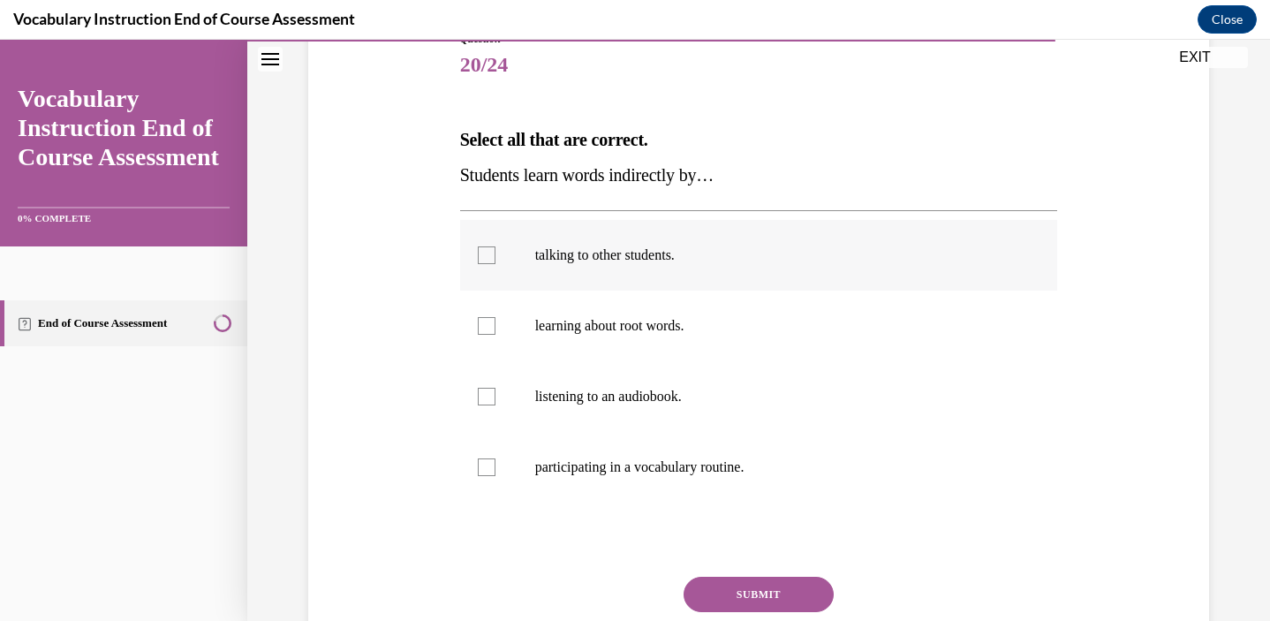
scroll to position [217, 0]
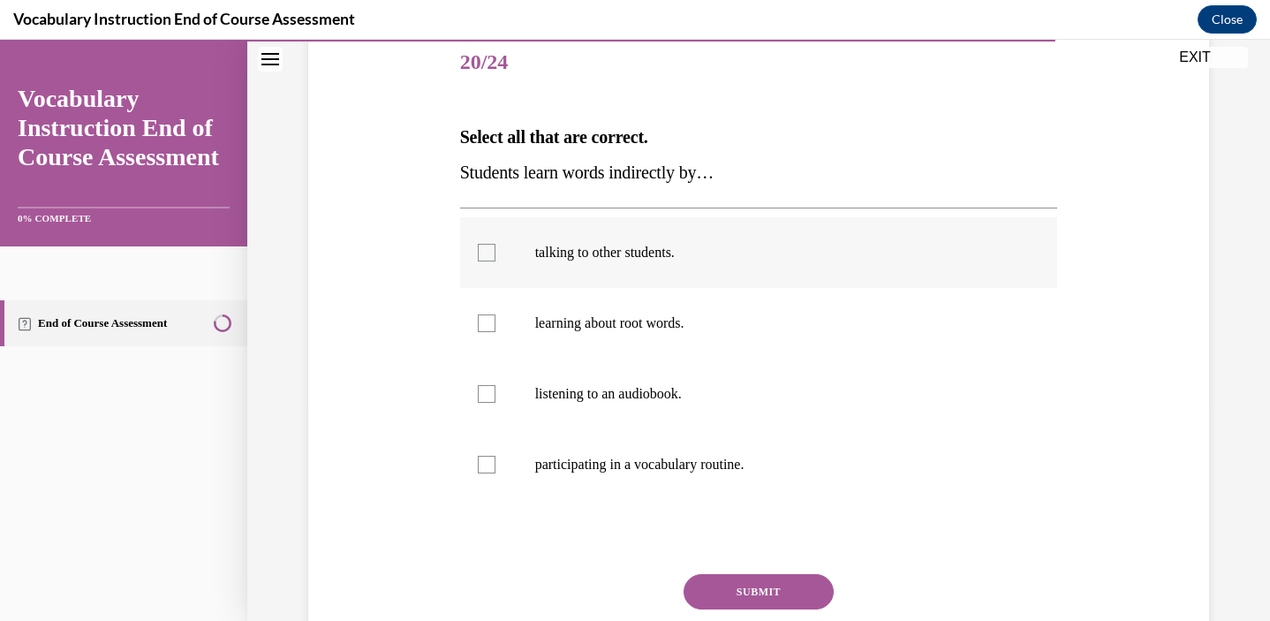
click at [489, 252] on div at bounding box center [487, 253] width 18 height 18
click at [489, 252] on input "talking to other students." at bounding box center [487, 253] width 18 height 18
checkbox input "true"
click at [490, 391] on div at bounding box center [487, 394] width 18 height 18
click at [490, 391] on input "listening to an audiobook." at bounding box center [487, 394] width 18 height 18
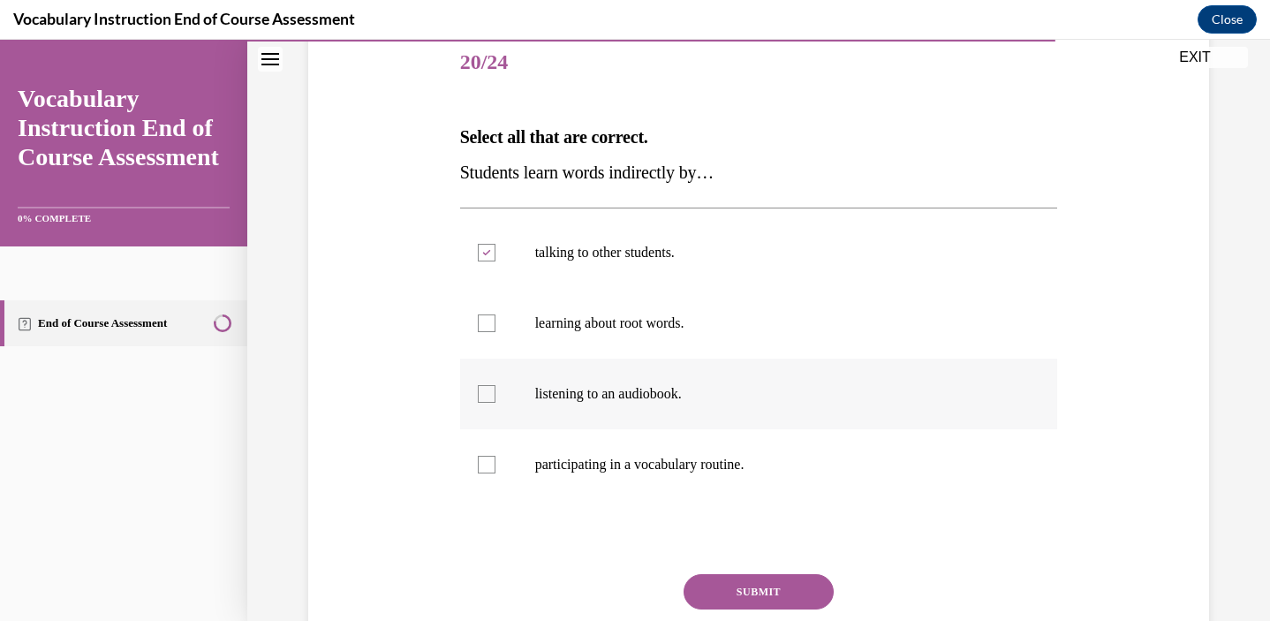
checkbox input "true"
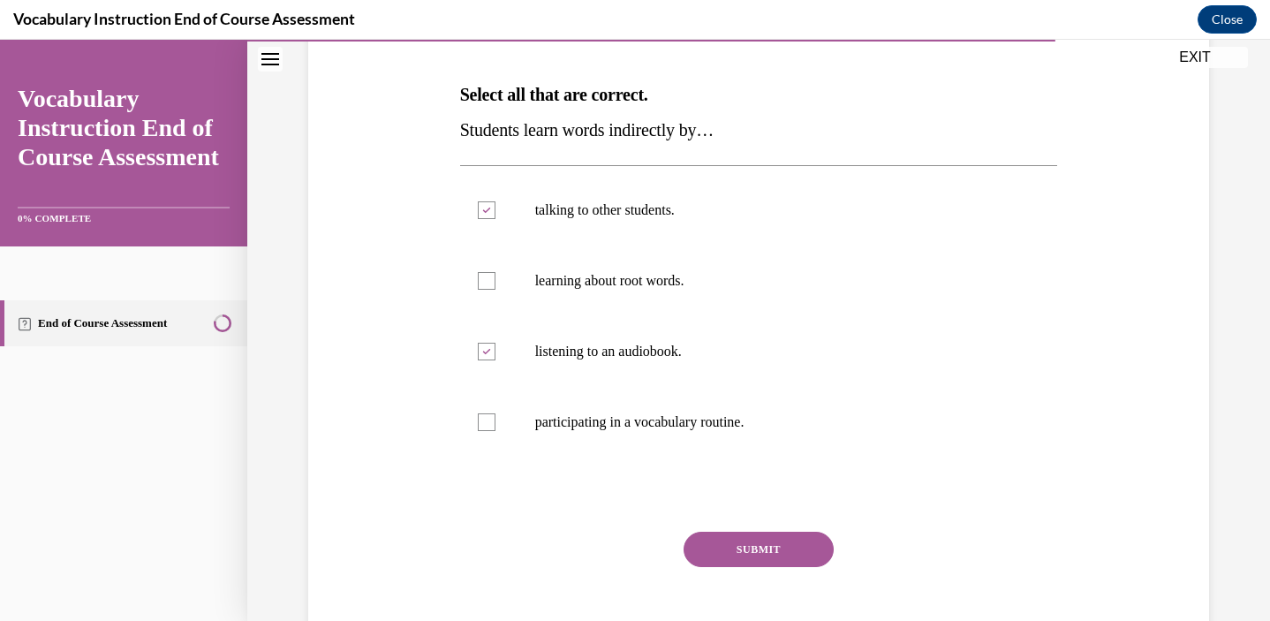
click at [718, 550] on button "SUBMIT" at bounding box center [758, 549] width 150 height 35
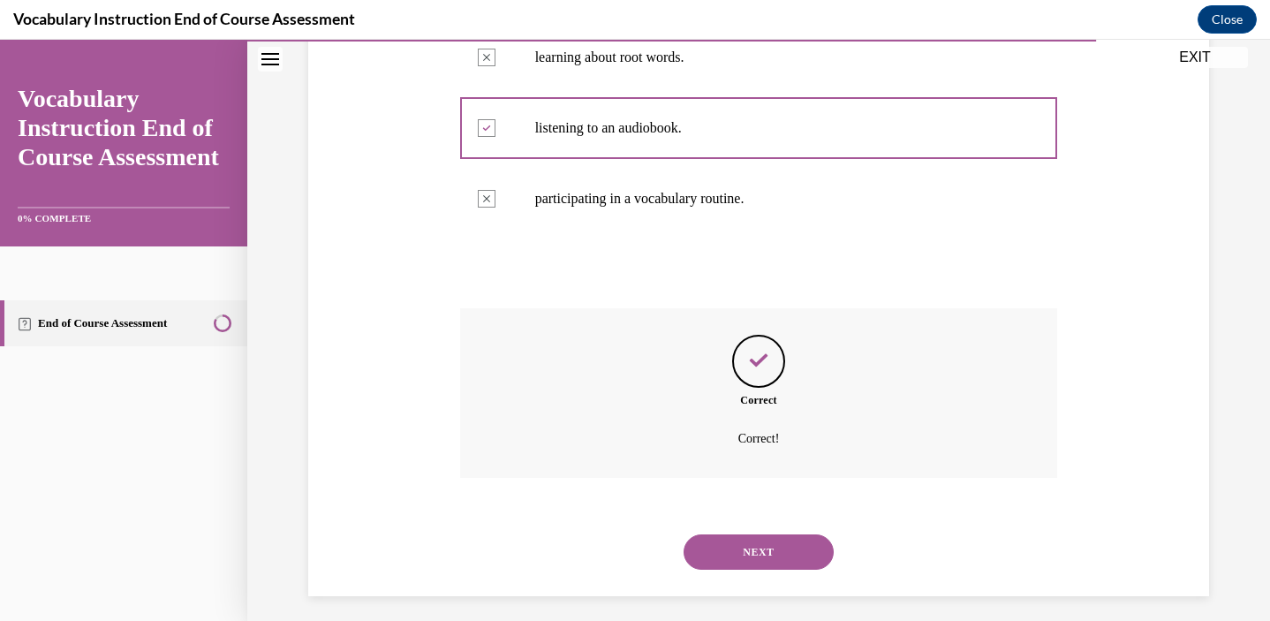
scroll to position [494, 0]
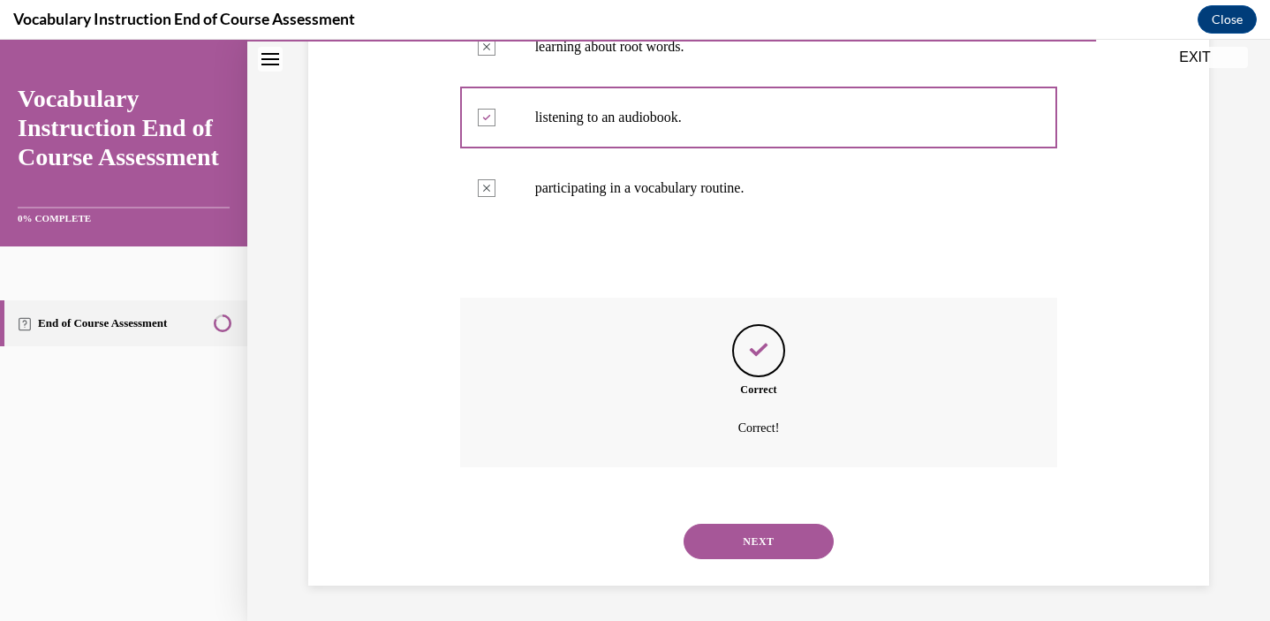
click at [723, 537] on button "NEXT" at bounding box center [758, 541] width 150 height 35
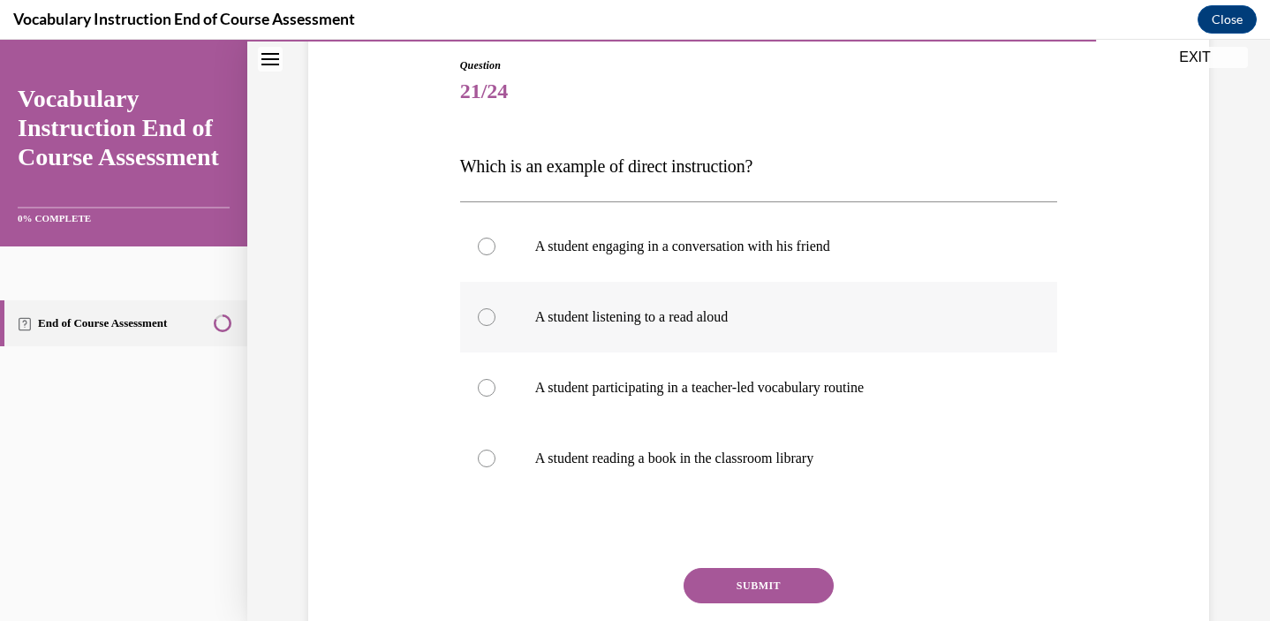
scroll to position [190, 0]
click at [644, 387] on p "A student participating in a teacher-led vocabulary routine" at bounding box center [774, 386] width 479 height 18
click at [495, 387] on input "A student participating in a teacher-led vocabulary routine" at bounding box center [487, 386] width 18 height 18
radio input "true"
click at [711, 585] on button "SUBMIT" at bounding box center [758, 583] width 150 height 35
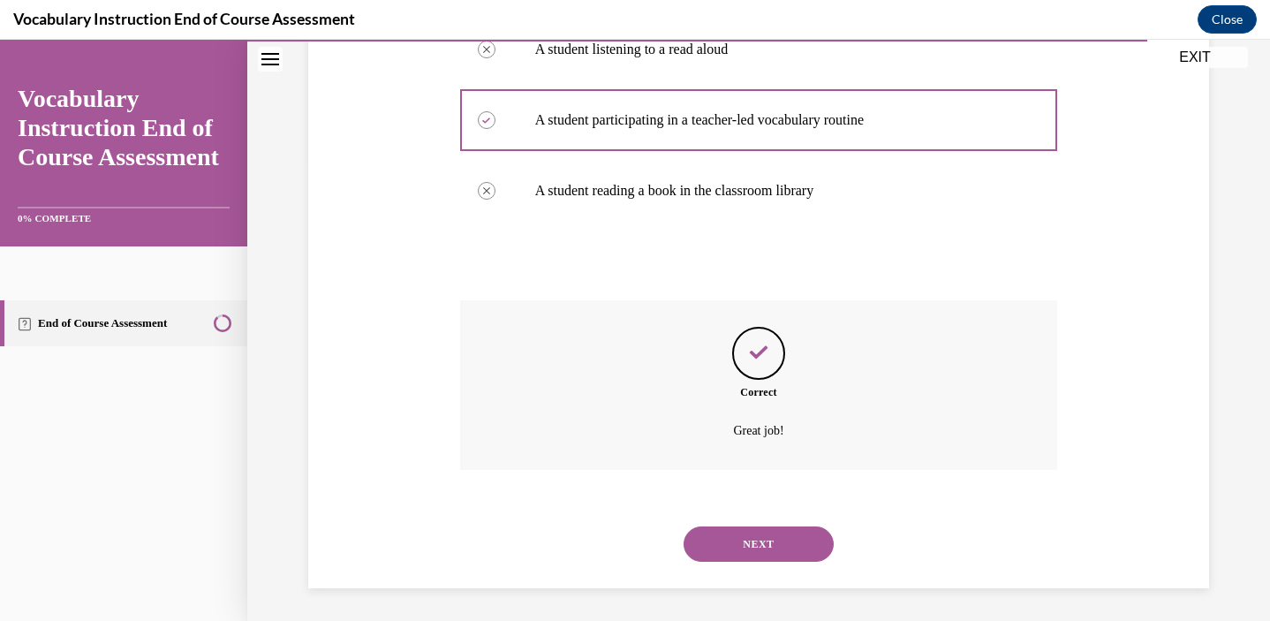
scroll to position [458, 0]
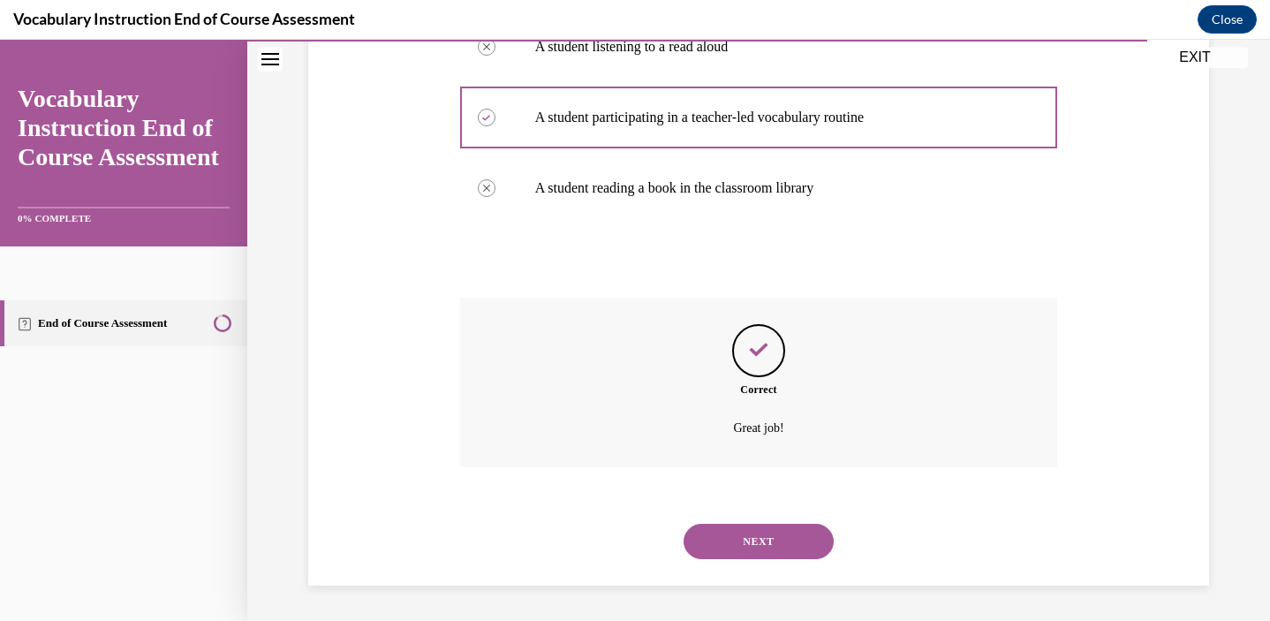
click at [720, 545] on button "NEXT" at bounding box center [758, 541] width 150 height 35
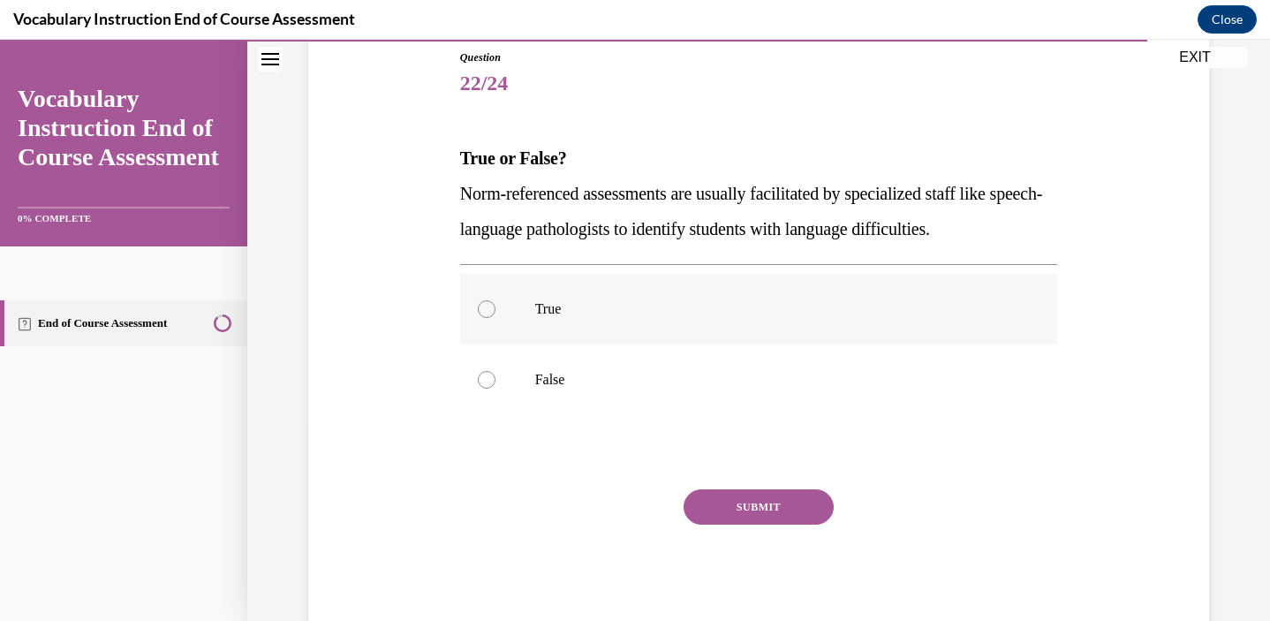
click at [560, 313] on p "True" at bounding box center [774, 309] width 479 height 18
click at [495, 313] on input "True" at bounding box center [487, 309] width 18 height 18
radio input "true"
click at [726, 498] on button "SUBMIT" at bounding box center [758, 506] width 150 height 35
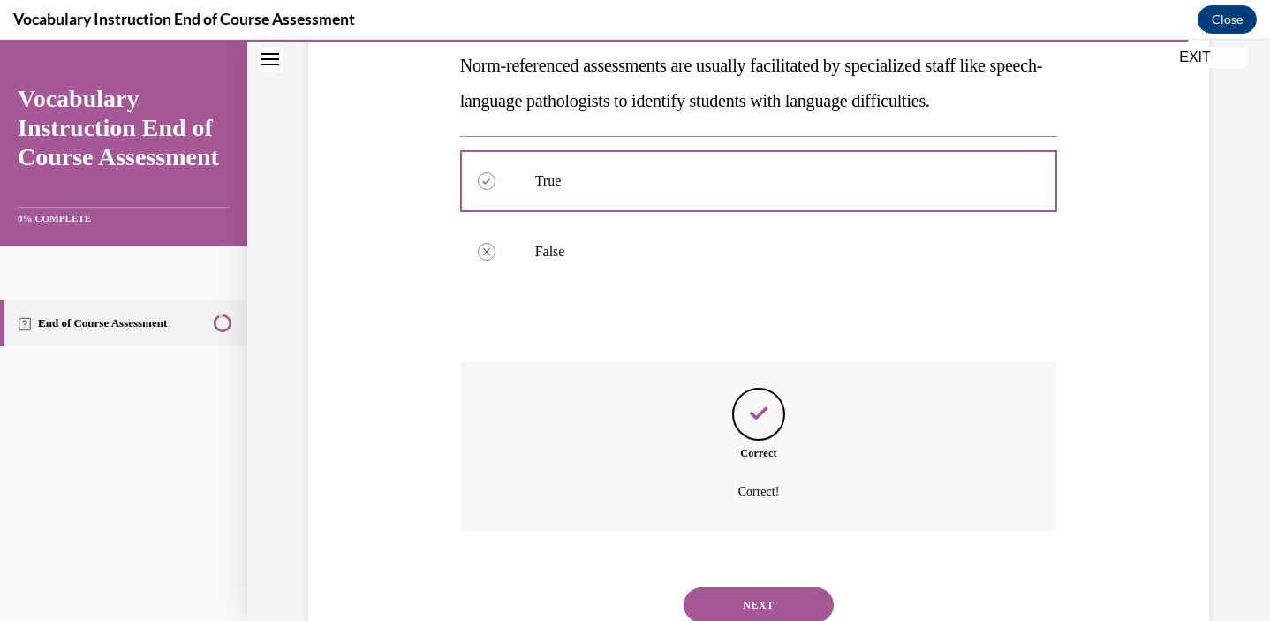
scroll to position [388, 0]
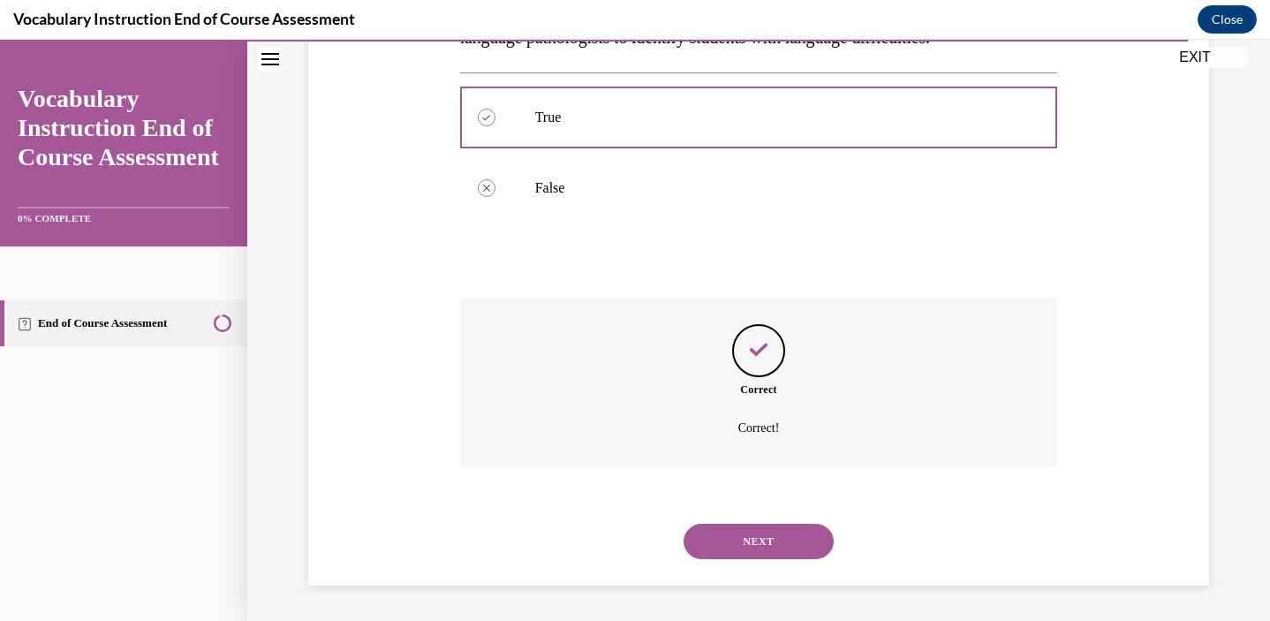
click at [722, 532] on button "NEXT" at bounding box center [758, 541] width 150 height 35
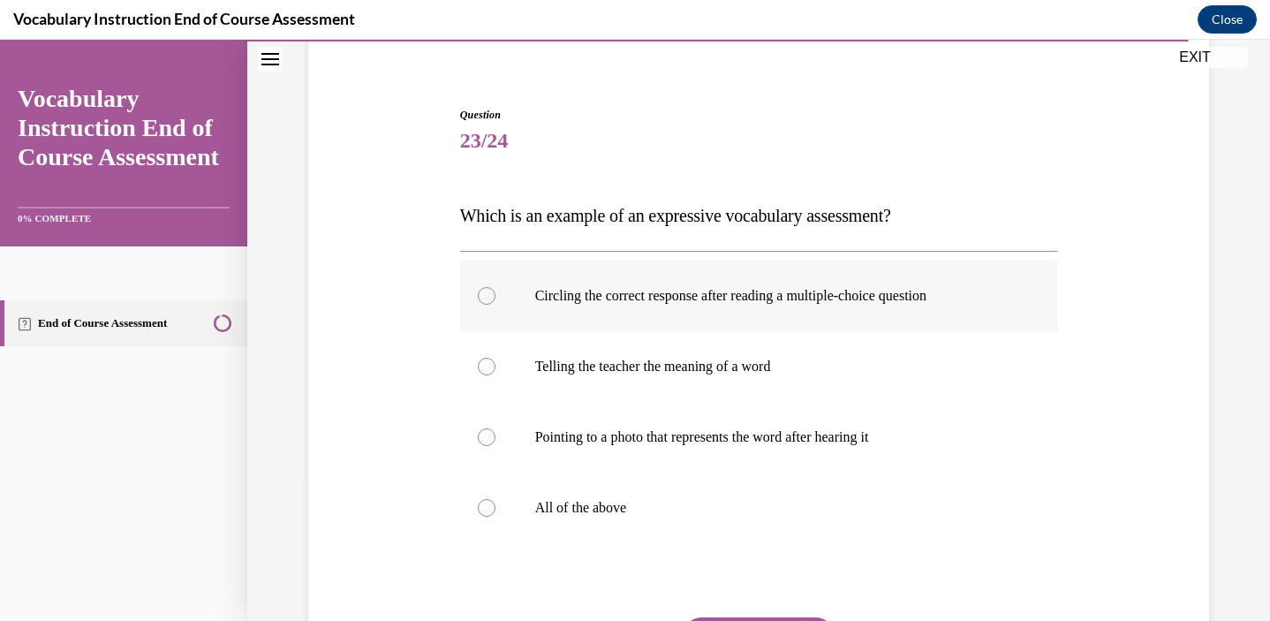
scroll to position [143, 0]
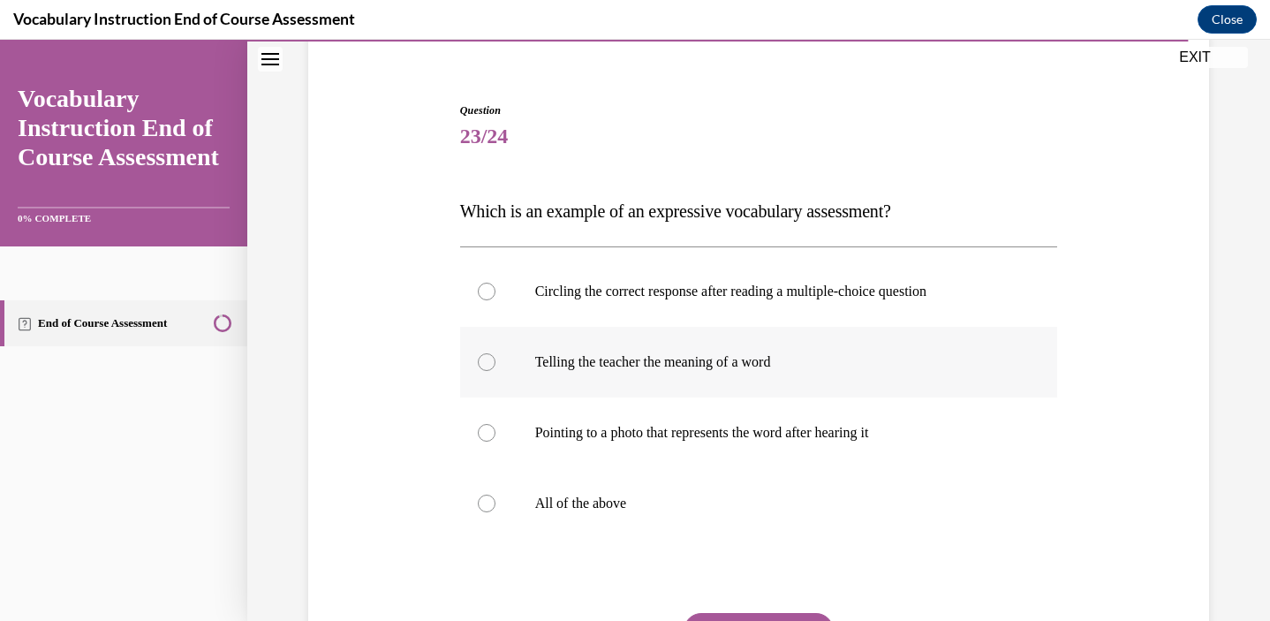
click at [596, 368] on p "Telling the teacher the meaning of a word" at bounding box center [774, 362] width 479 height 18
click at [495, 368] on input "Telling the teacher the meaning of a word" at bounding box center [487, 362] width 18 height 18
radio input "true"
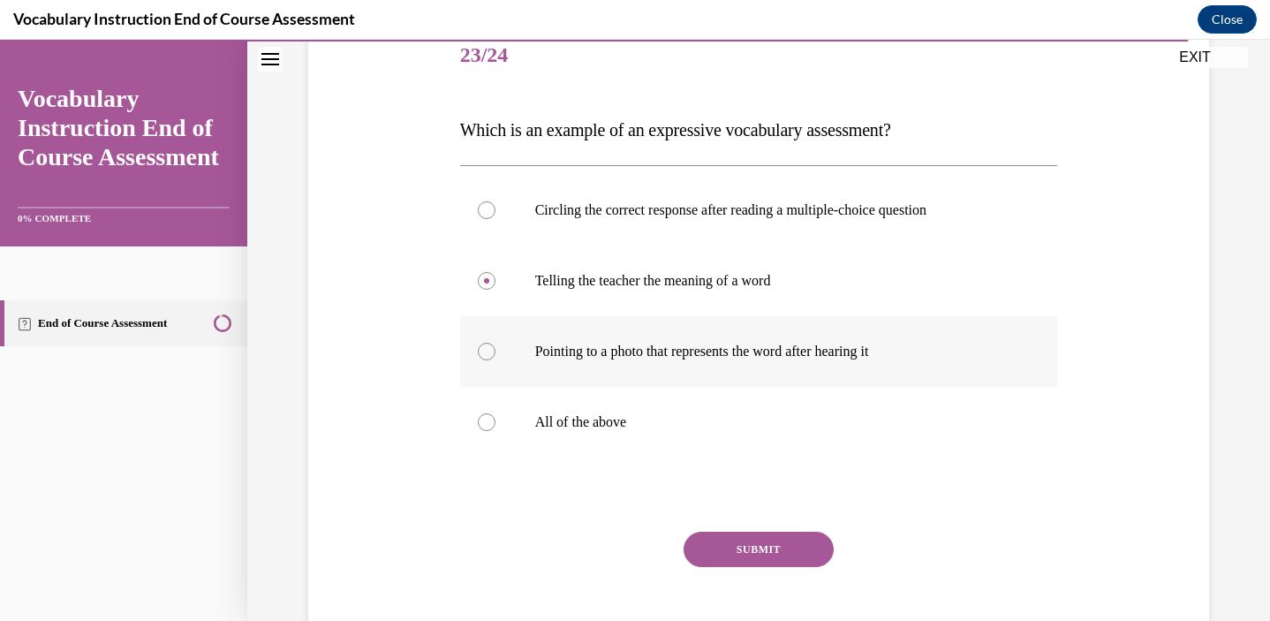
scroll to position [239, 0]
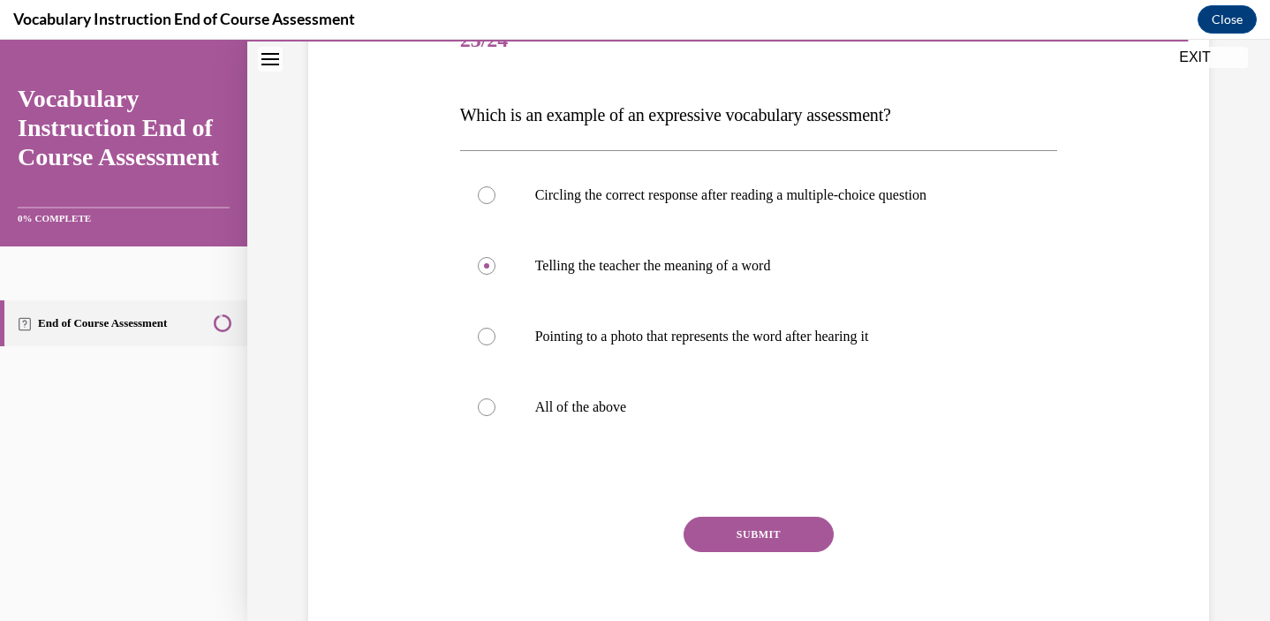
click at [701, 526] on button "SUBMIT" at bounding box center [758, 534] width 150 height 35
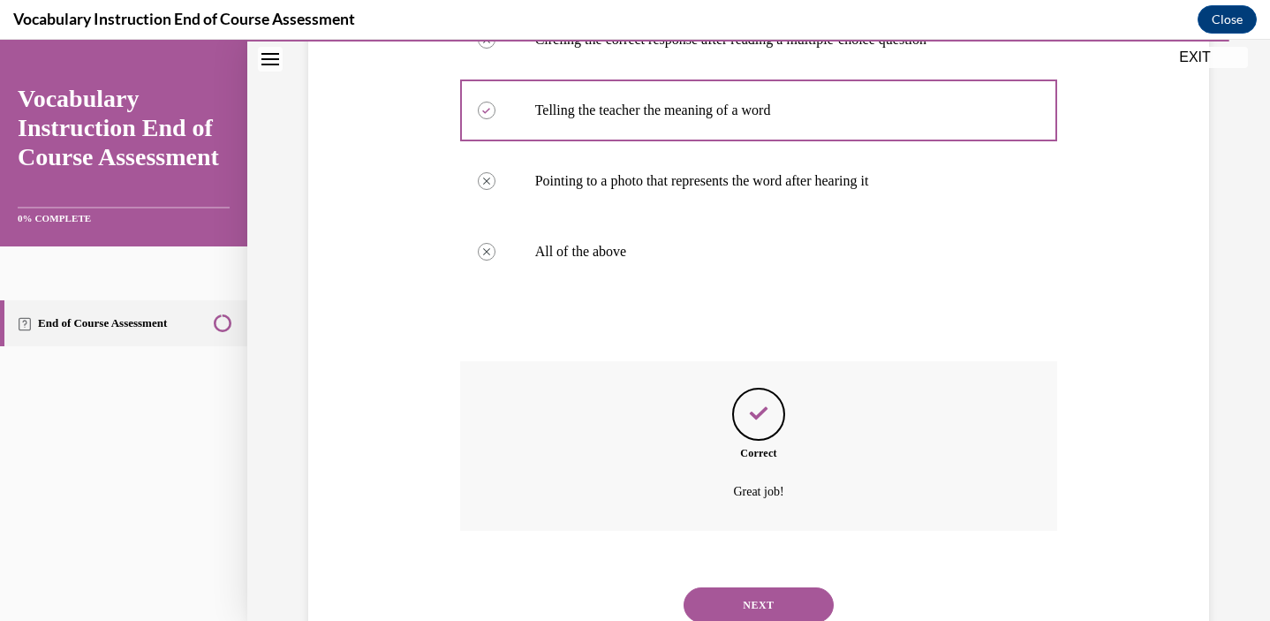
scroll to position [458, 0]
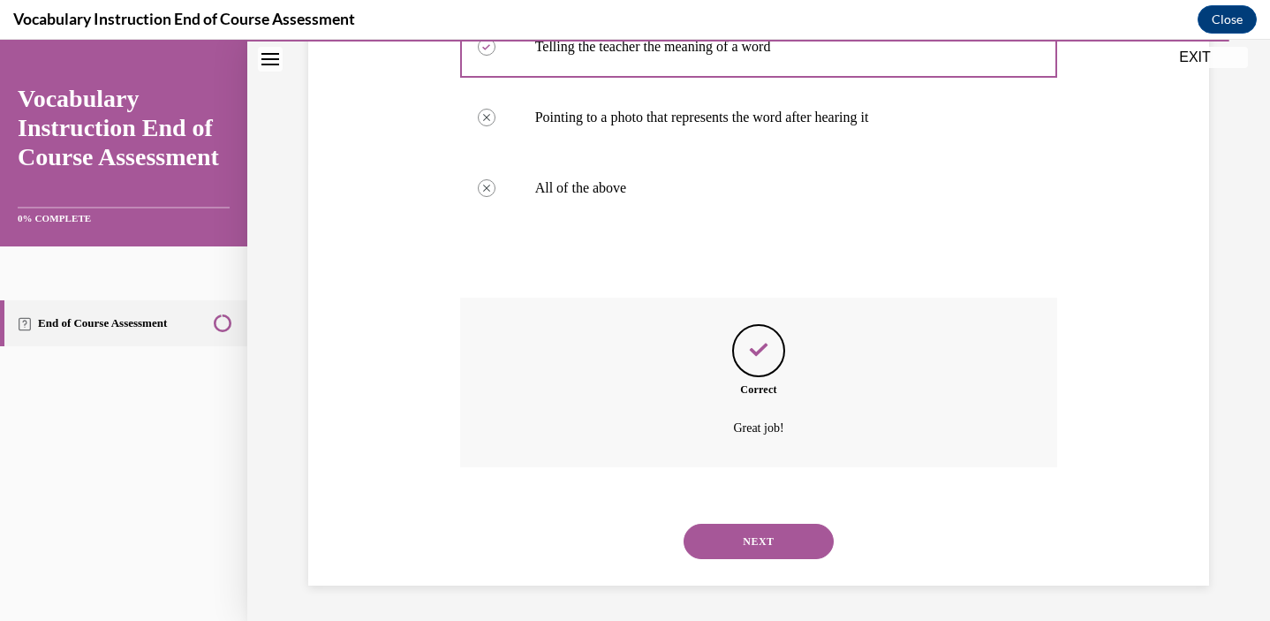
click at [728, 549] on button "NEXT" at bounding box center [758, 541] width 150 height 35
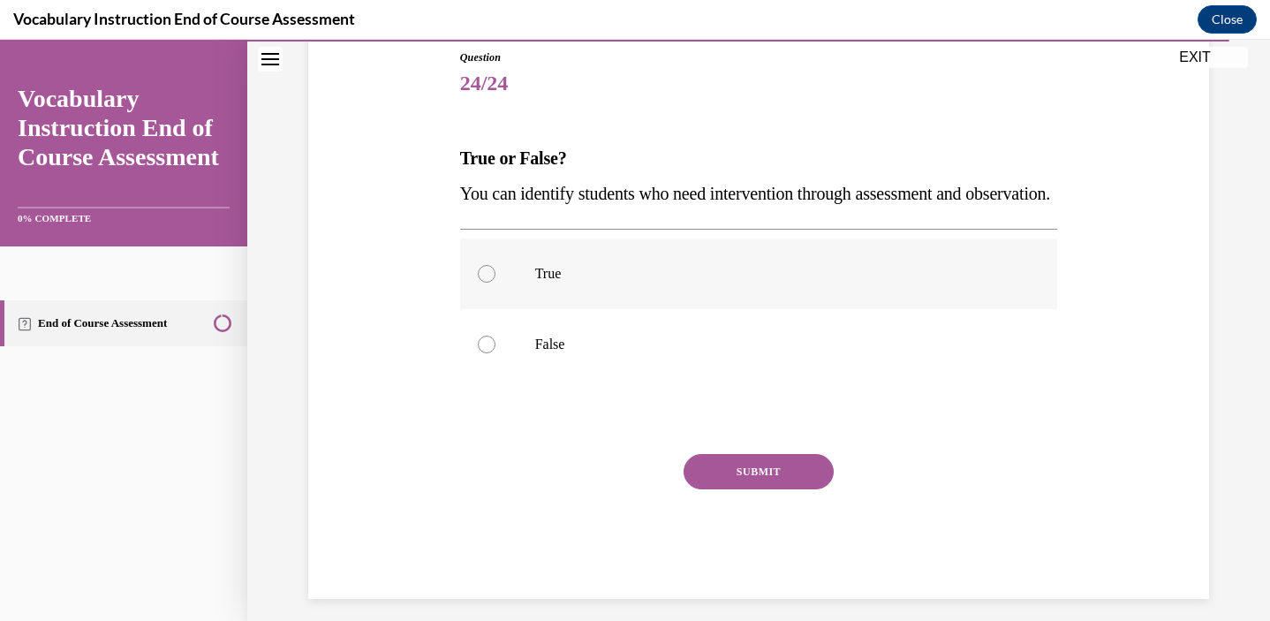
click at [547, 309] on label "True" at bounding box center [759, 273] width 598 height 71
click at [495, 283] on input "True" at bounding box center [487, 274] width 18 height 18
radio input "true"
click at [706, 489] on button "SUBMIT" at bounding box center [758, 471] width 150 height 35
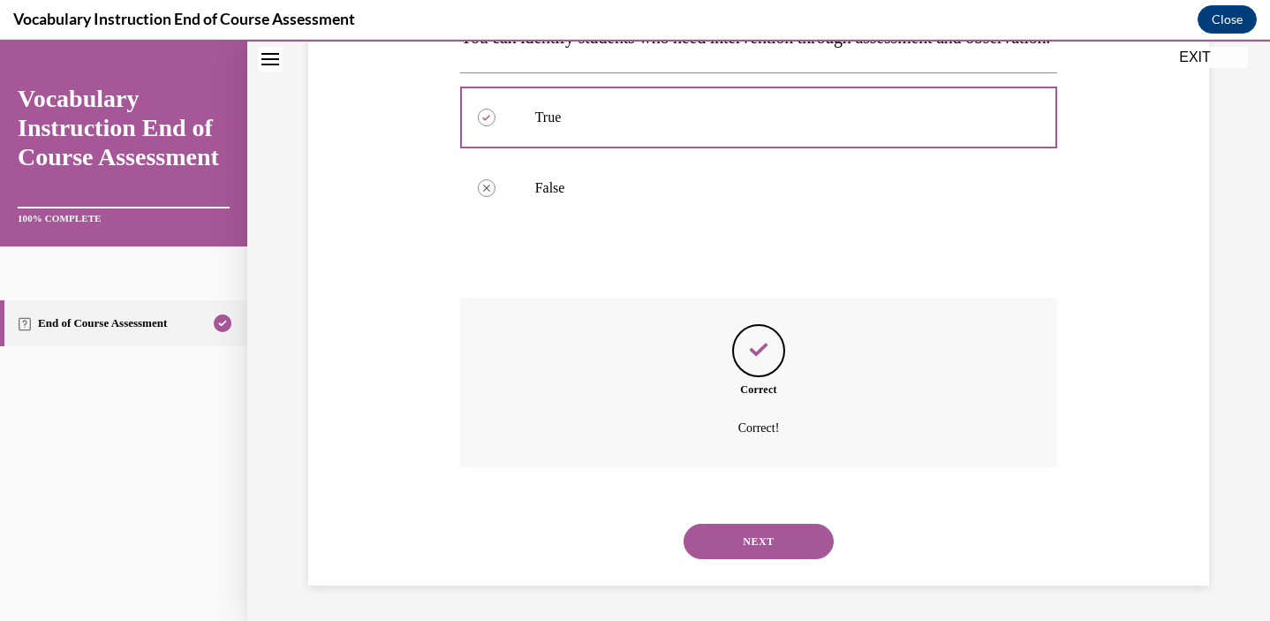
scroll to position [388, 0]
click at [731, 555] on button "NEXT" at bounding box center [758, 541] width 150 height 35
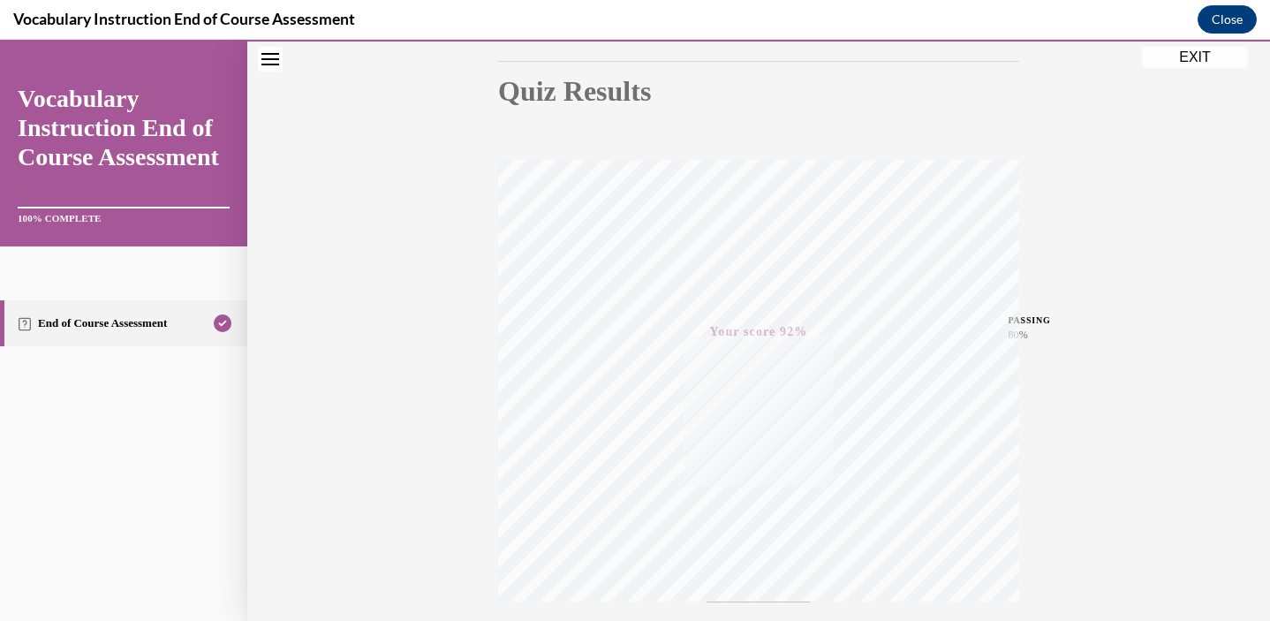
scroll to position [324, 0]
click at [892, 501] on div "TAKE AGAIN" at bounding box center [758, 501] width 521 height 79
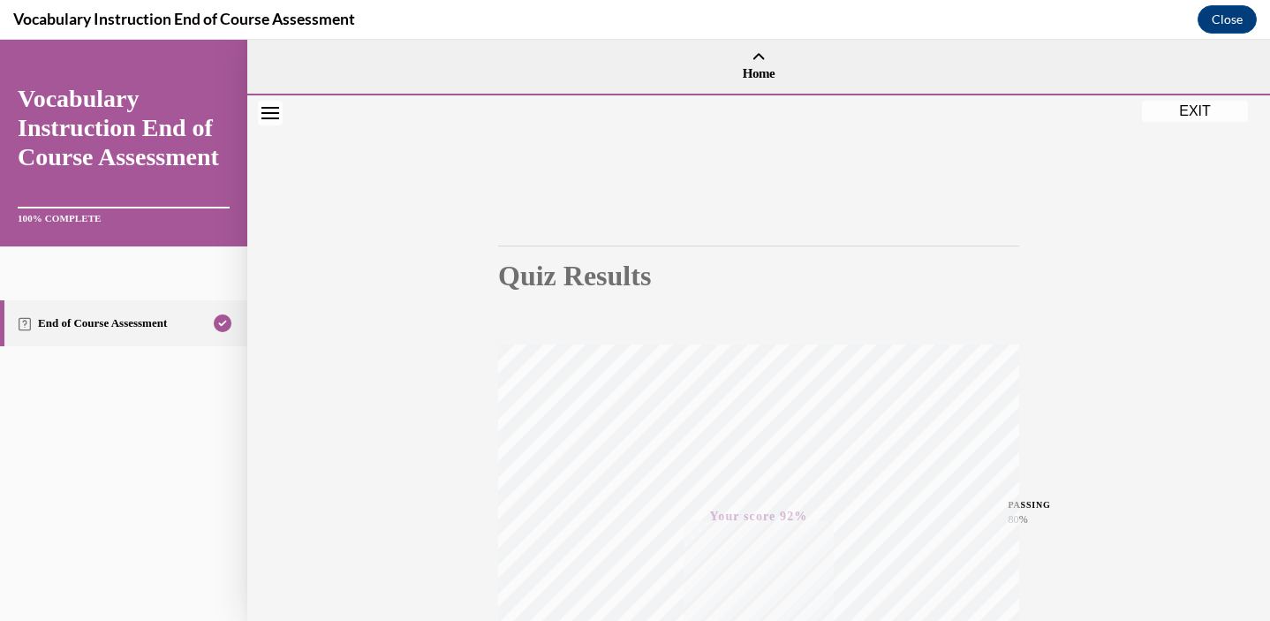
click at [1196, 112] on button "EXIT" at bounding box center [1195, 111] width 106 height 21
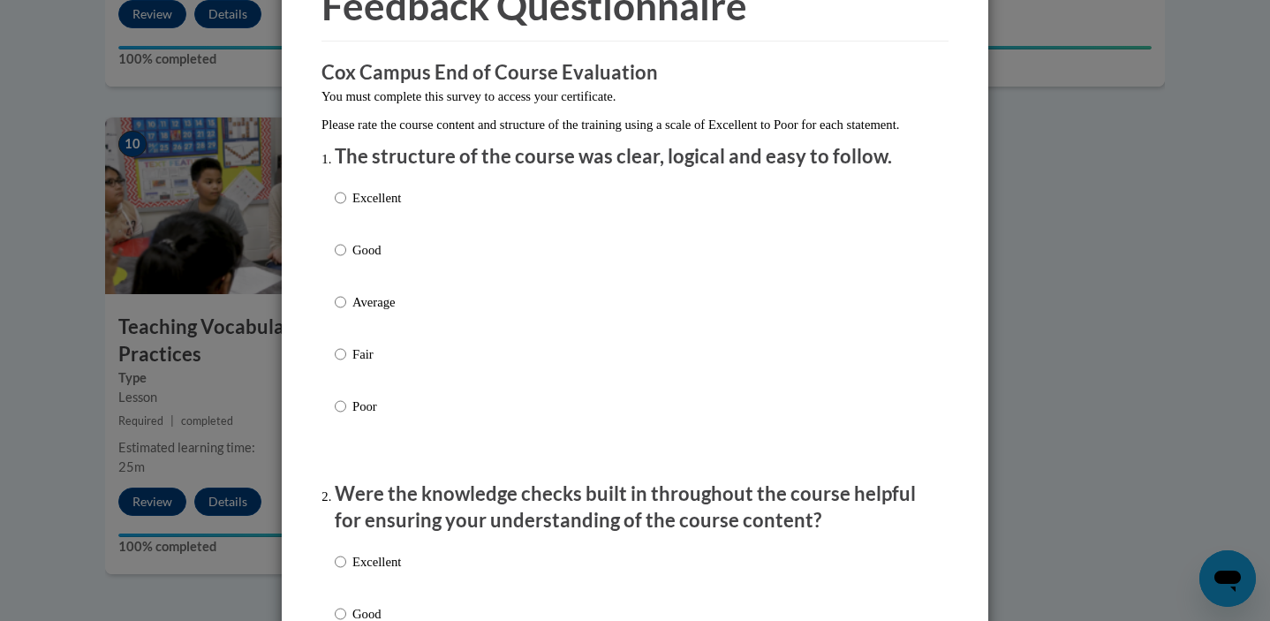
scroll to position [105, 0]
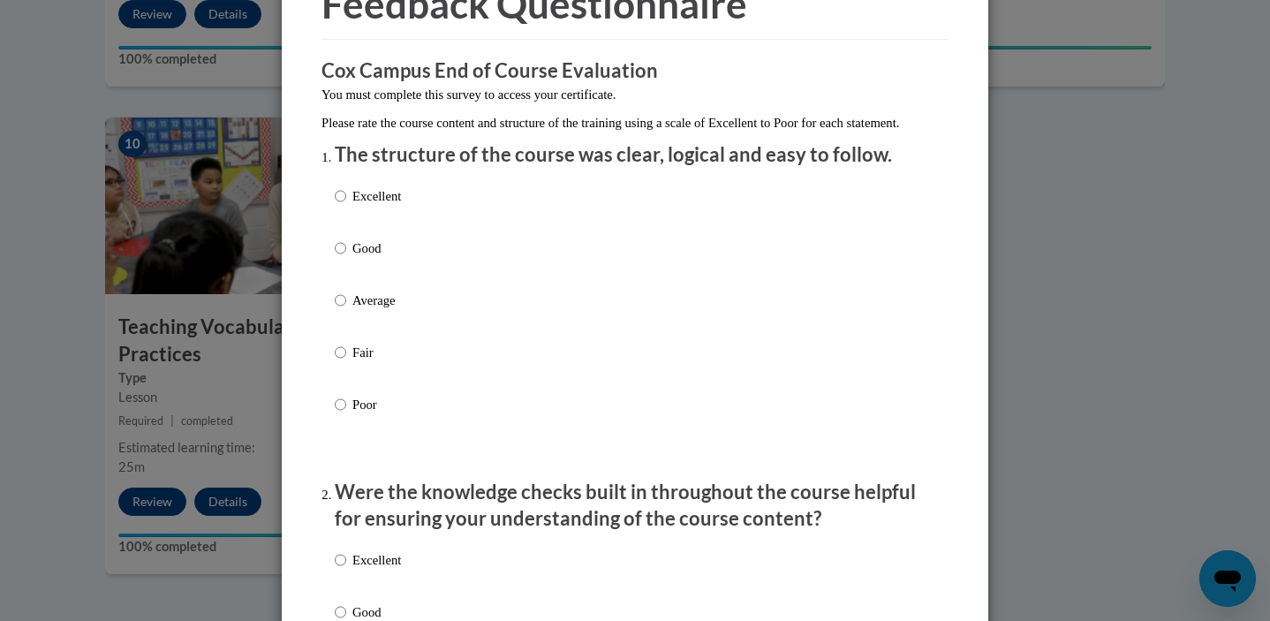
click at [364, 258] on p "Good" at bounding box center [376, 247] width 49 height 19
click at [346, 258] on input "Good" at bounding box center [340, 247] width 11 height 19
radio input "true"
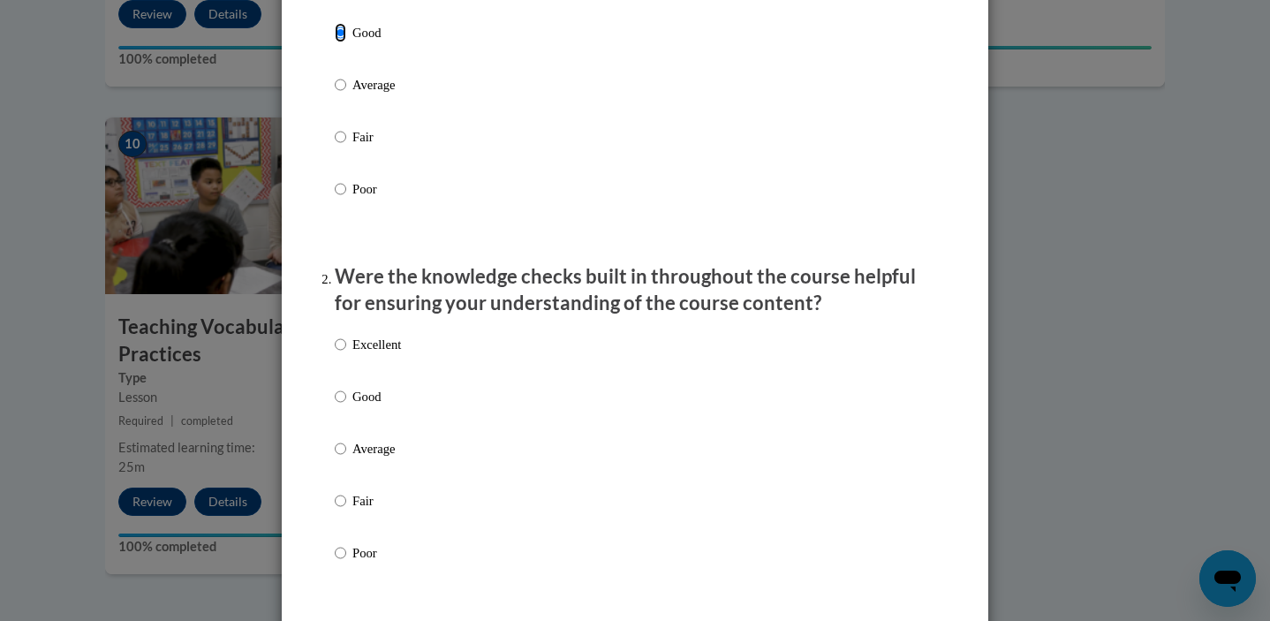
scroll to position [327, 0]
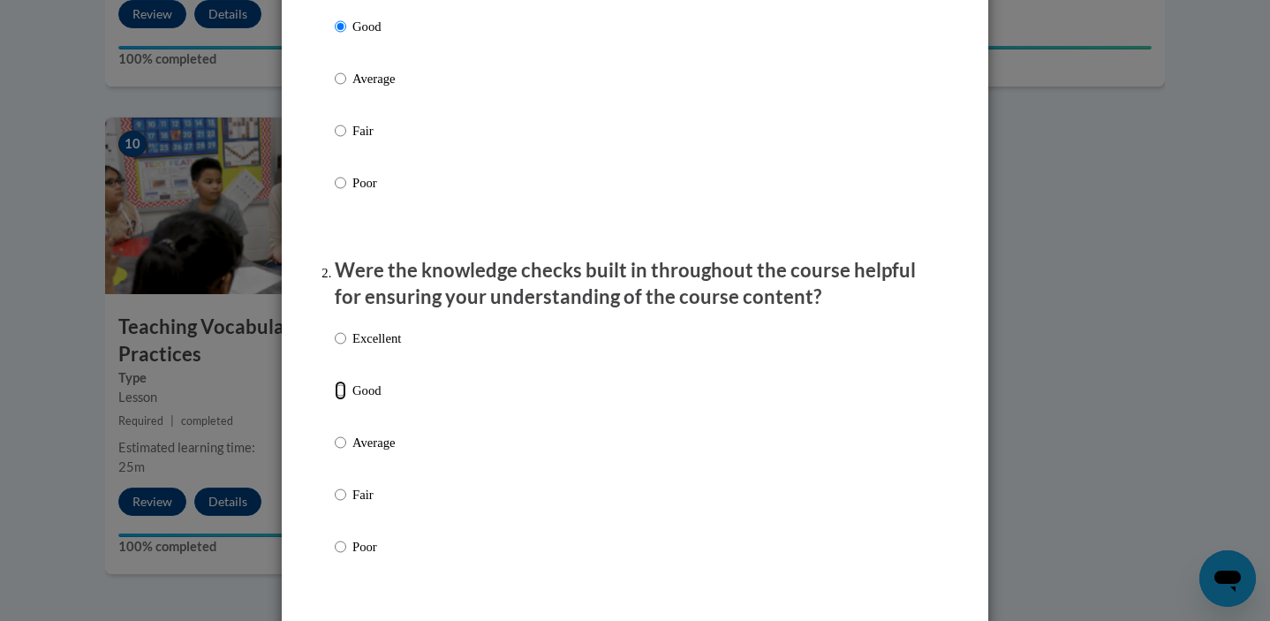
click at [342, 400] on input "Good" at bounding box center [340, 390] width 11 height 19
radio input "true"
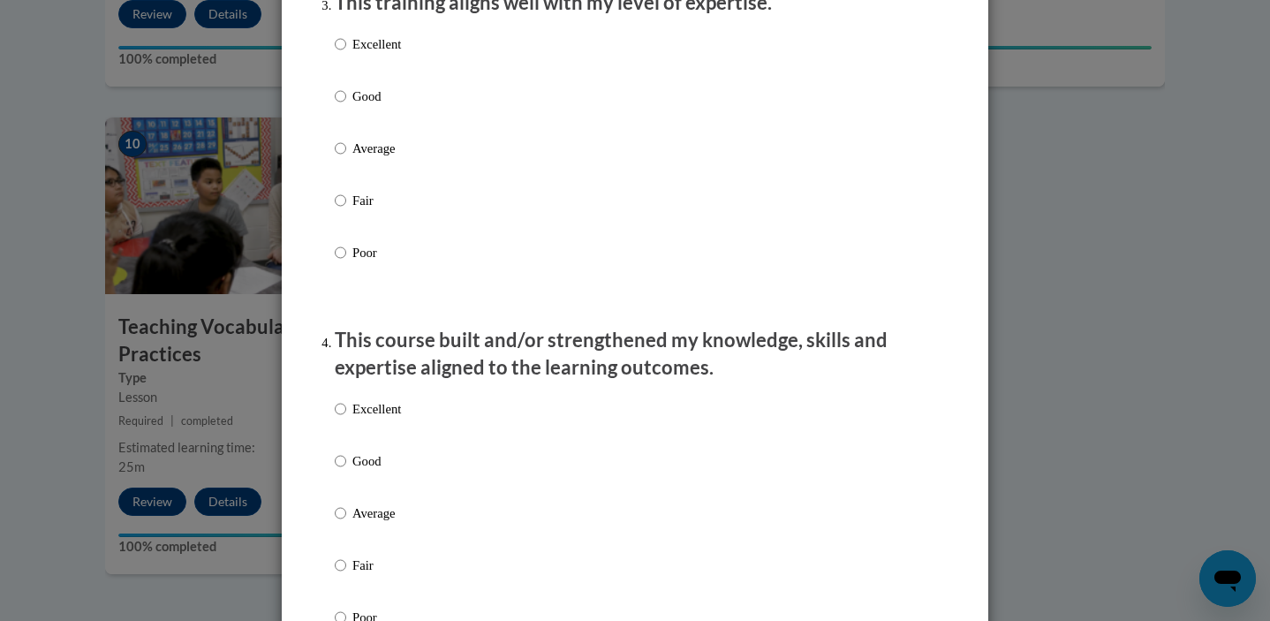
scroll to position [949, 0]
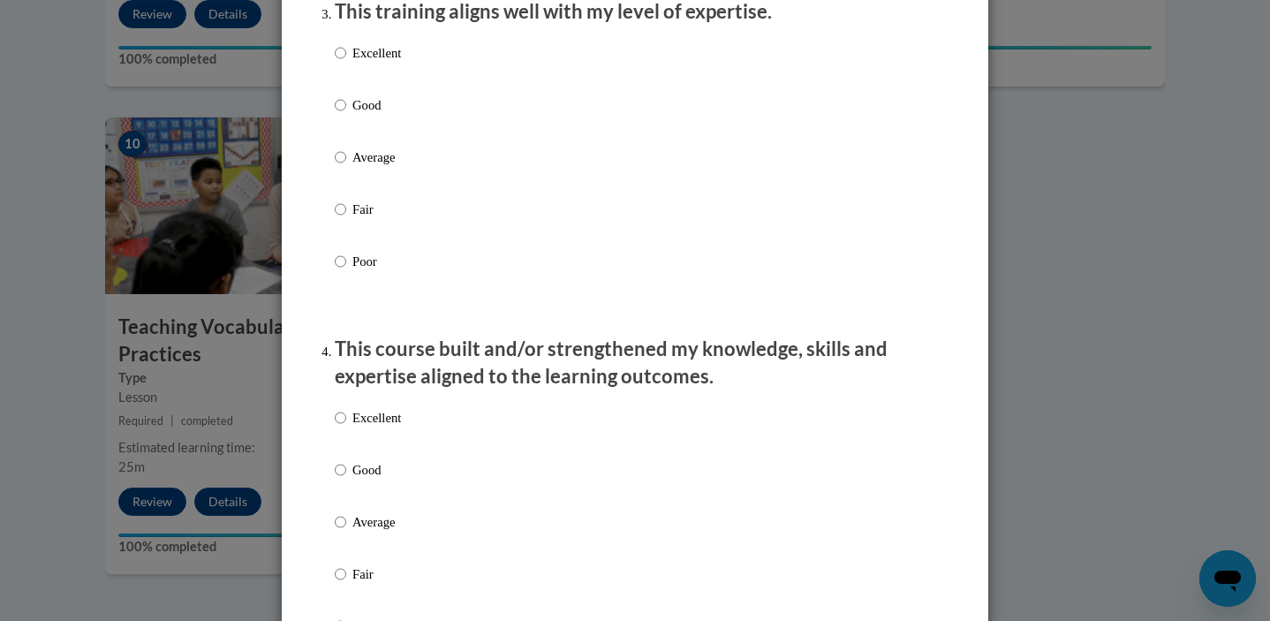
click at [378, 63] on p "Excellent" at bounding box center [376, 52] width 49 height 19
click at [346, 63] on input "Excellent" at bounding box center [340, 52] width 11 height 19
radio input "true"
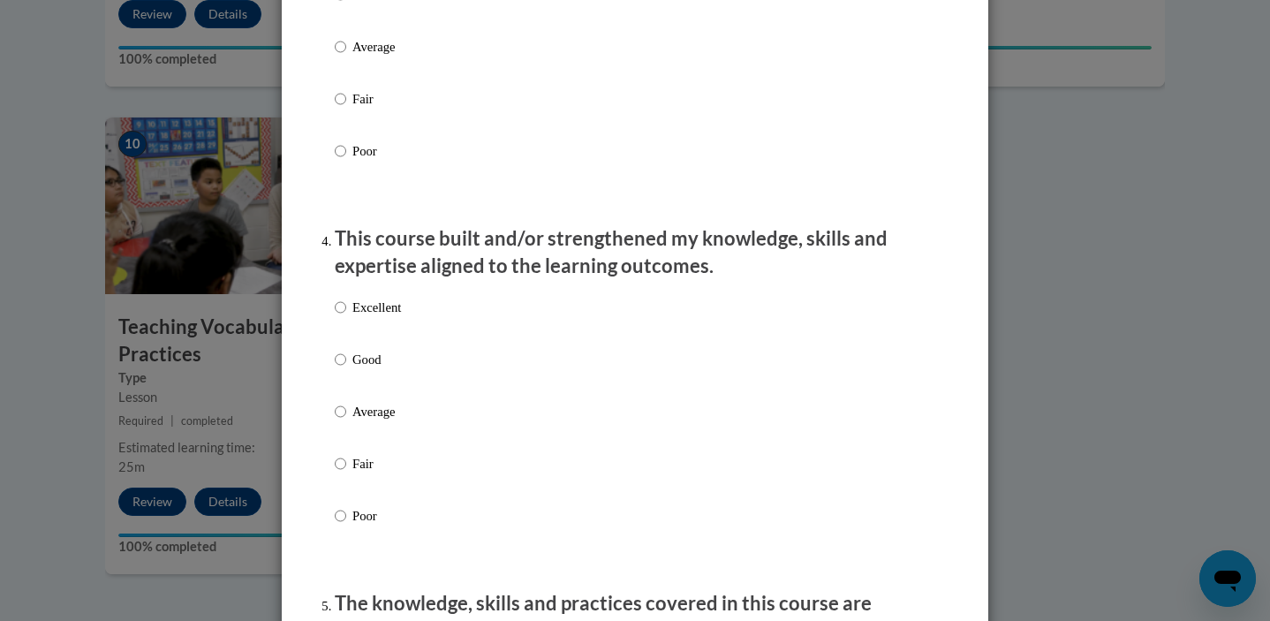
scroll to position [1106, 0]
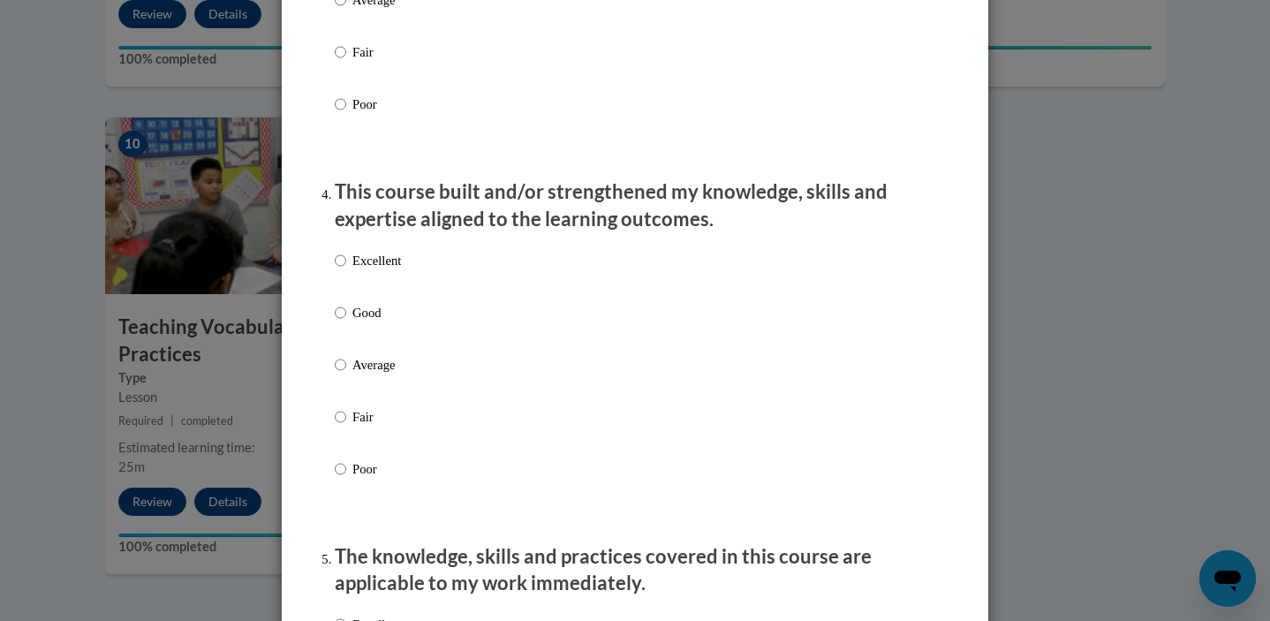
click at [366, 322] on p "Good" at bounding box center [376, 312] width 49 height 19
click at [346, 322] on input "Good" at bounding box center [340, 312] width 11 height 19
radio input "true"
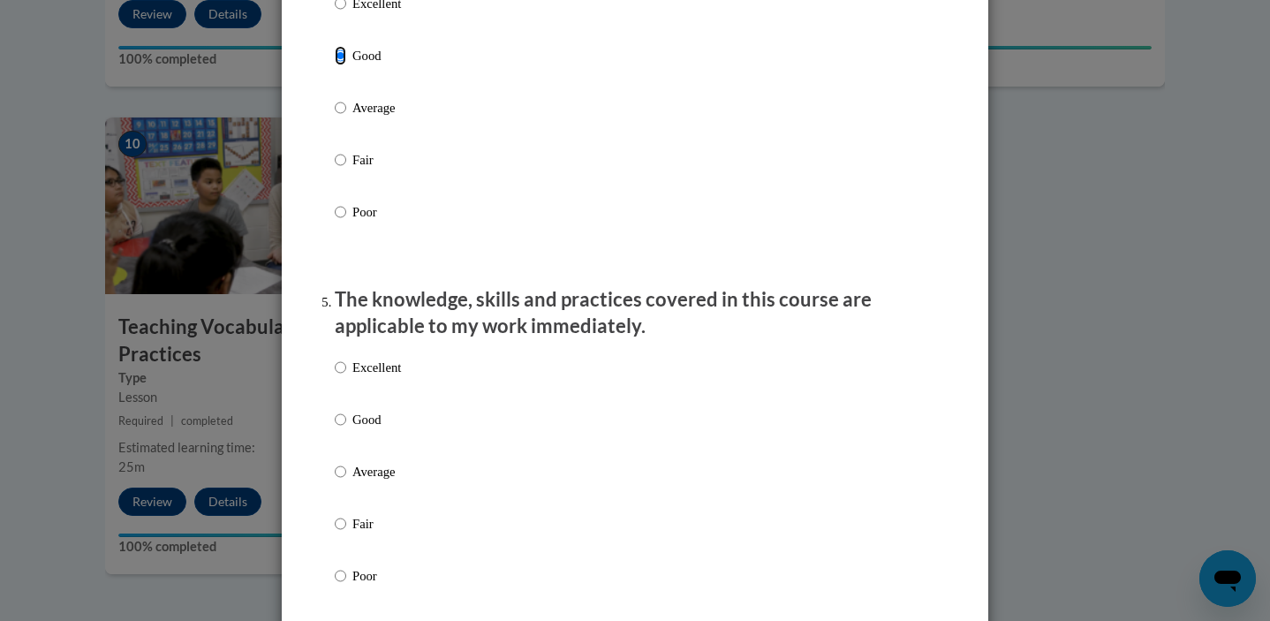
scroll to position [1370, 0]
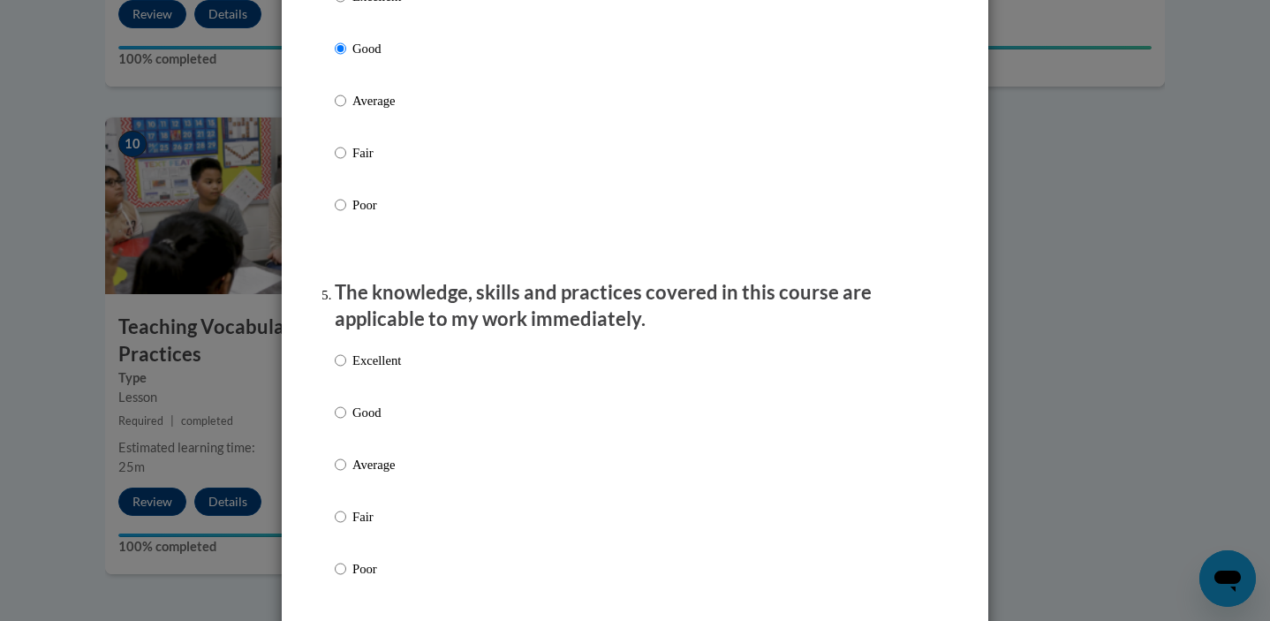
click at [364, 422] on p "Good" at bounding box center [376, 412] width 49 height 19
click at [346, 422] on input "Good" at bounding box center [340, 412] width 11 height 19
radio input "true"
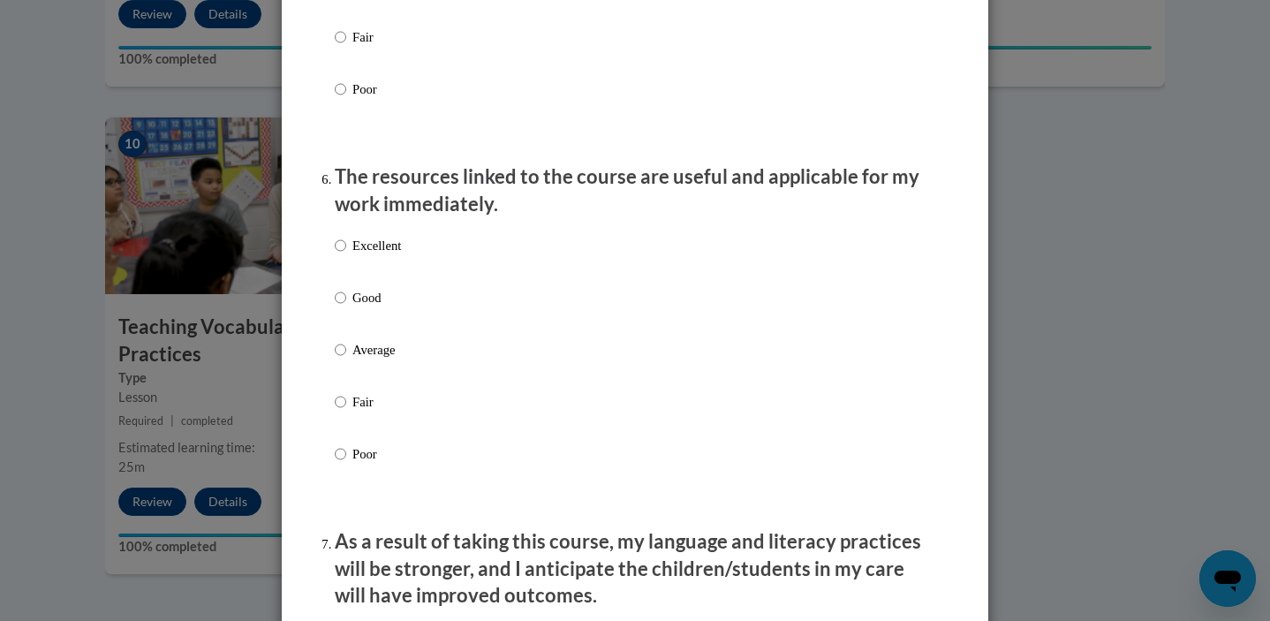
scroll to position [1858, 0]
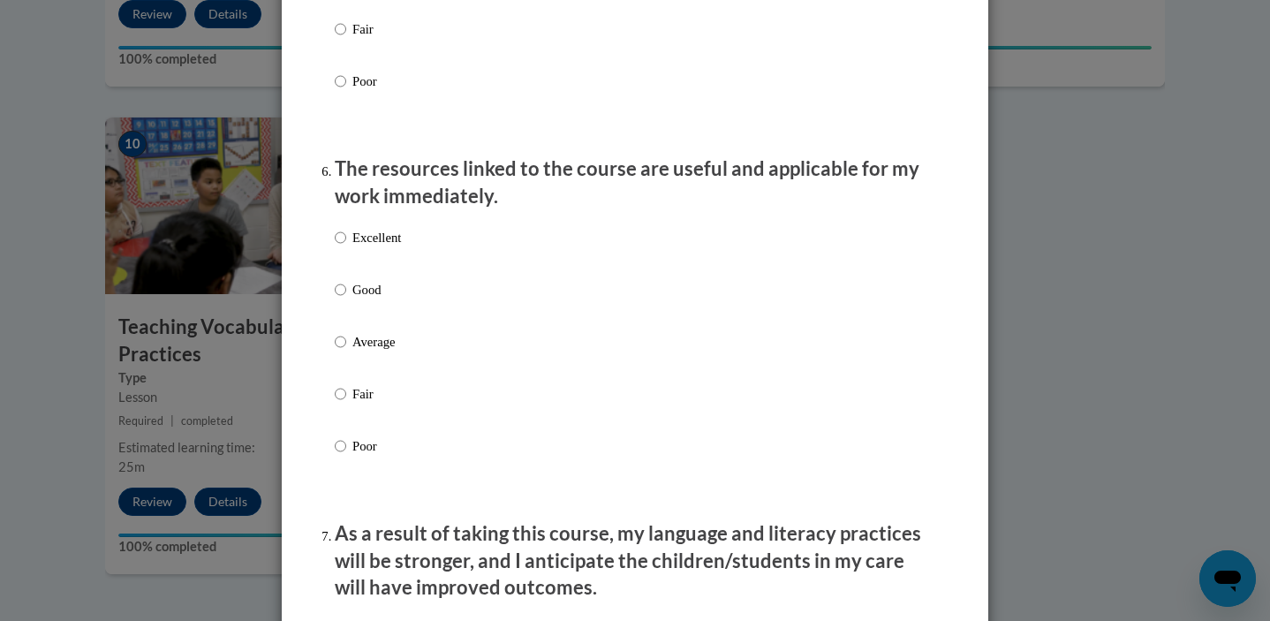
click at [349, 309] on label "Good" at bounding box center [368, 304] width 66 height 48
click at [346, 299] on input "Good" at bounding box center [340, 289] width 11 height 19
radio input "true"
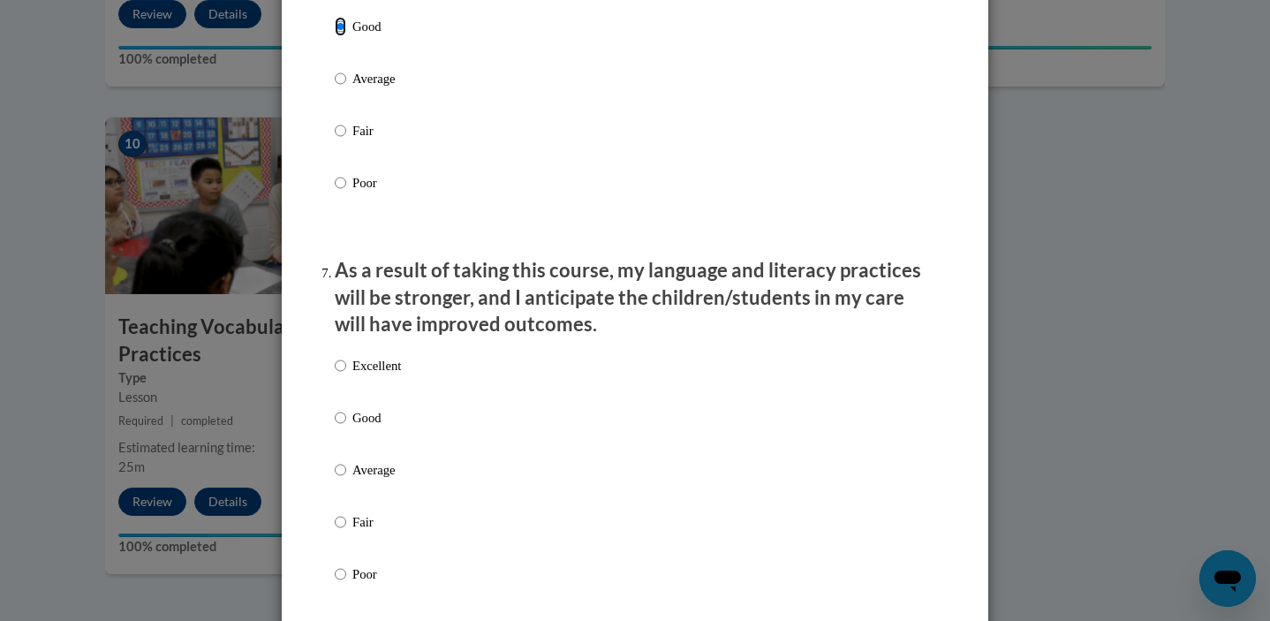
scroll to position [2032, 0]
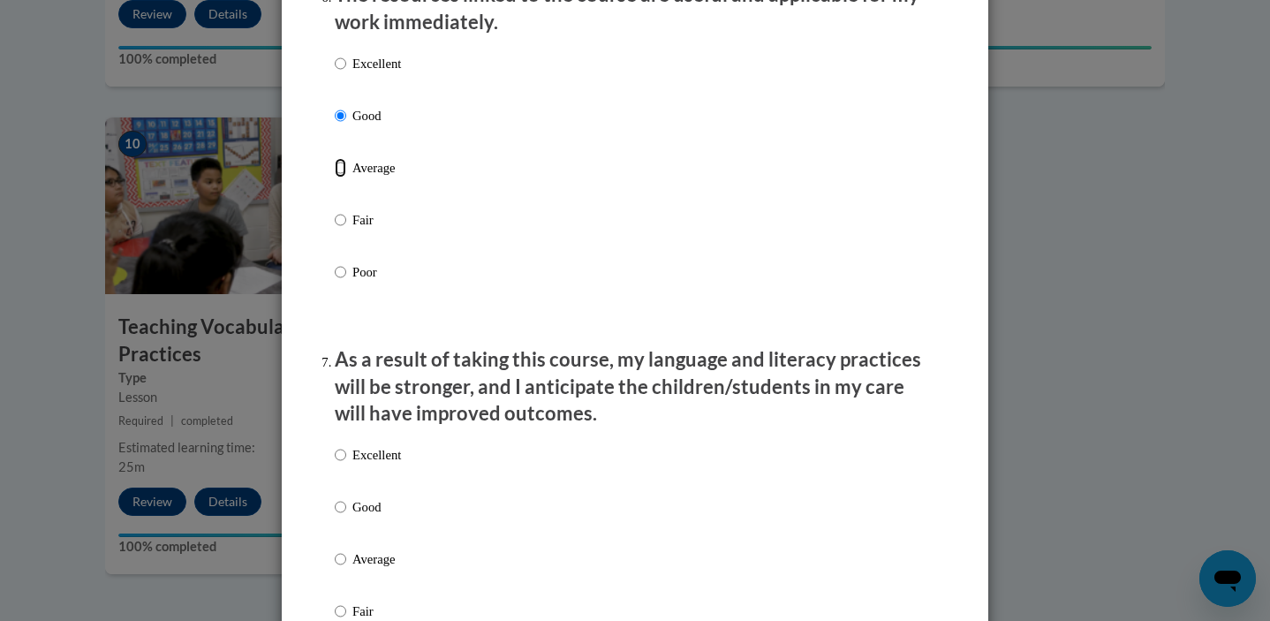
click at [342, 177] on input "Average" at bounding box center [340, 167] width 11 height 19
radio input "true"
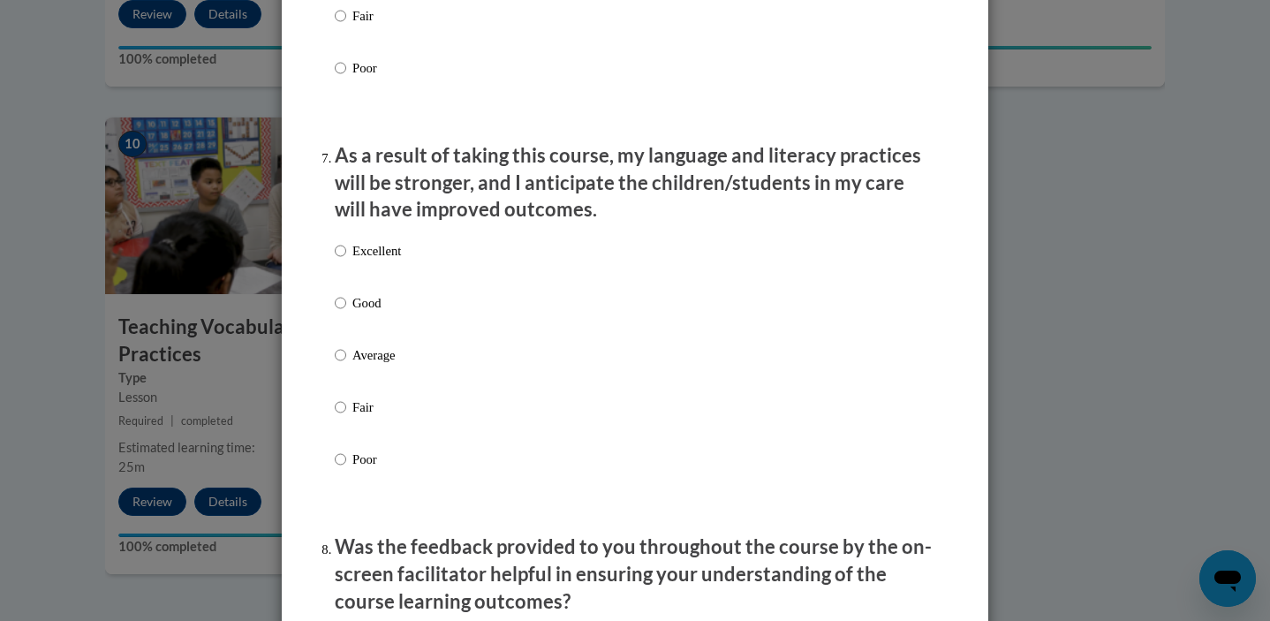
scroll to position [2343, 0]
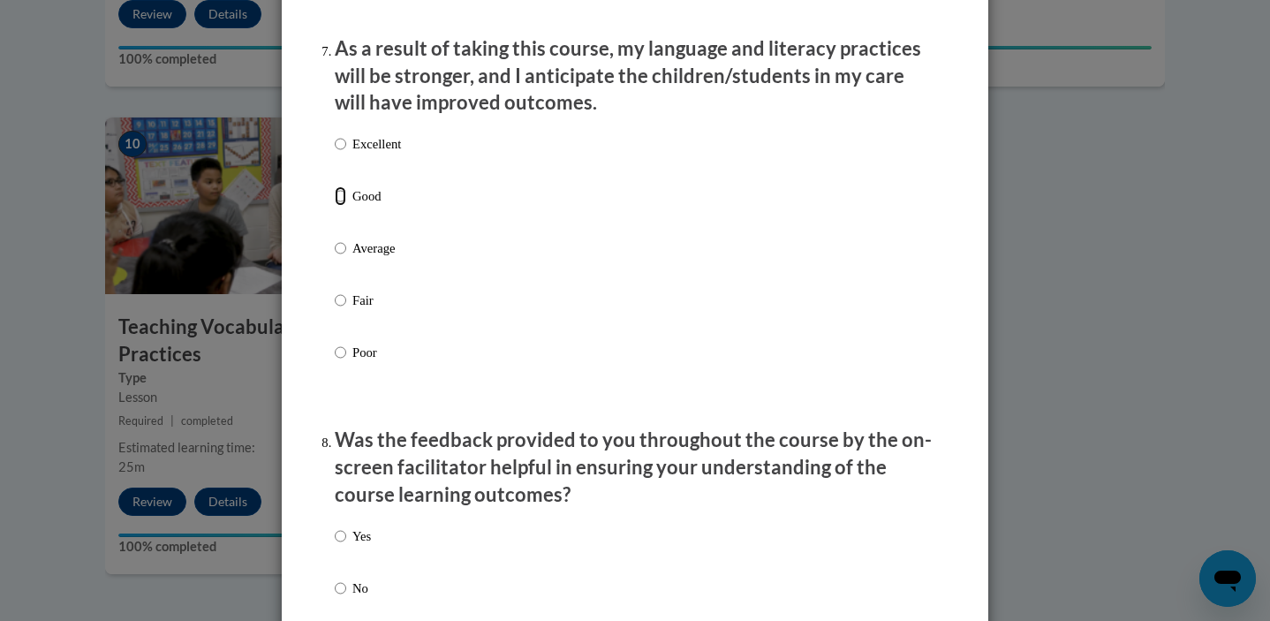
click at [336, 206] on input "Good" at bounding box center [340, 195] width 11 height 19
radio input "true"
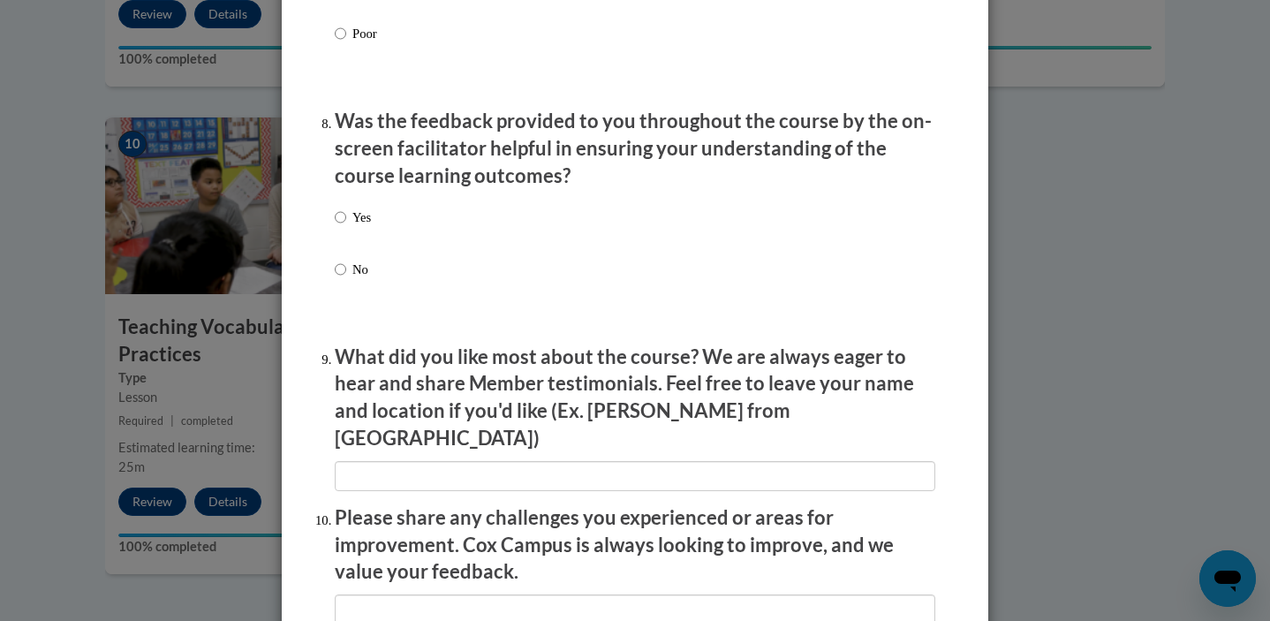
scroll to position [2731, 0]
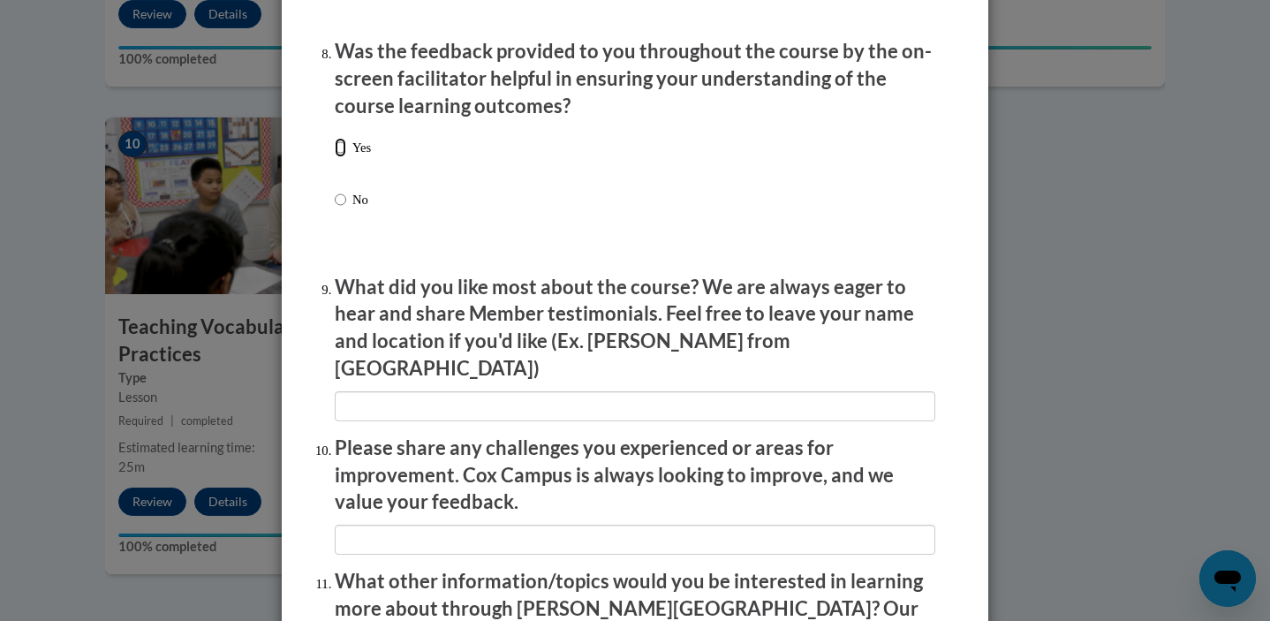
click at [340, 157] on input "Yes" at bounding box center [340, 147] width 11 height 19
radio input "true"
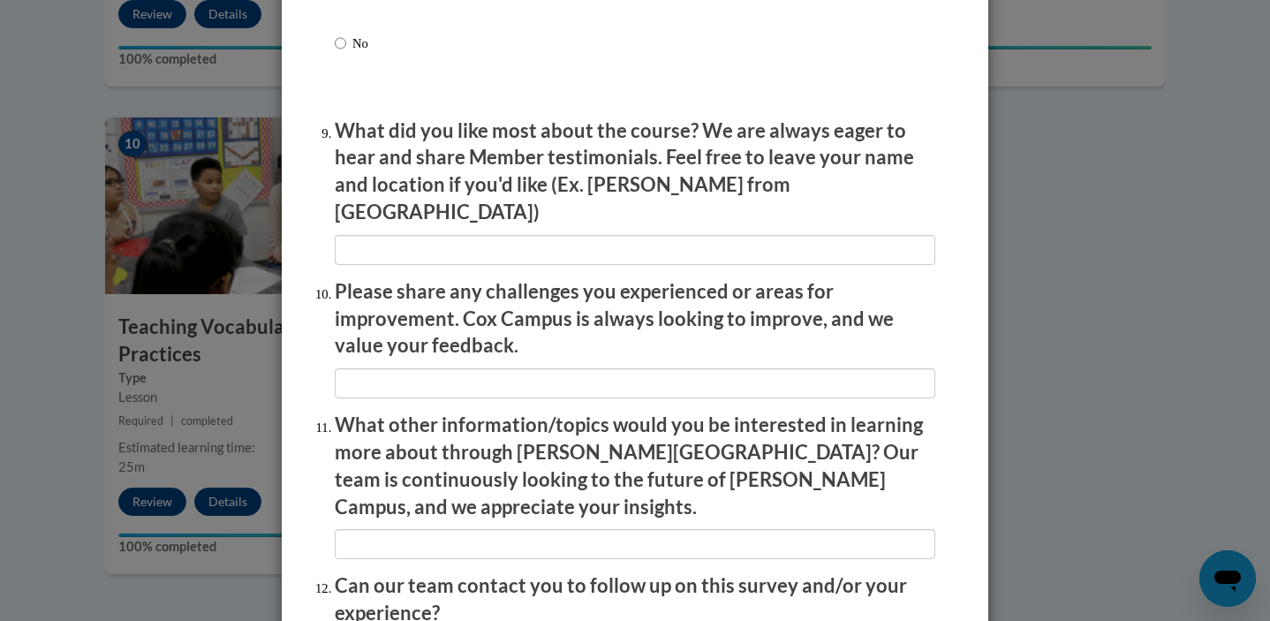
scroll to position [2899, 0]
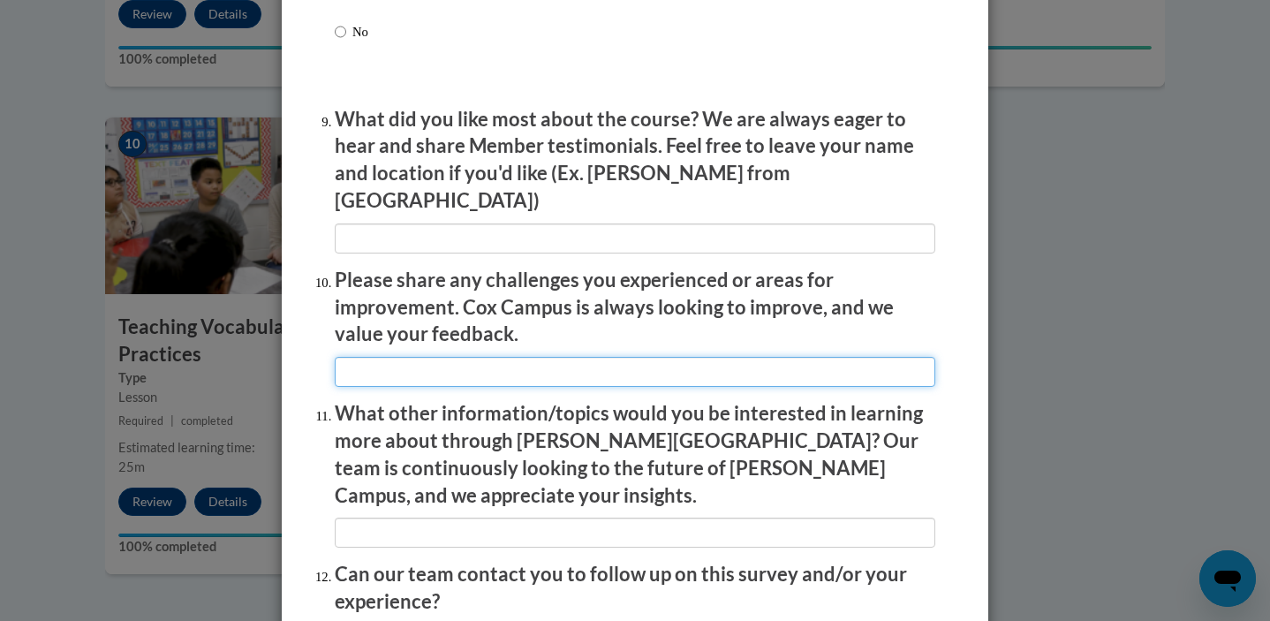
click at [450, 357] on input "textbox" at bounding box center [635, 372] width 600 height 30
type input "o"
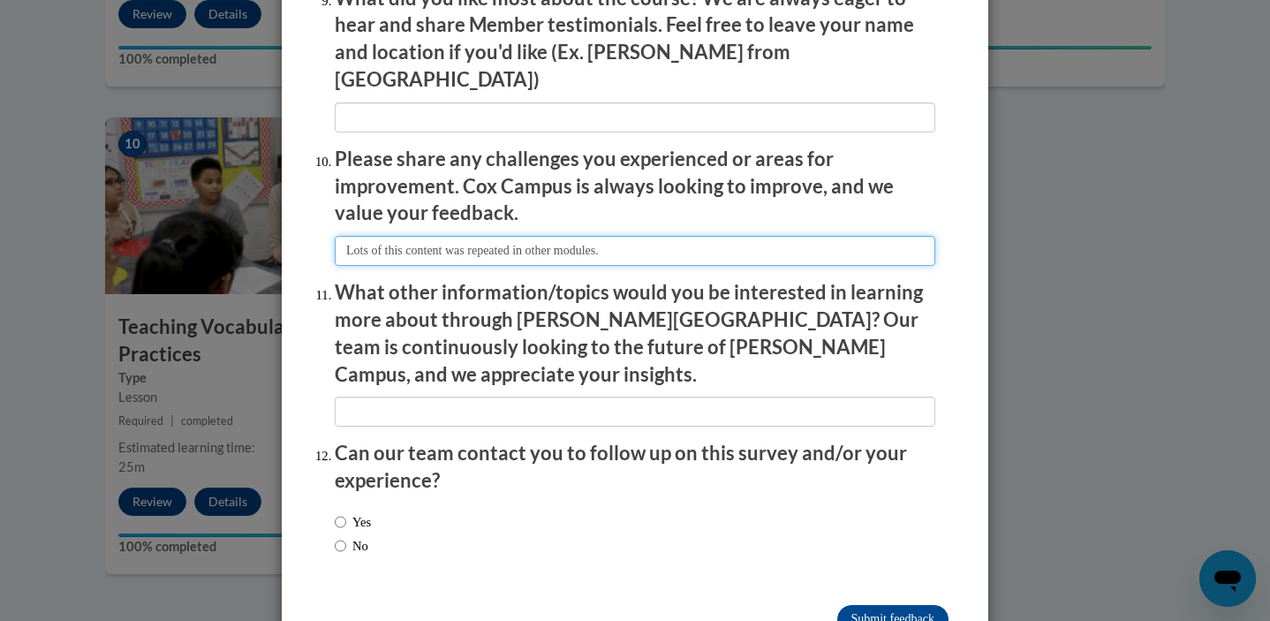
scroll to position [3021, 0]
type input "Lots of this content was repeated in other modules."
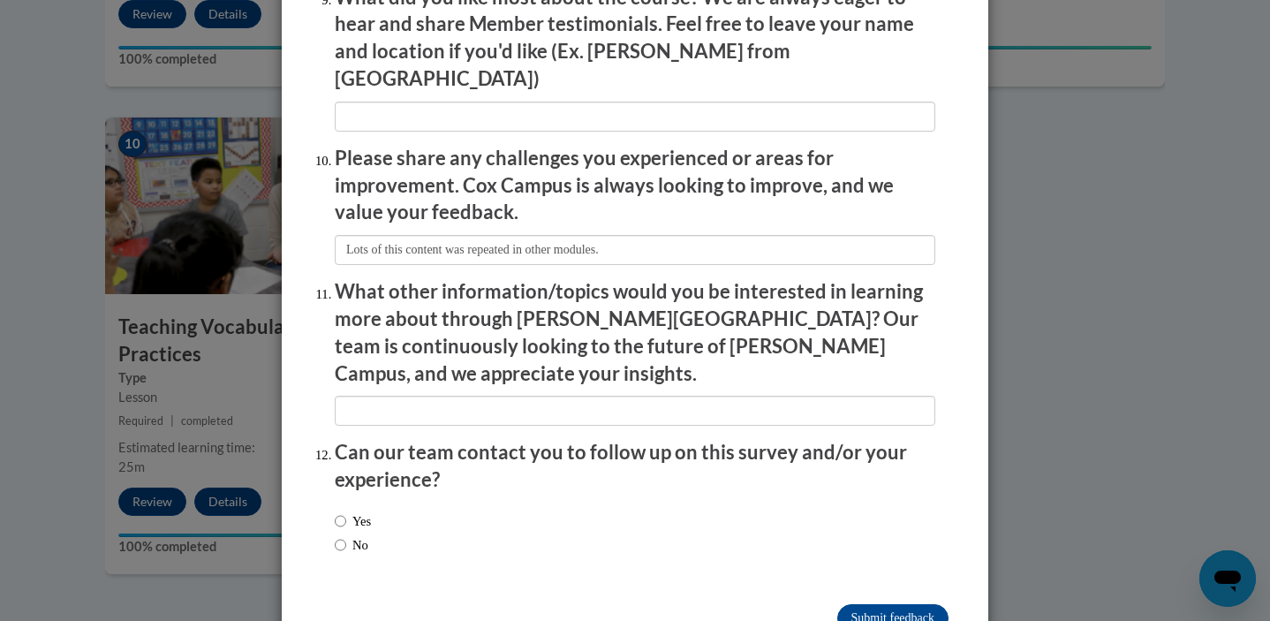
click at [359, 535] on label "No" at bounding box center [352, 544] width 34 height 19
click at [346, 535] on input "No" at bounding box center [340, 544] width 11 height 19
radio input "true"
click at [850, 604] on input "Submit feedback" at bounding box center [892, 618] width 111 height 28
